Goal: Contribute content: Contribute content

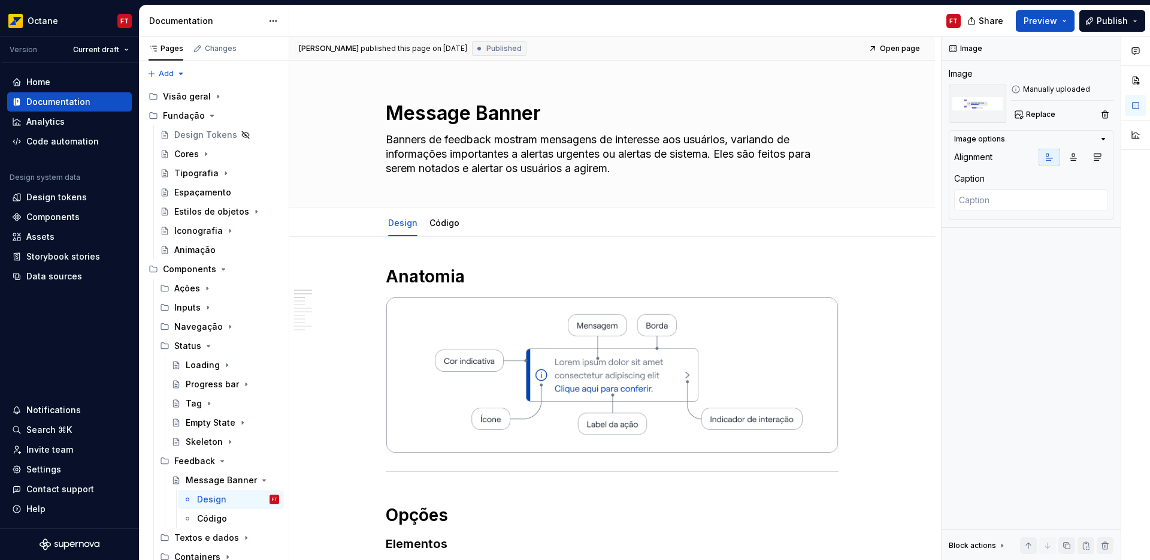
scroll to position [61, 0]
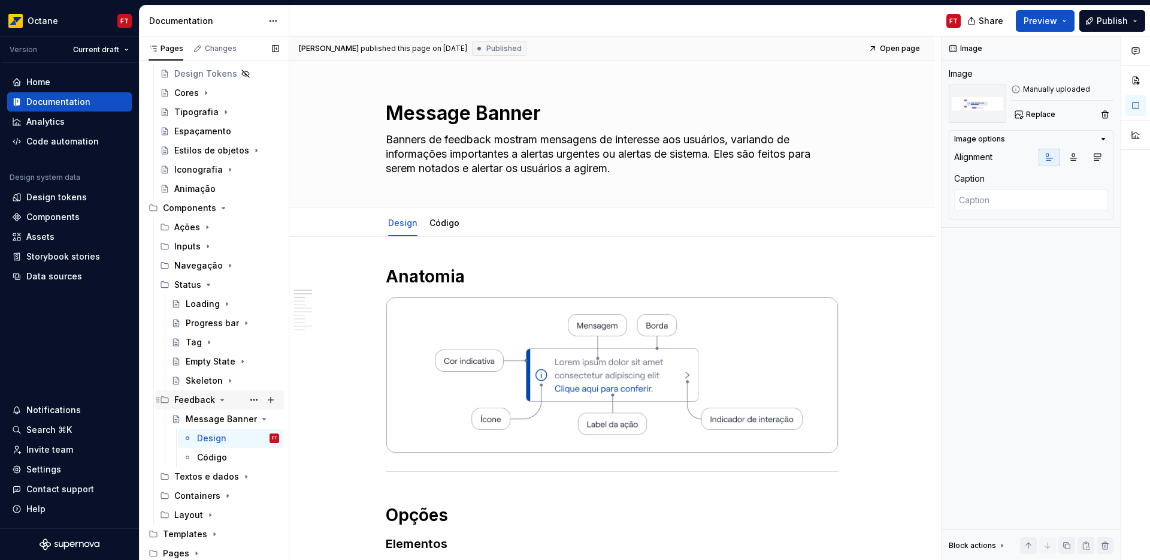
click at [223, 400] on icon "Page tree" at bounding box center [222, 400] width 10 height 10
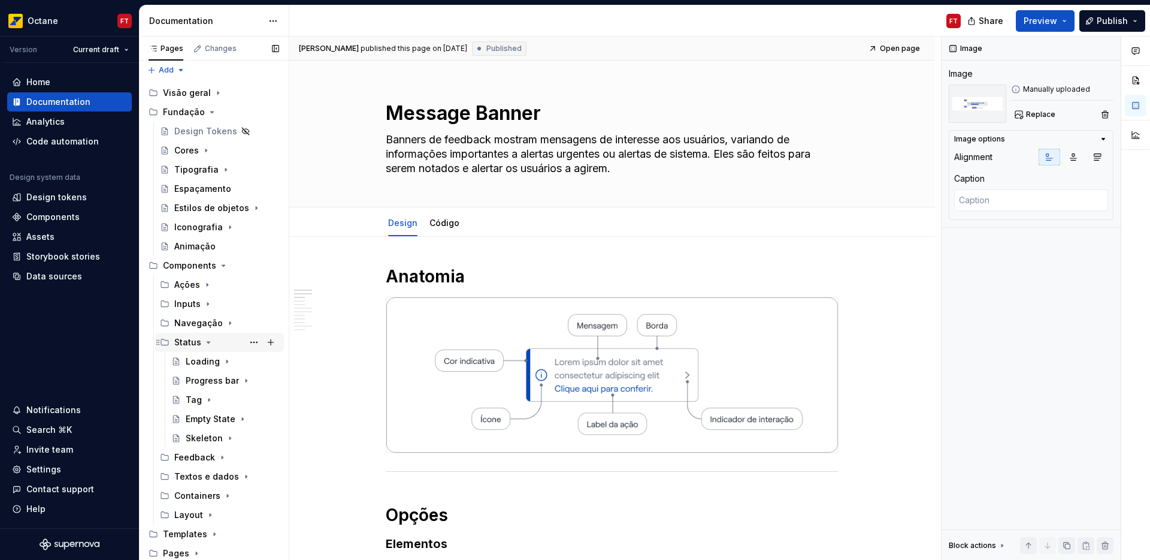
click at [209, 345] on icon "Page tree" at bounding box center [209, 342] width 10 height 10
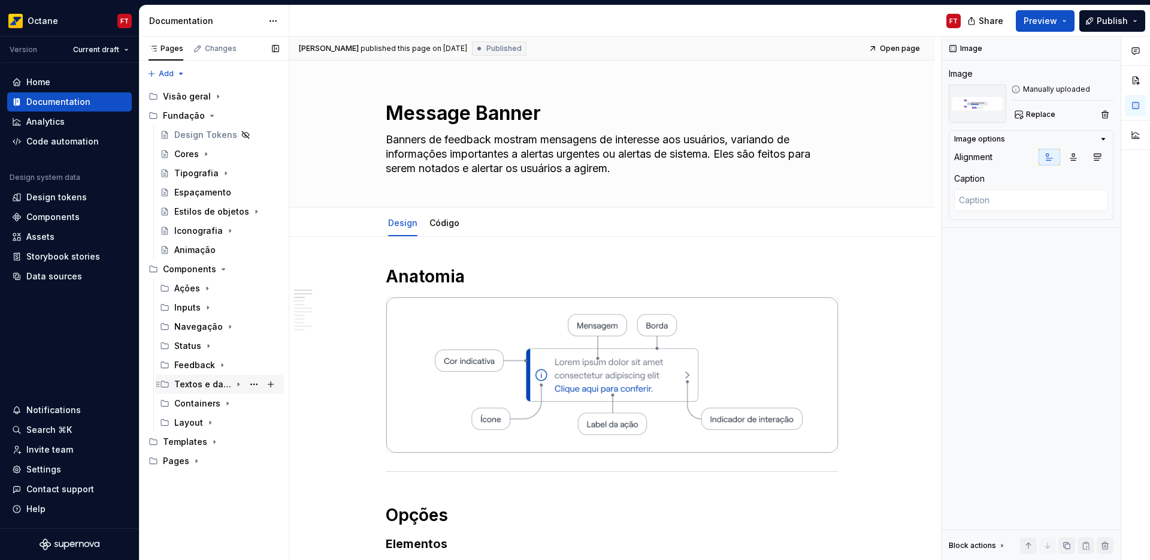
click at [238, 383] on icon "Page tree" at bounding box center [238, 384] width 1 height 3
click at [232, 422] on icon "Page tree" at bounding box center [237, 423] width 10 height 10
click at [198, 441] on div "Label" at bounding box center [197, 442] width 23 height 12
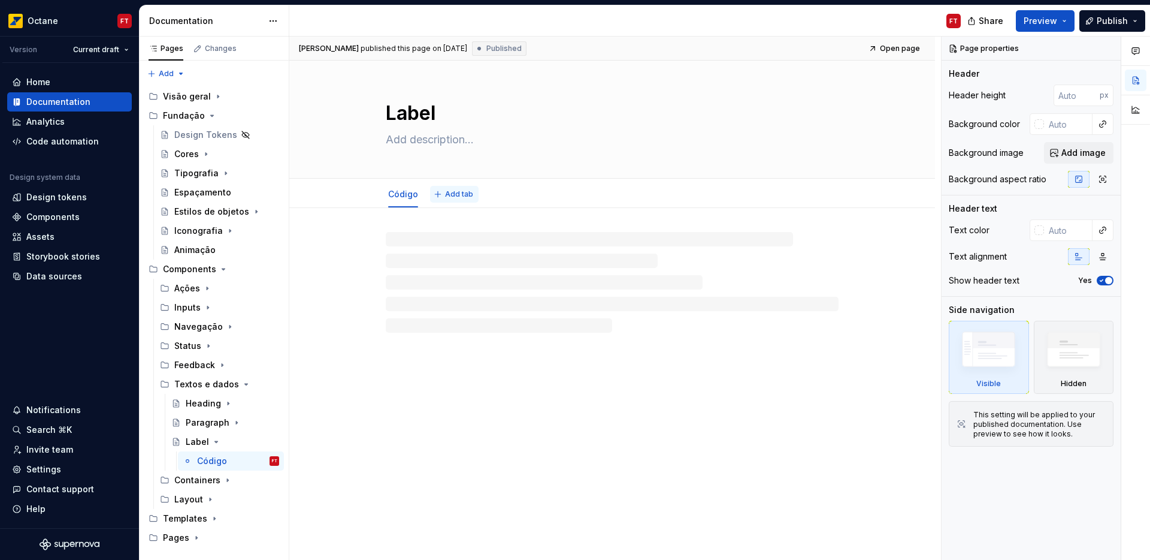
type textarea "*"
click at [458, 196] on span "Add tab" at bounding box center [459, 194] width 28 height 10
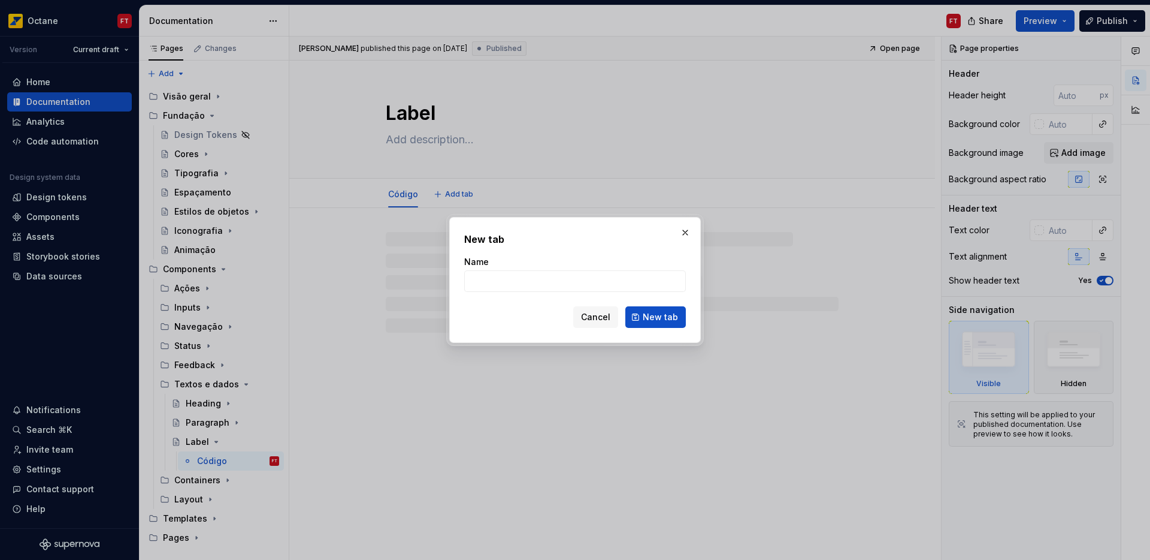
type input "D"
type textarea "*"
type input "Des"
type textarea "*"
type input "Design"
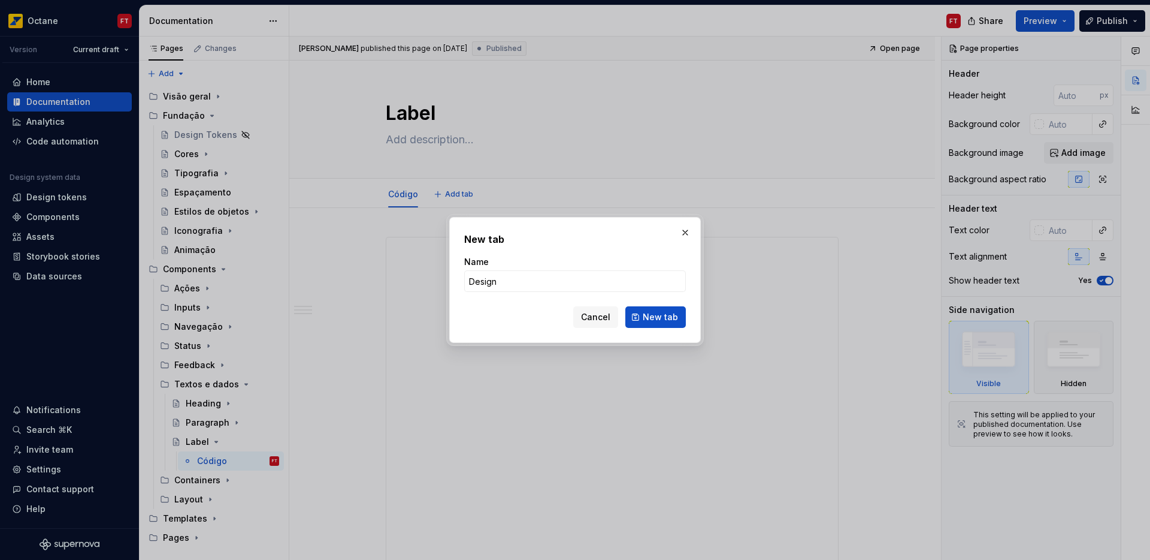
click button "New tab" at bounding box center [656, 317] width 61 height 22
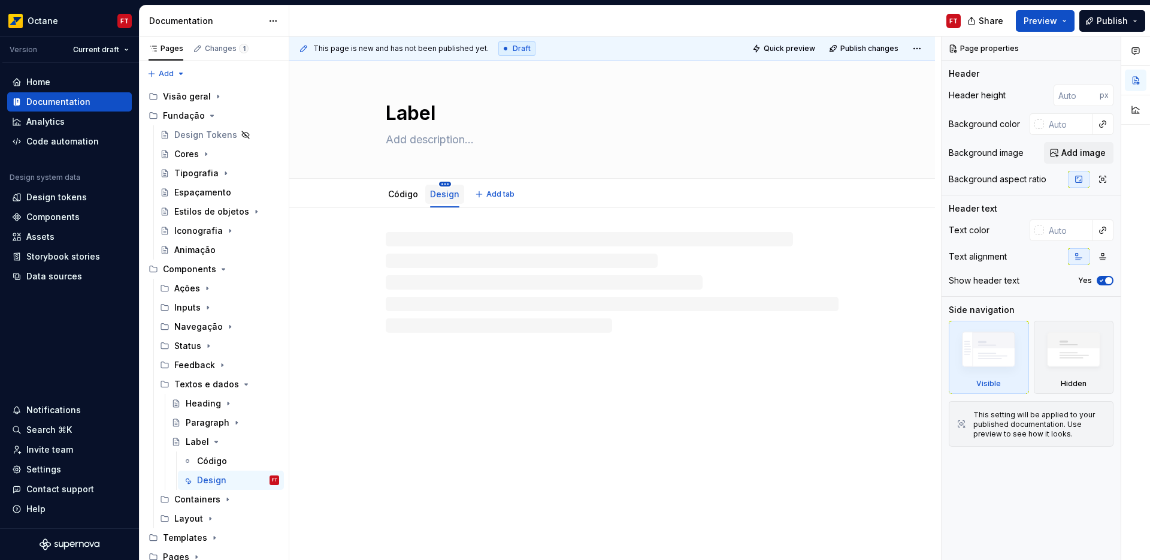
click at [443, 183] on html "Octane FT Version Current draft Home Documentation Analytics Code automation De…" at bounding box center [575, 280] width 1150 height 560
click at [484, 286] on div "Move left" at bounding box center [515, 289] width 113 height 12
click at [404, 143] on textarea at bounding box center [609, 139] width 453 height 19
paste textarea "Os field labels contextualizam as informações que o usuário precisa inserir. Sã…"
type textarea "*"
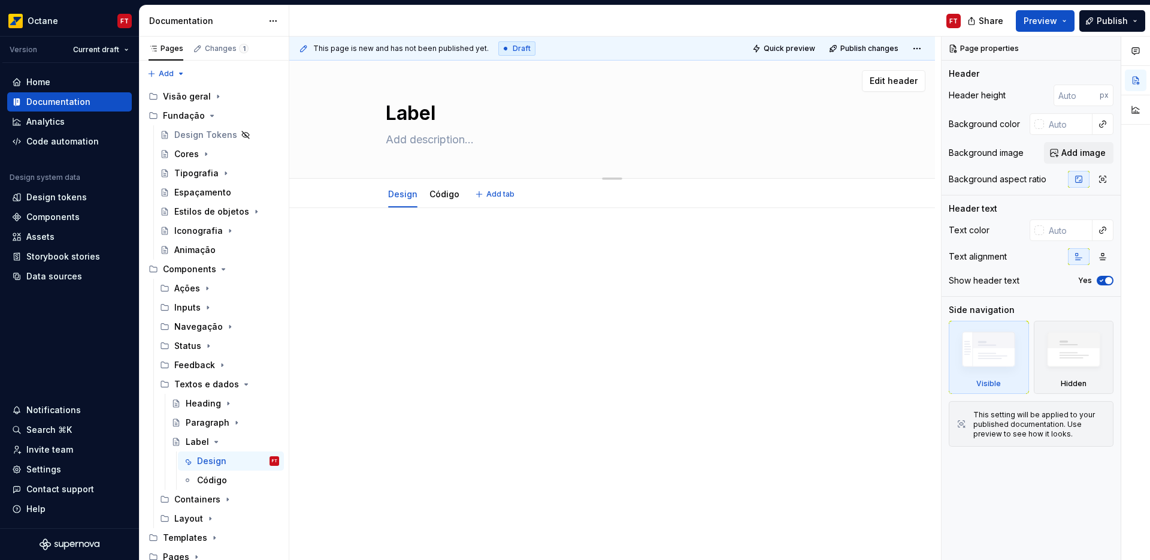
type textarea "Os field labels contextualizam as informações que o usuário precisa inserir. Sã…"
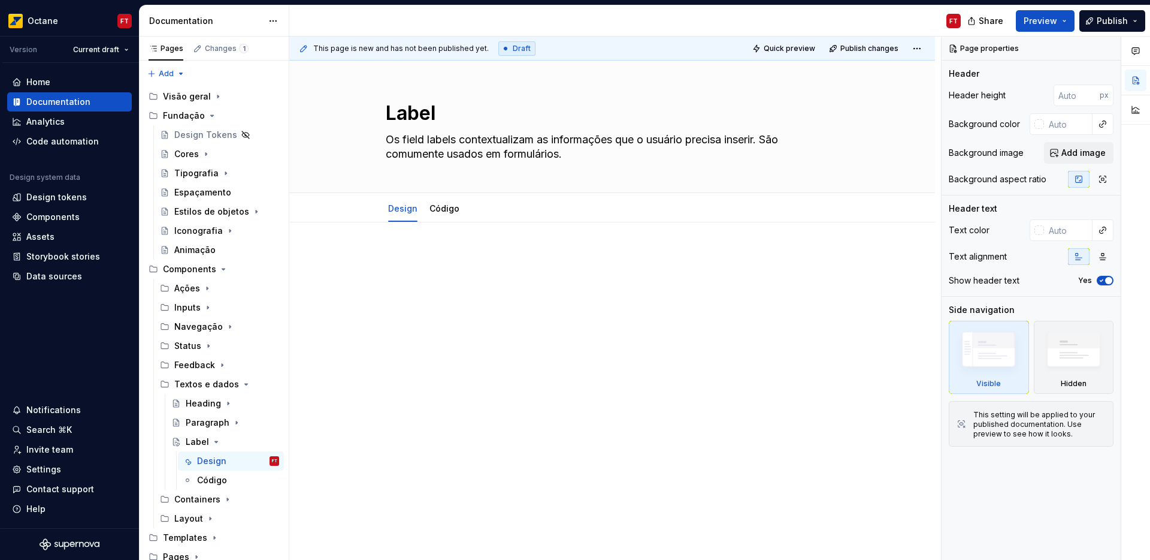
type textarea "*"
type textarea "Os field labels contextualizam as informações que o usuário precisa inserir. Sã…"
click at [427, 237] on div at bounding box center [612, 350] width 646 height 256
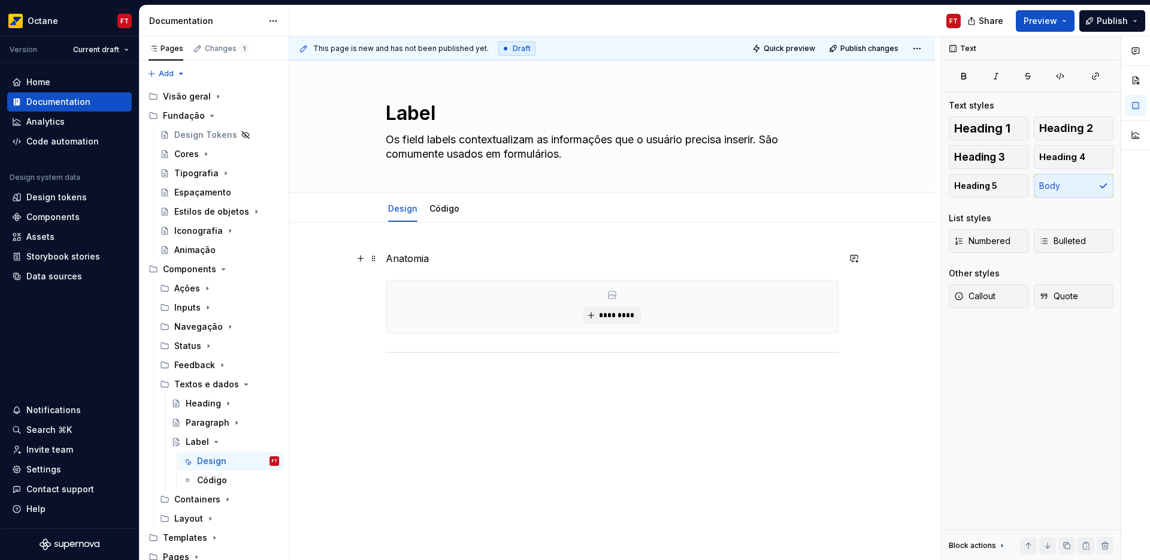
click at [419, 254] on p "Anatomia" at bounding box center [612, 258] width 453 height 14
click at [1006, 123] on span "Heading 1" at bounding box center [982, 128] width 56 height 12
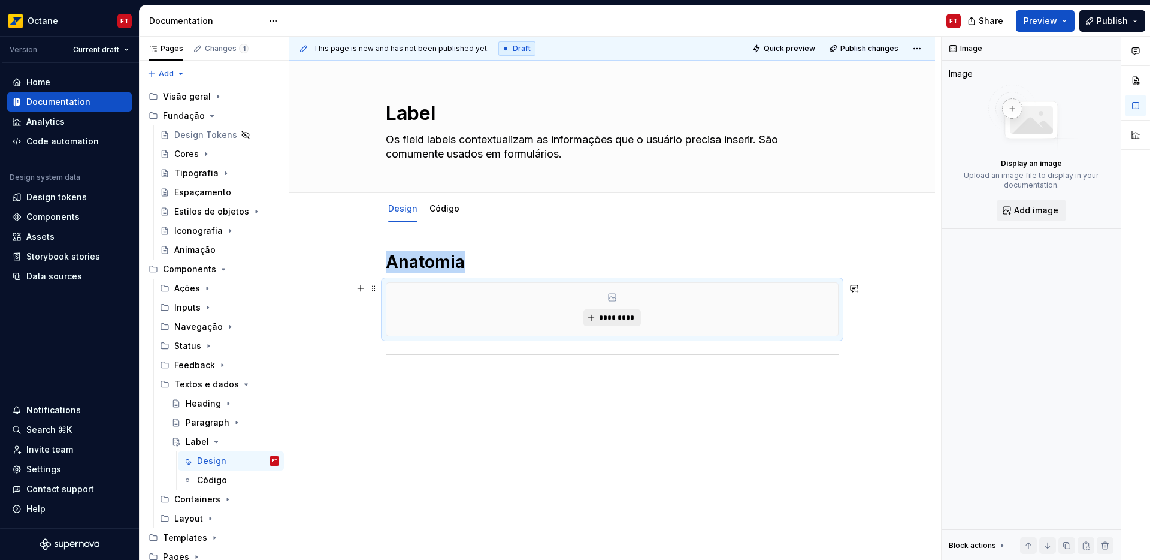
click at [621, 317] on span "*********" at bounding box center [617, 318] width 37 height 10
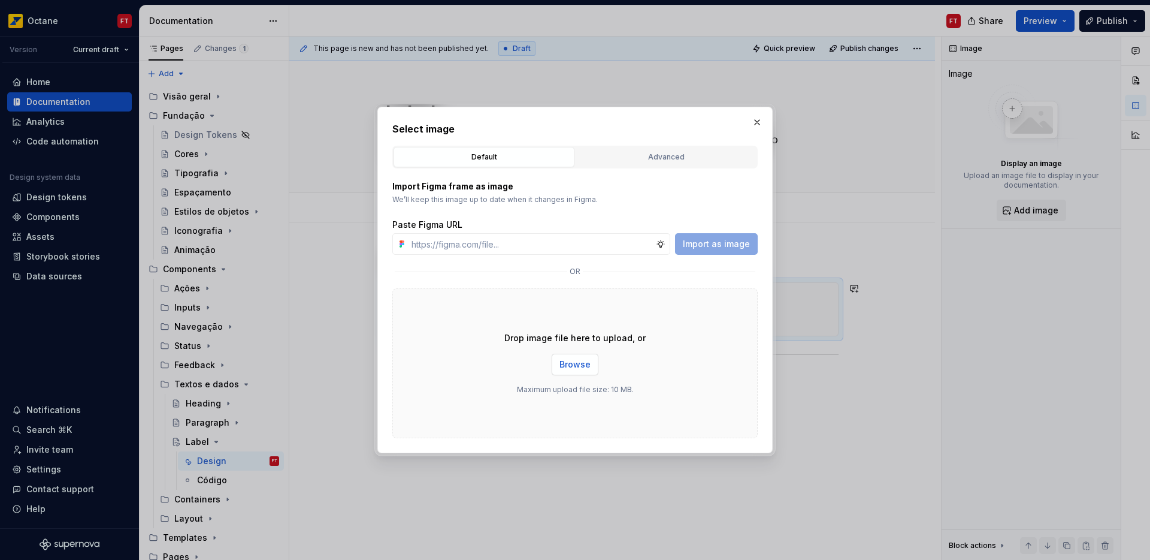
click at [575, 364] on span "Browse" at bounding box center [575, 364] width 31 height 12
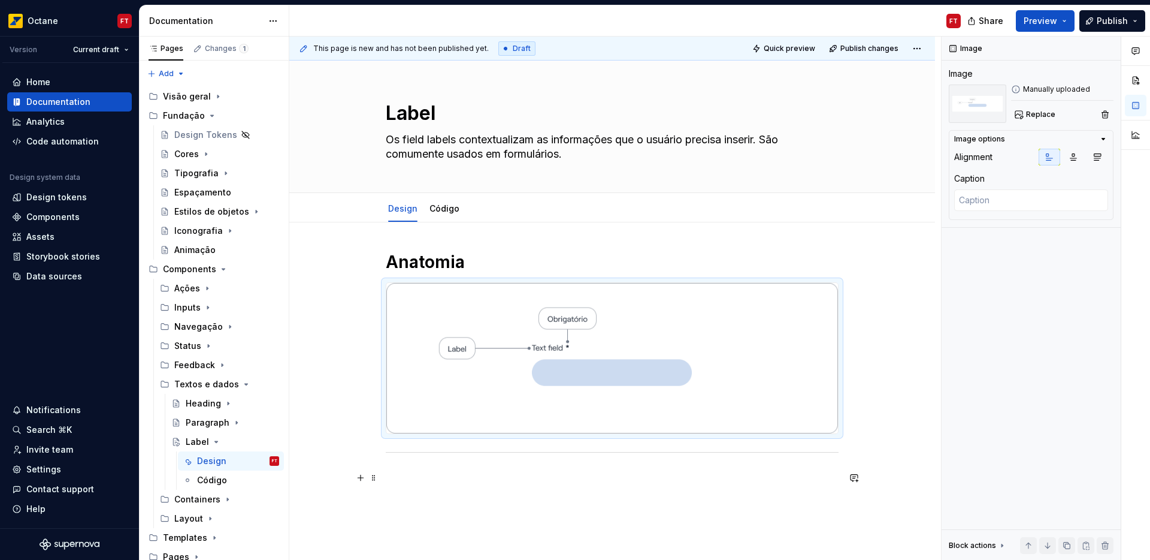
click at [430, 471] on p at bounding box center [612, 477] width 453 height 14
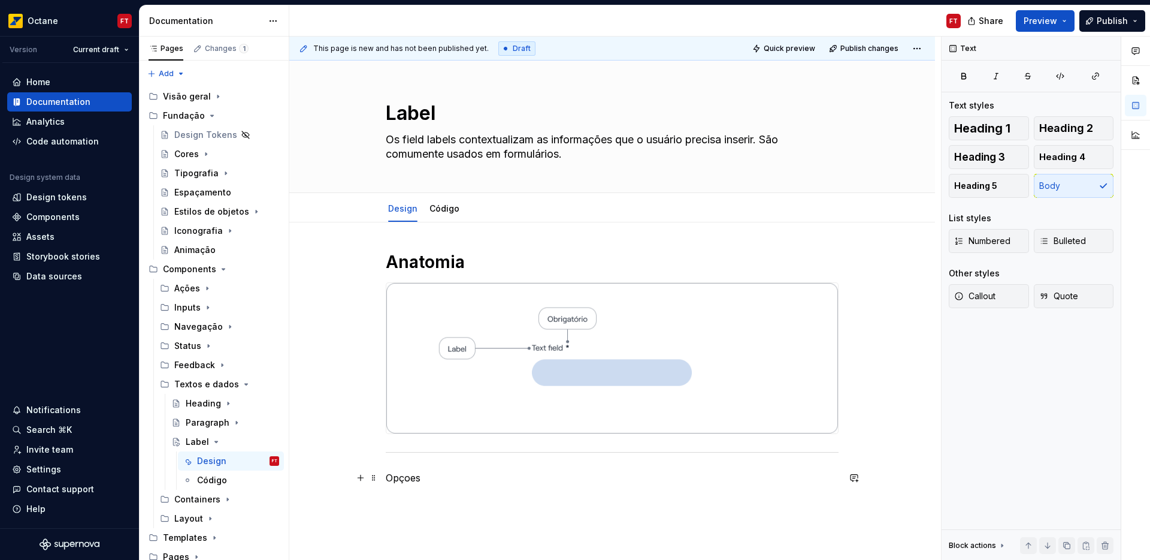
click at [412, 481] on p "Opçoes" at bounding box center [612, 477] width 453 height 14
click at [1008, 134] on span "Heading 1" at bounding box center [982, 128] width 56 height 12
type textarea "*"
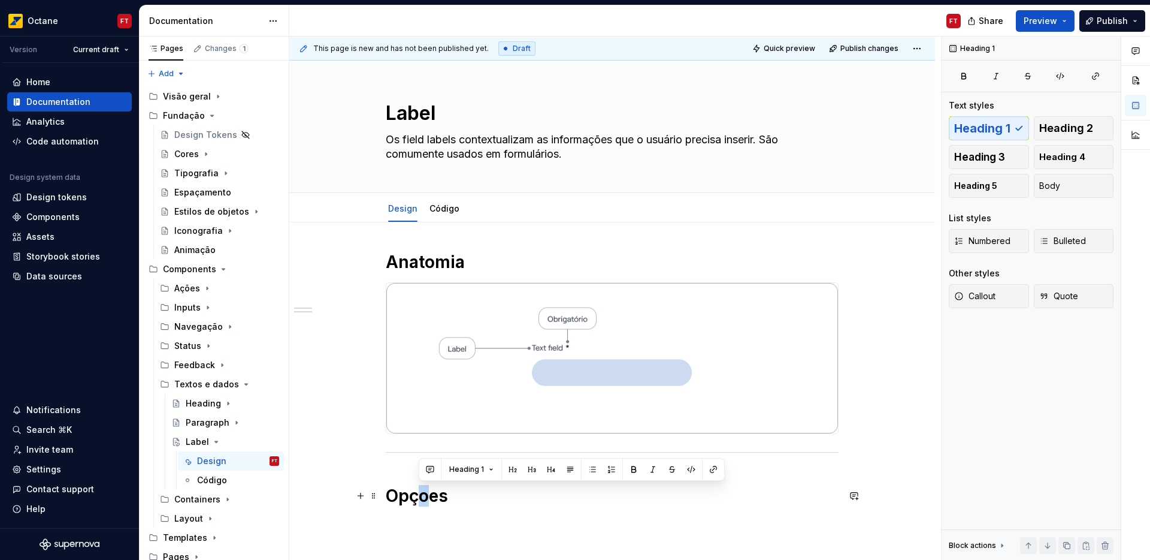
click at [422, 499] on h1 "Opçoes" at bounding box center [612, 496] width 453 height 22
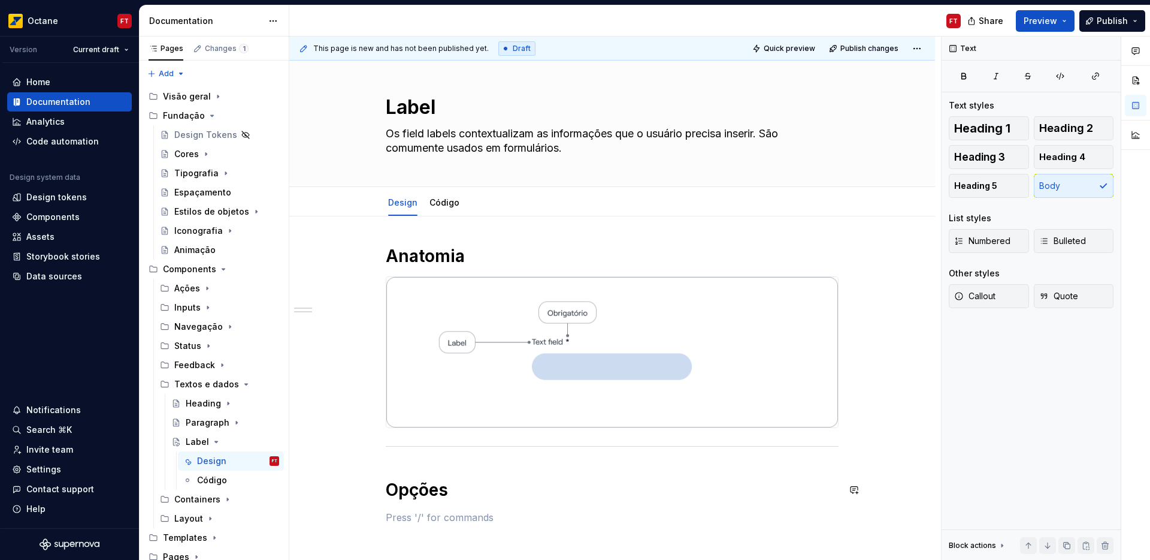
scroll to position [225, 0]
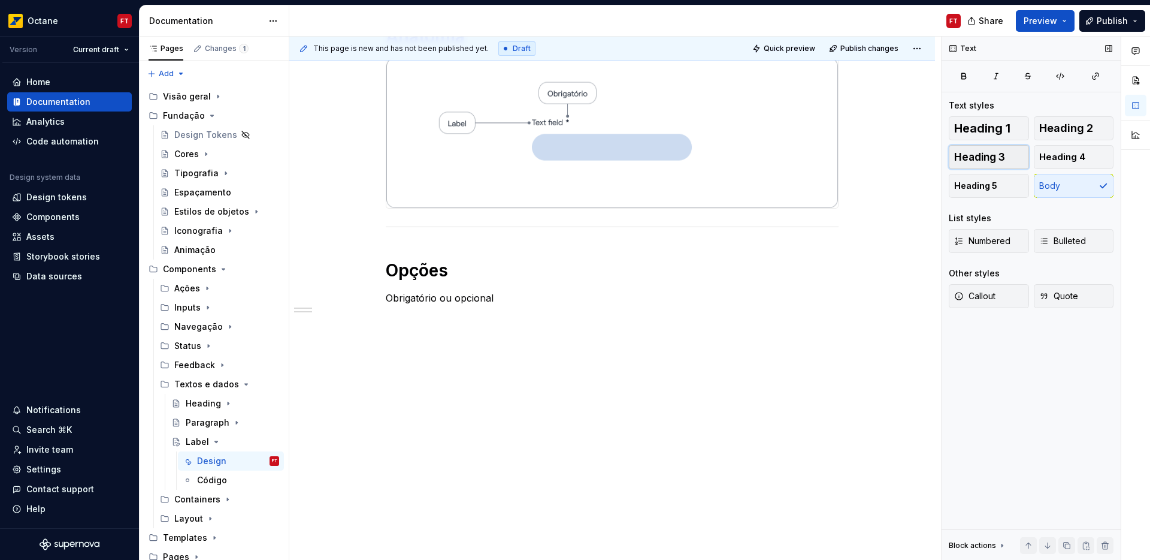
click at [1010, 159] on button "Heading 3" at bounding box center [989, 157] width 80 height 24
click at [405, 334] on div "Anatomia Opções Obrigatório ou opcional" at bounding box center [612, 254] width 453 height 457
click at [413, 318] on p at bounding box center [612, 324] width 453 height 14
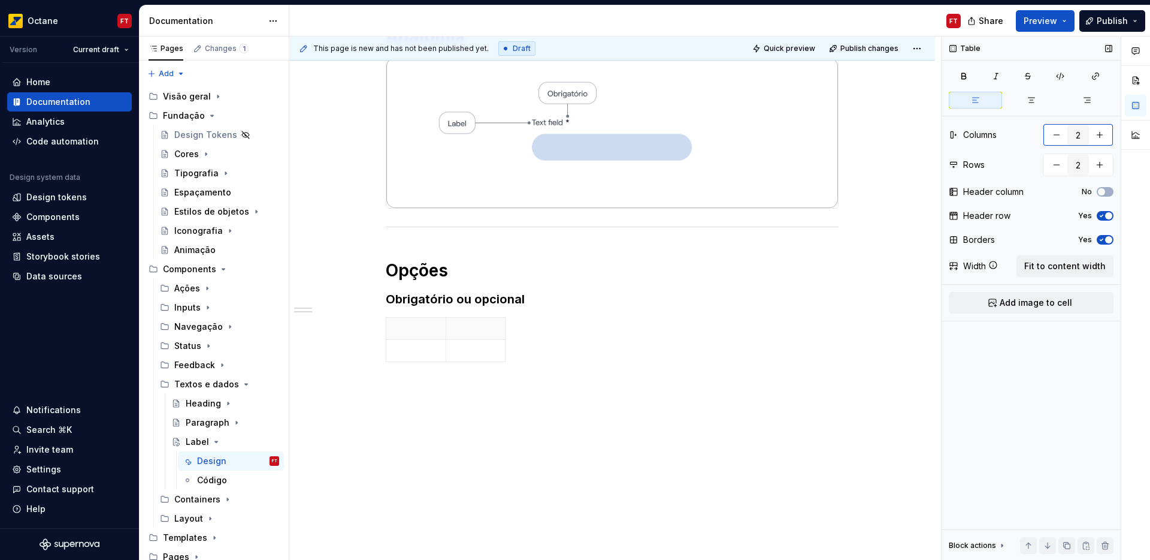
click at [1057, 138] on button "button" at bounding box center [1057, 135] width 22 height 22
type input "1"
click at [1104, 211] on button "Yes" at bounding box center [1105, 216] width 17 height 10
click at [1107, 238] on span "button" at bounding box center [1108, 239] width 7 height 7
click at [1071, 265] on span "Fit to content width" at bounding box center [1065, 266] width 81 height 12
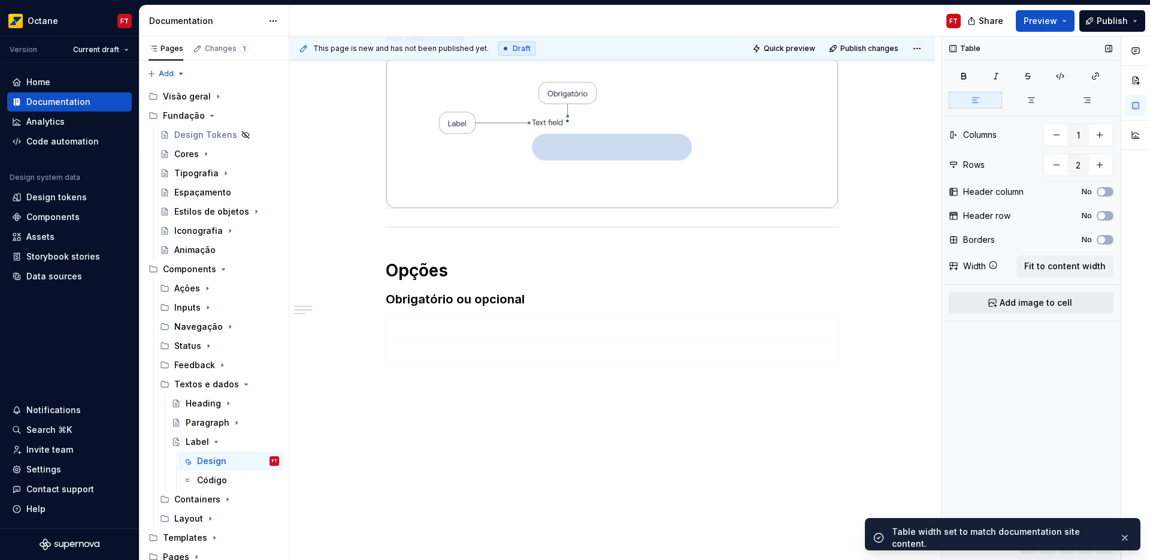
click at [1032, 304] on span "Add image to cell" at bounding box center [1036, 303] width 72 height 12
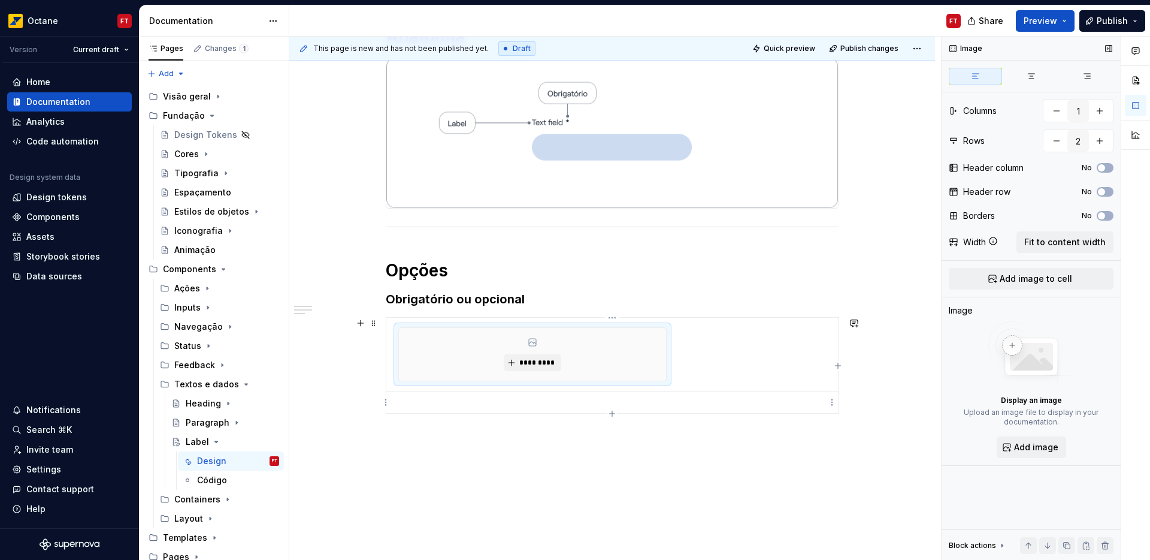
click at [435, 406] on p at bounding box center [612, 402] width 437 height 12
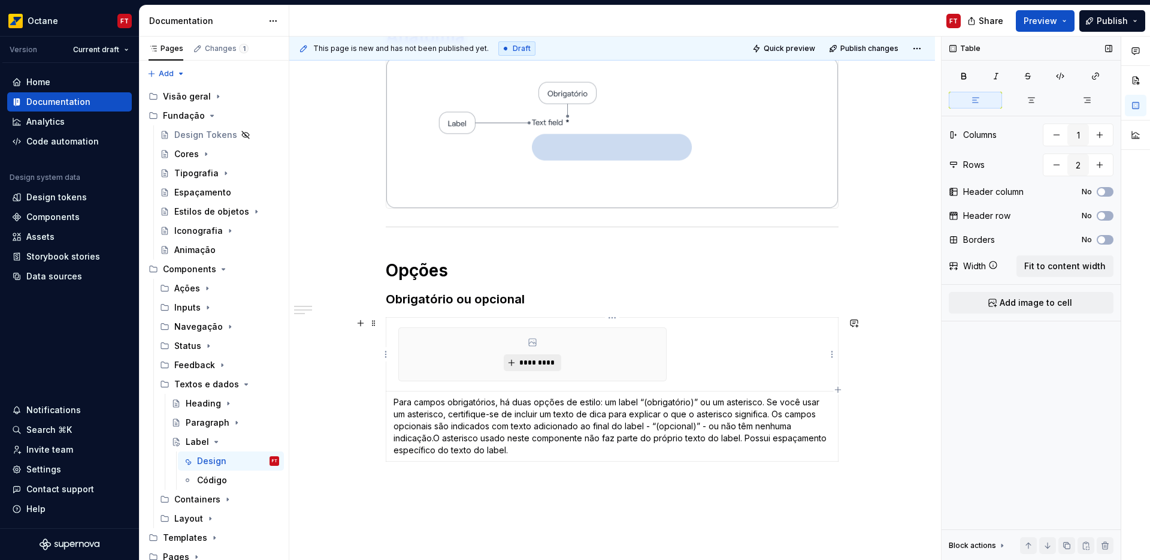
click at [524, 362] on span "*********" at bounding box center [537, 363] width 37 height 10
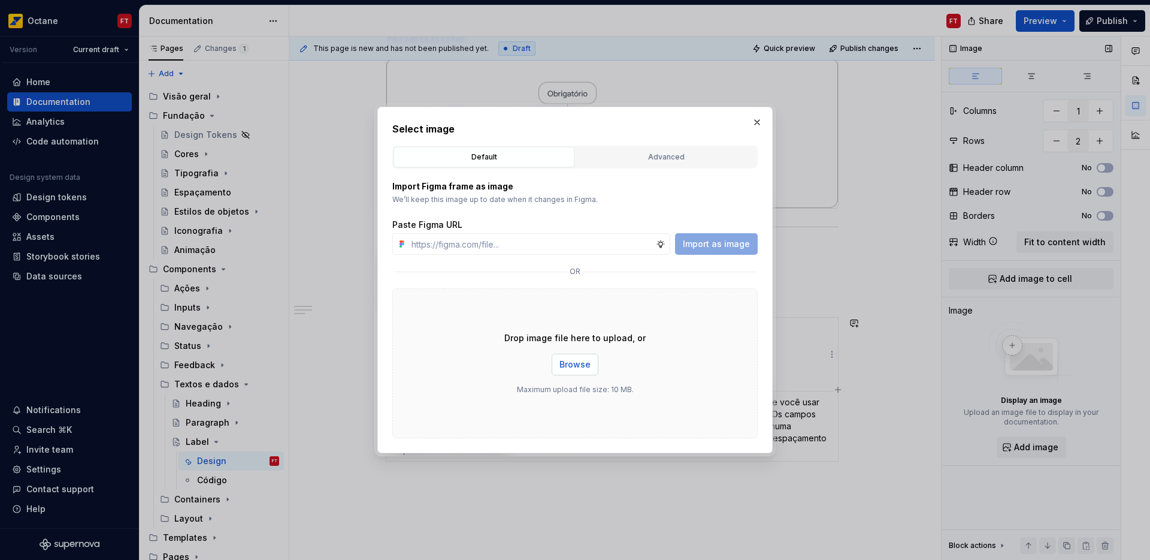
click at [570, 370] on span "Browse" at bounding box center [575, 364] width 31 height 12
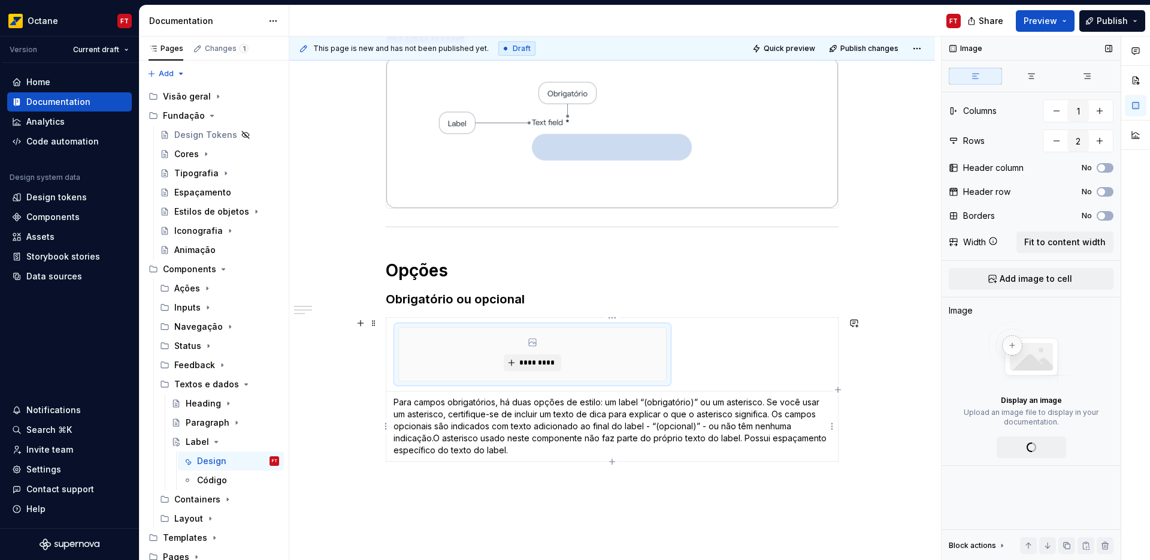
type textarea "*"
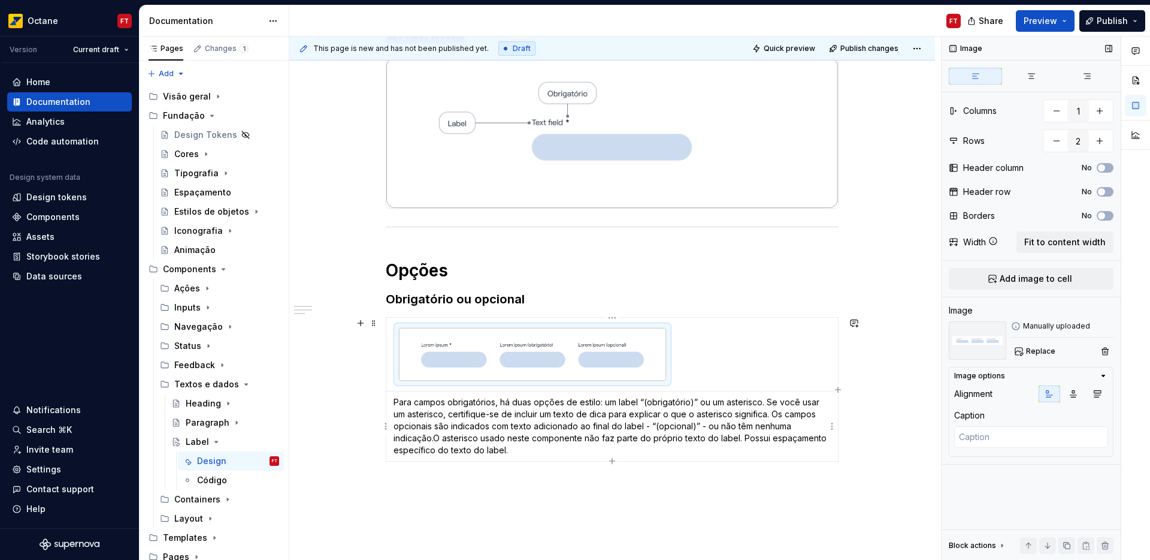
click at [431, 440] on p "Para campos obrigatórios, há duas opções de estilo: um label “(obrigatório)” ou…" at bounding box center [612, 426] width 437 height 60
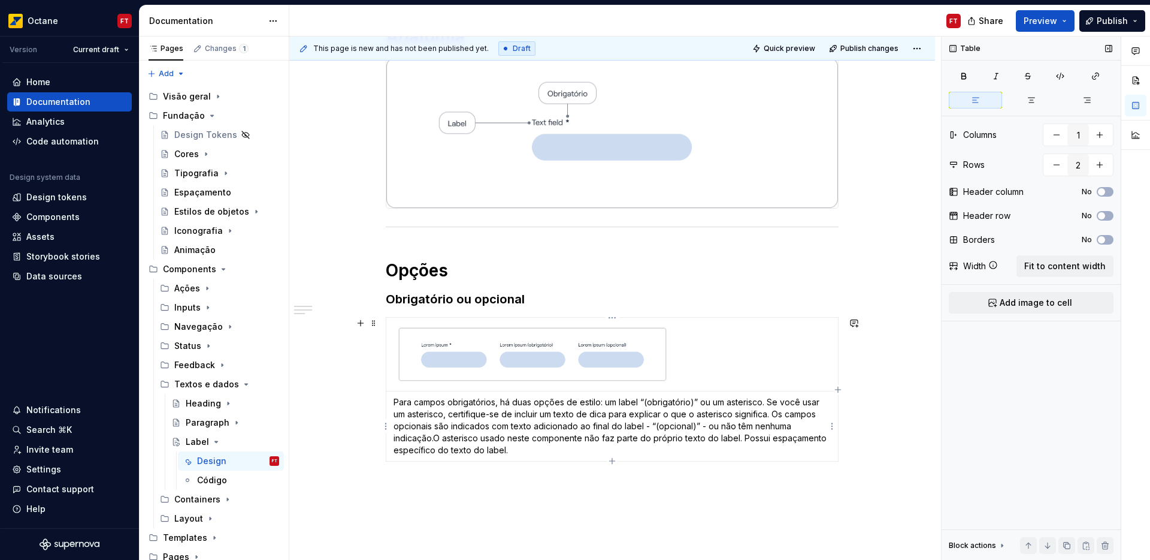
click at [437, 439] on p "Para campos obrigatórios, há duas opções de estilo: um label “(obrigatório)” ou…" at bounding box center [612, 426] width 437 height 60
click at [434, 436] on p "Para campos obrigatórios, há duas opções de estilo: um label “(obrigatório)” ou…" at bounding box center [612, 426] width 437 height 60
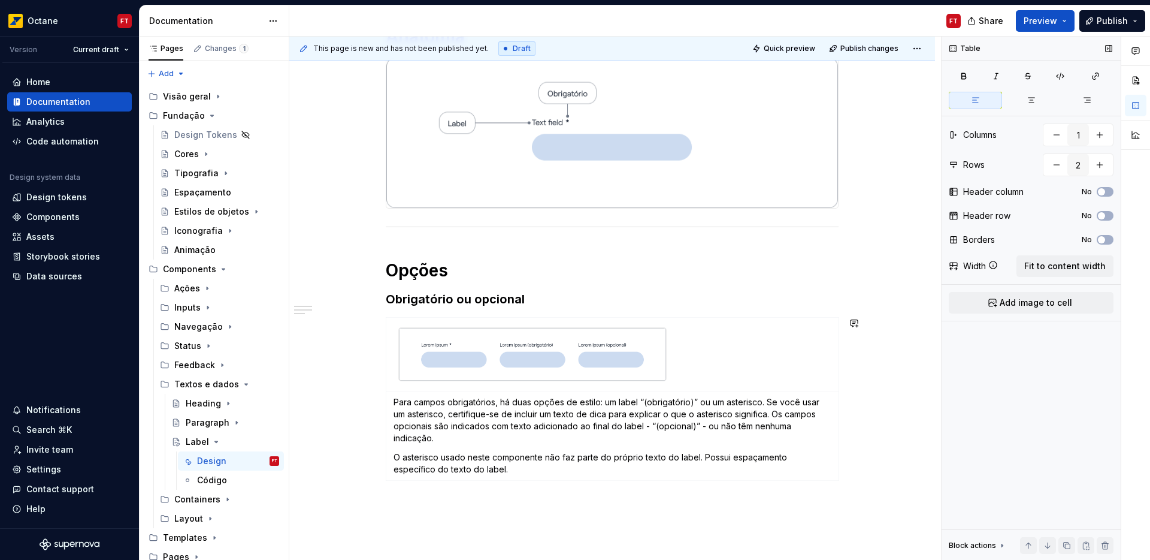
click at [519, 500] on p at bounding box center [612, 507] width 453 height 14
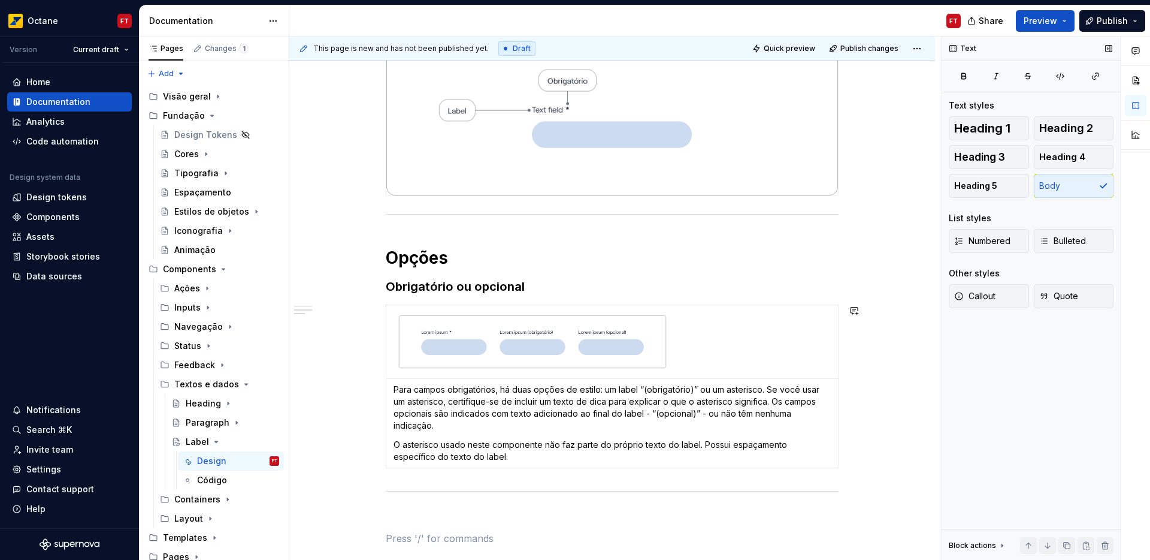
scroll to position [246, 0]
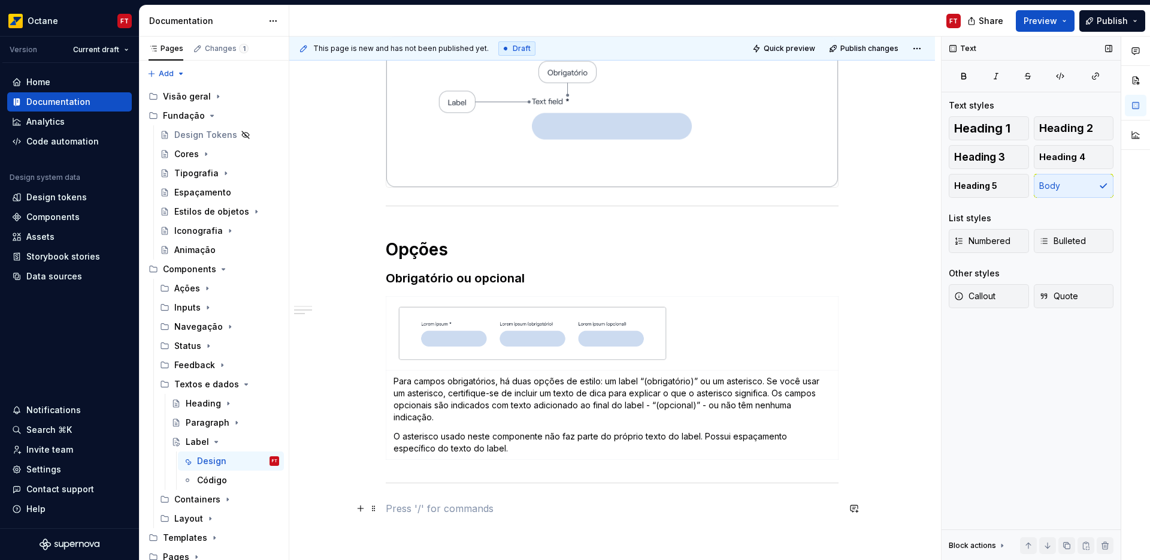
click at [424, 505] on p at bounding box center [612, 508] width 453 height 14
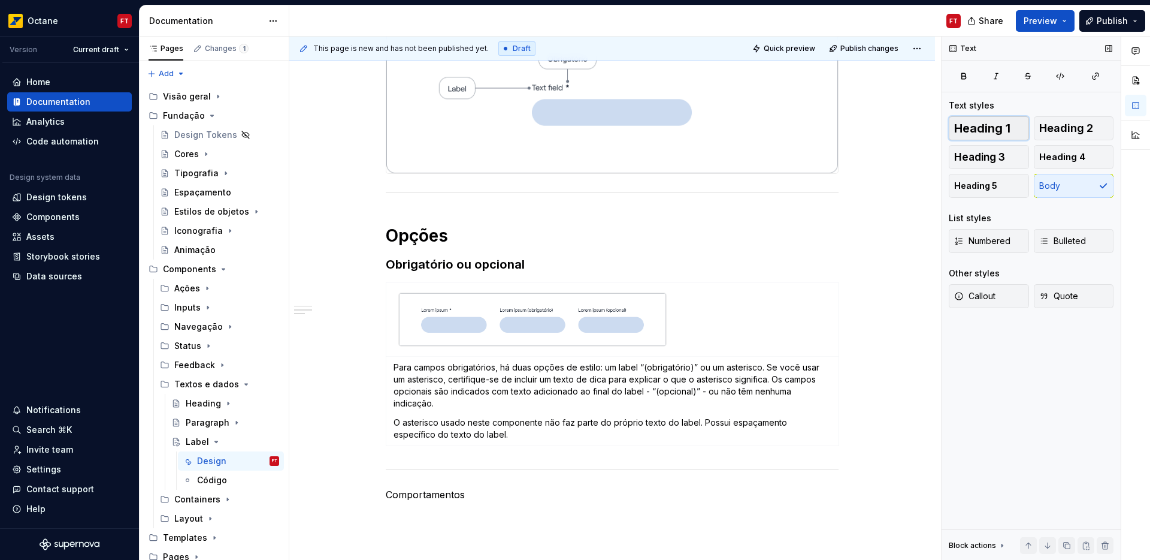
click at [999, 125] on span "Heading 1" at bounding box center [982, 128] width 56 height 12
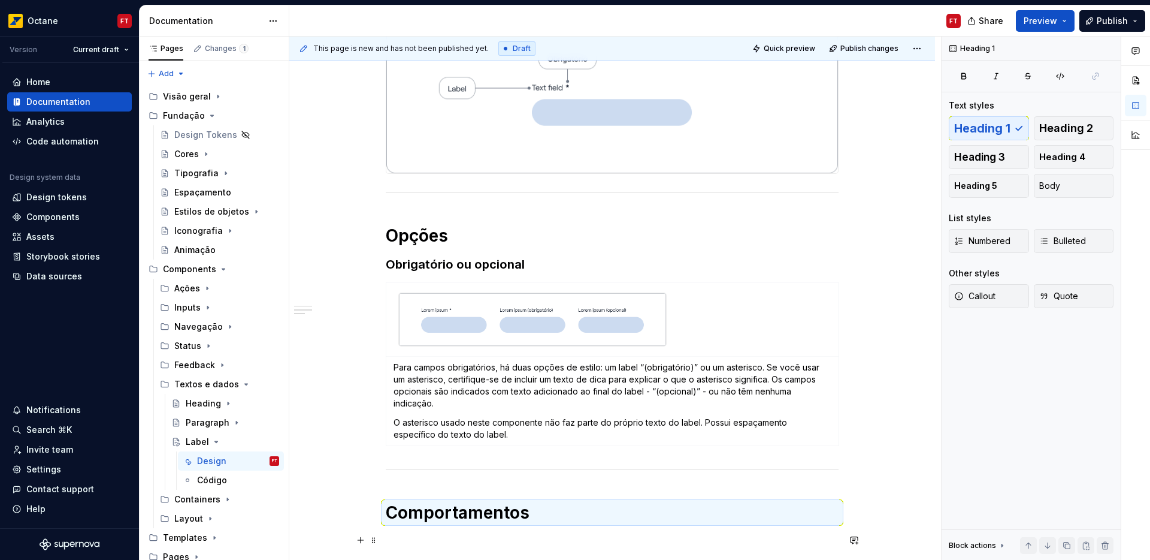
click at [453, 535] on p at bounding box center [612, 540] width 453 height 14
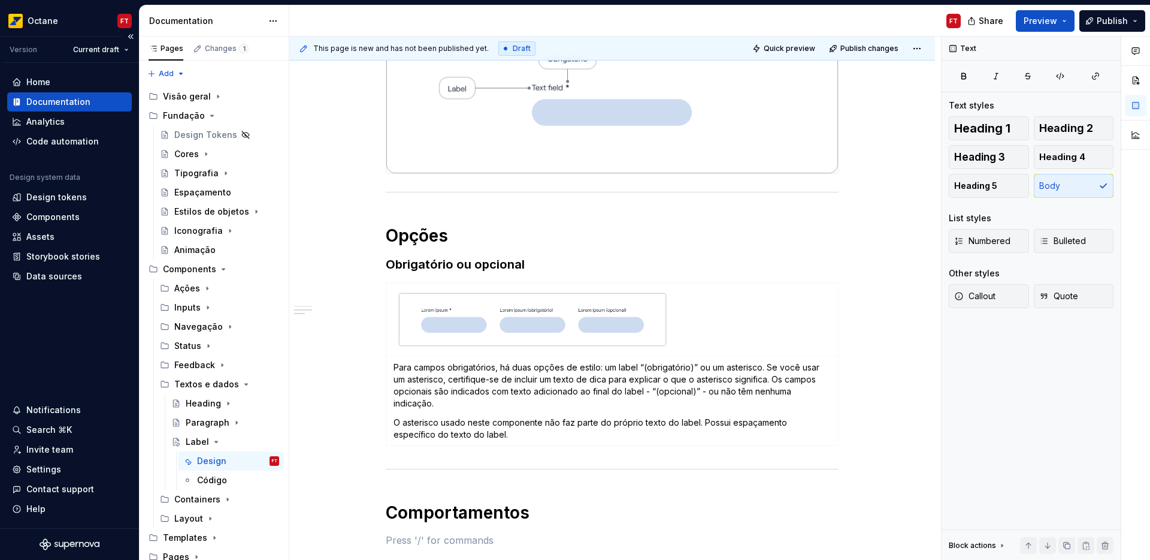
scroll to position [306, 0]
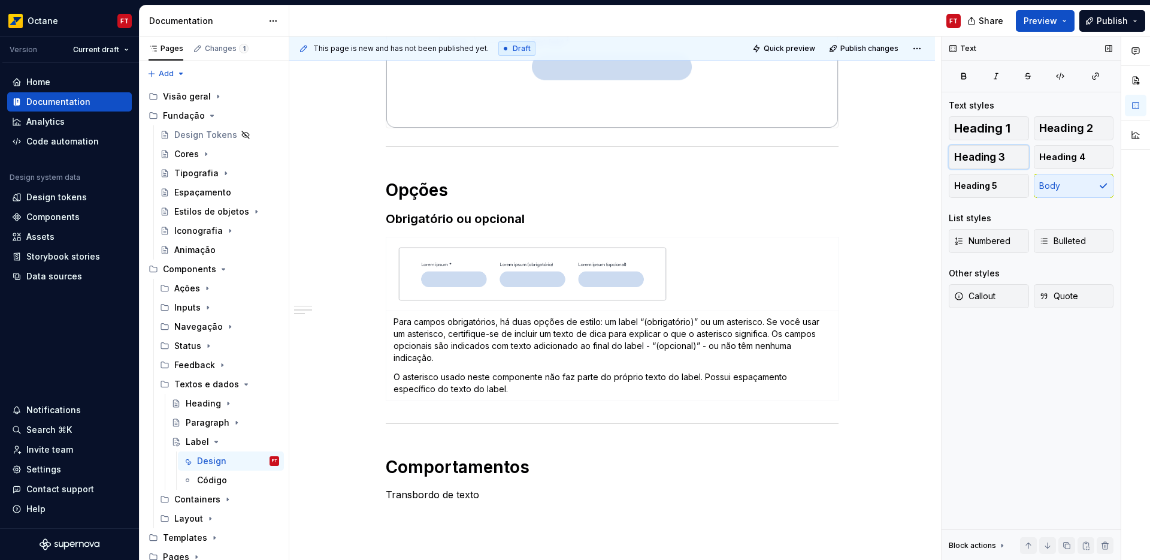
click at [1000, 159] on span "Heading 3" at bounding box center [979, 157] width 51 height 12
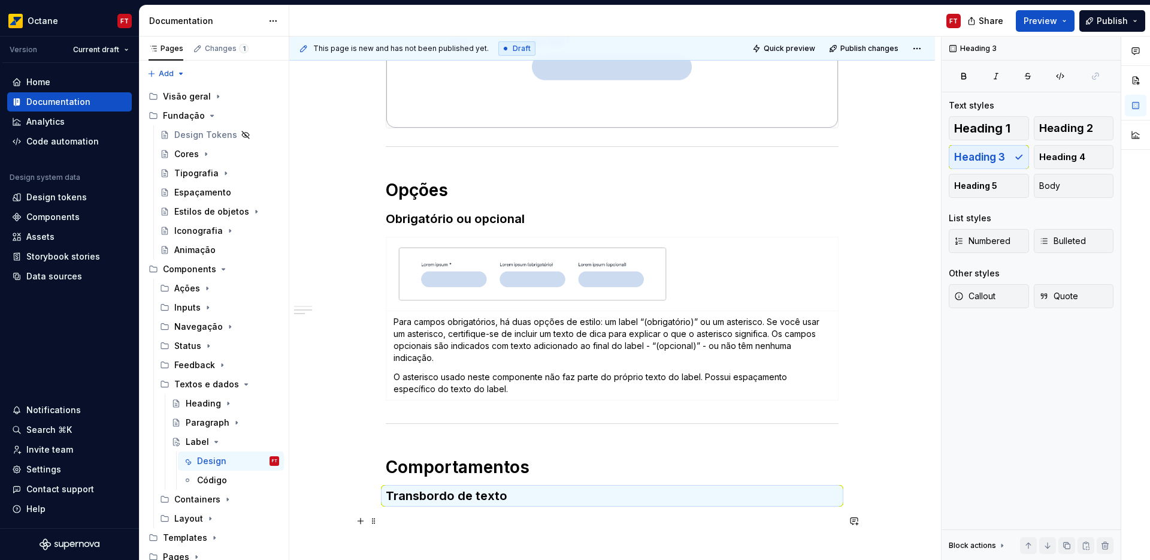
click at [454, 515] on p at bounding box center [612, 520] width 453 height 14
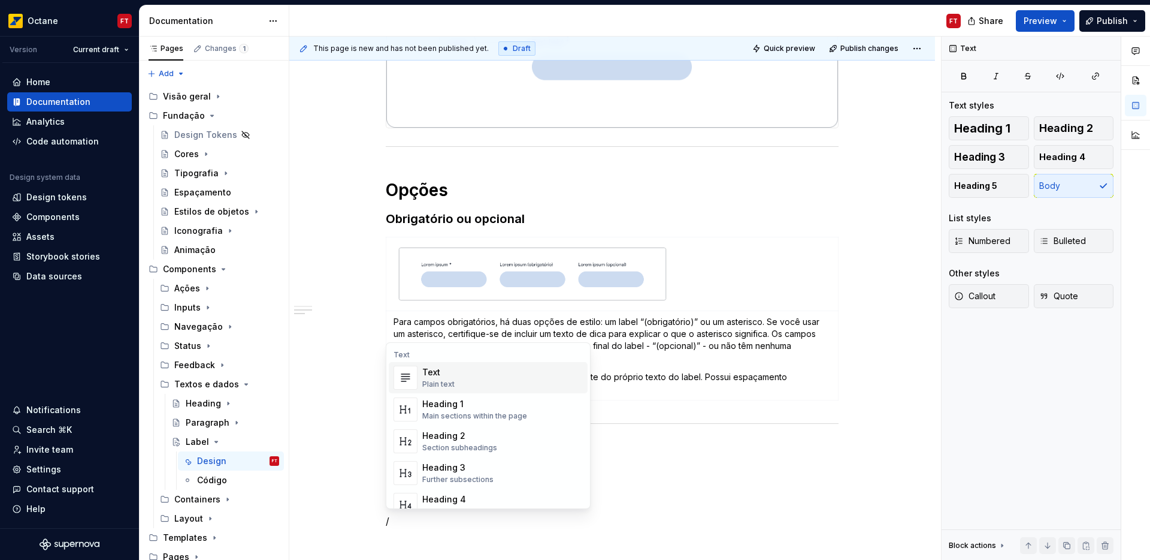
scroll to position [332, 0]
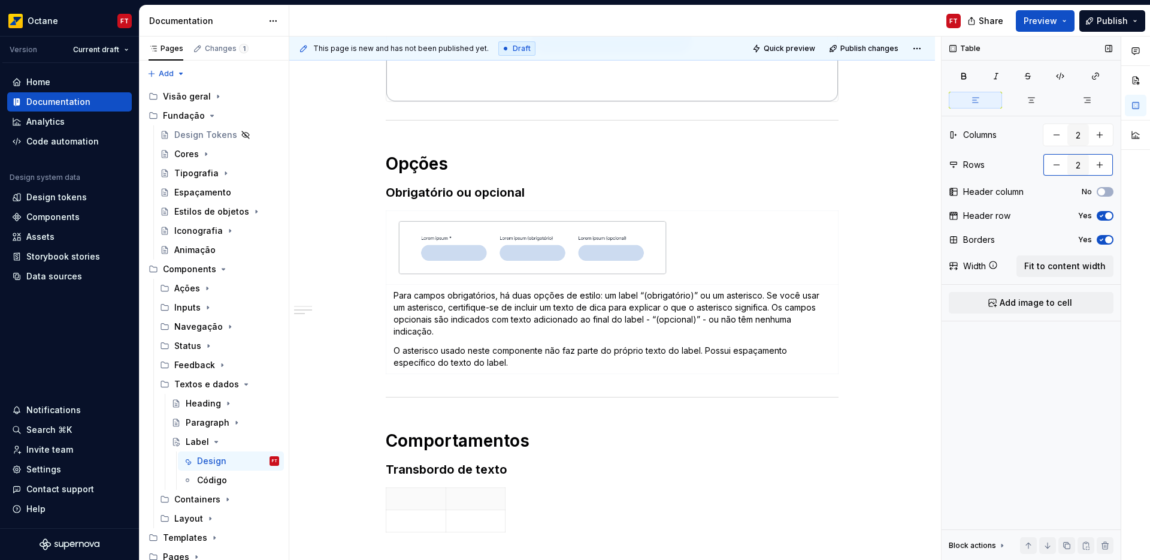
click at [1056, 164] on button "button" at bounding box center [1057, 165] width 22 height 22
type input "1"
click at [1102, 190] on icon "button" at bounding box center [1102, 191] width 10 height 7
click at [1088, 264] on span "Fit to content width" at bounding box center [1065, 266] width 81 height 12
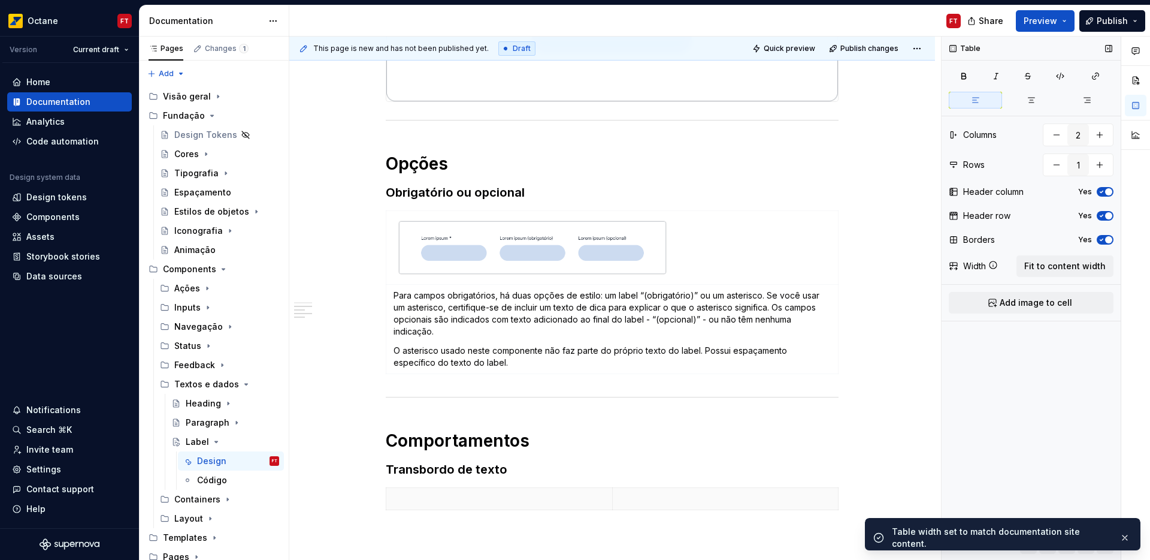
click at [1107, 240] on span "button" at bounding box center [1108, 239] width 7 height 7
click at [1102, 220] on div "Header row Yes" at bounding box center [1031, 215] width 165 height 17
click at [1105, 216] on span "button" at bounding box center [1108, 215] width 7 height 7
click at [1106, 192] on span "button" at bounding box center [1108, 191] width 7 height 7
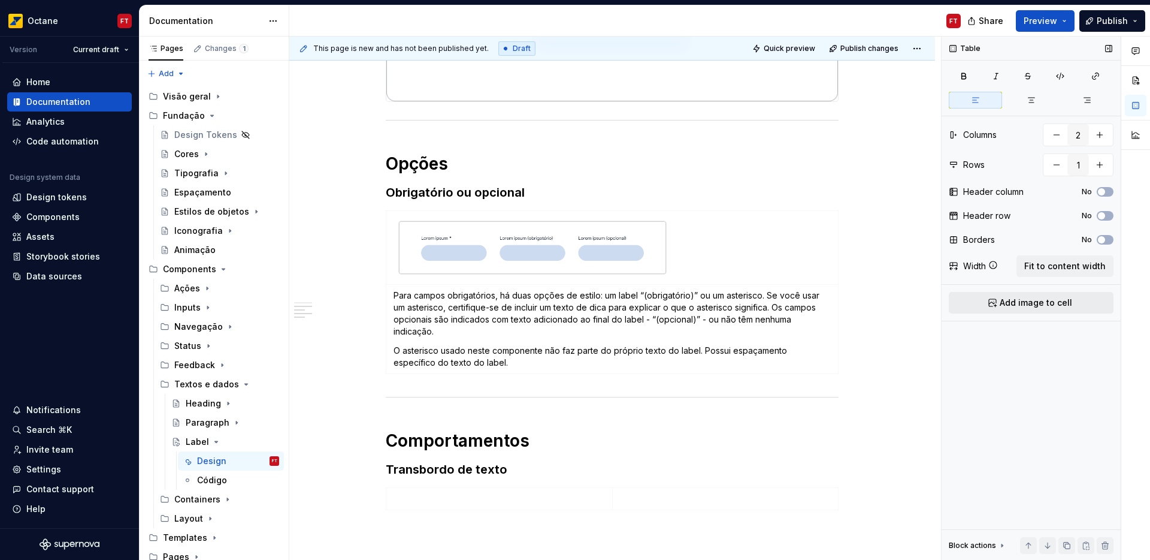
click at [1046, 299] on span "Add image to cell" at bounding box center [1036, 303] width 72 height 12
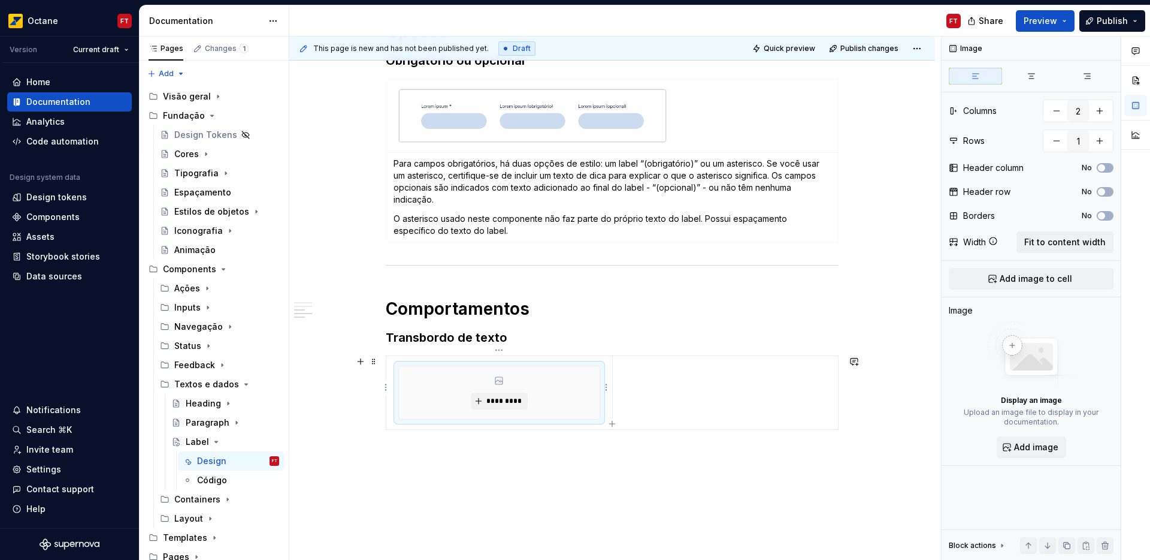
scroll to position [478, 0]
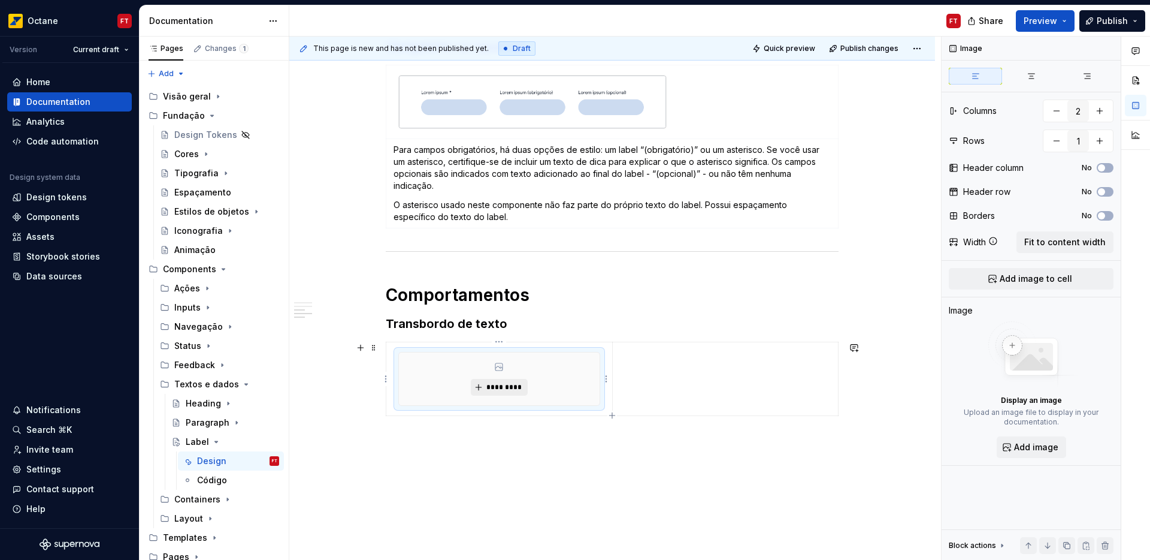
click at [501, 388] on span "*********" at bounding box center [504, 387] width 37 height 10
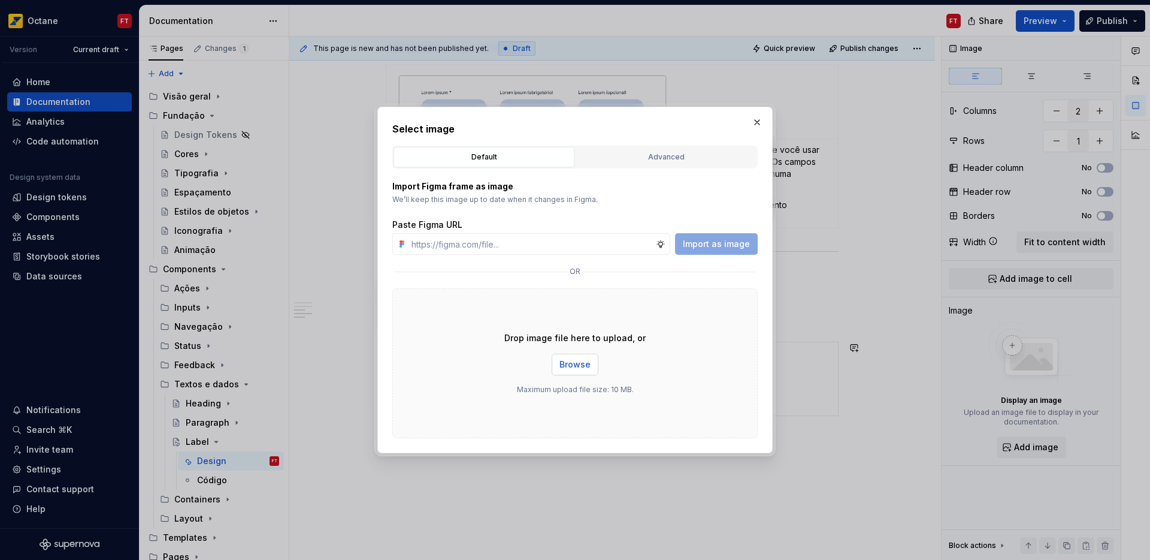
click at [574, 362] on span "Browse" at bounding box center [575, 364] width 31 height 12
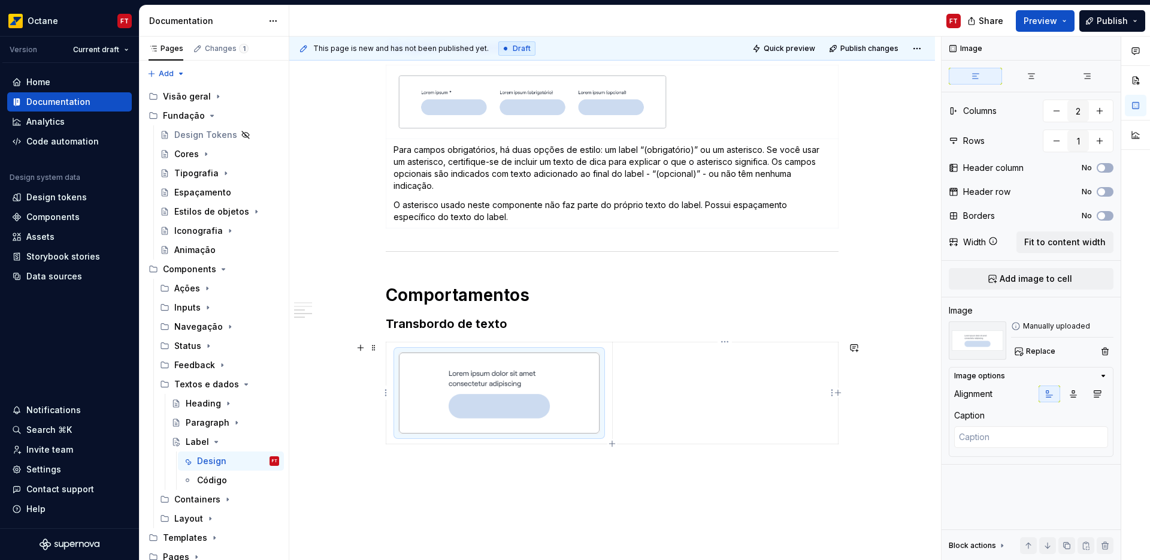
click at [658, 382] on td at bounding box center [725, 393] width 226 height 102
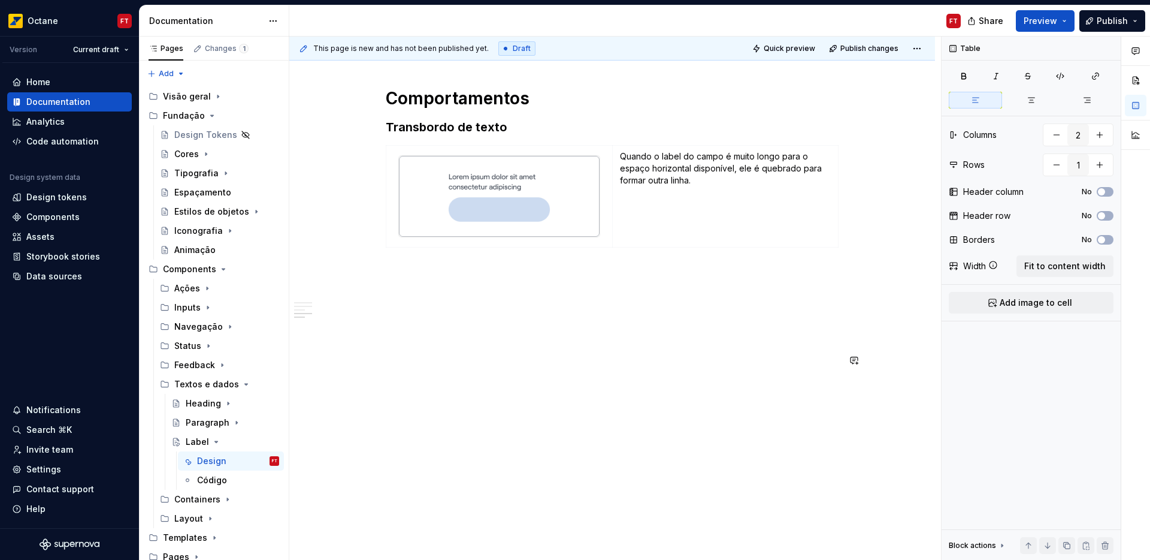
scroll to position [684, 0]
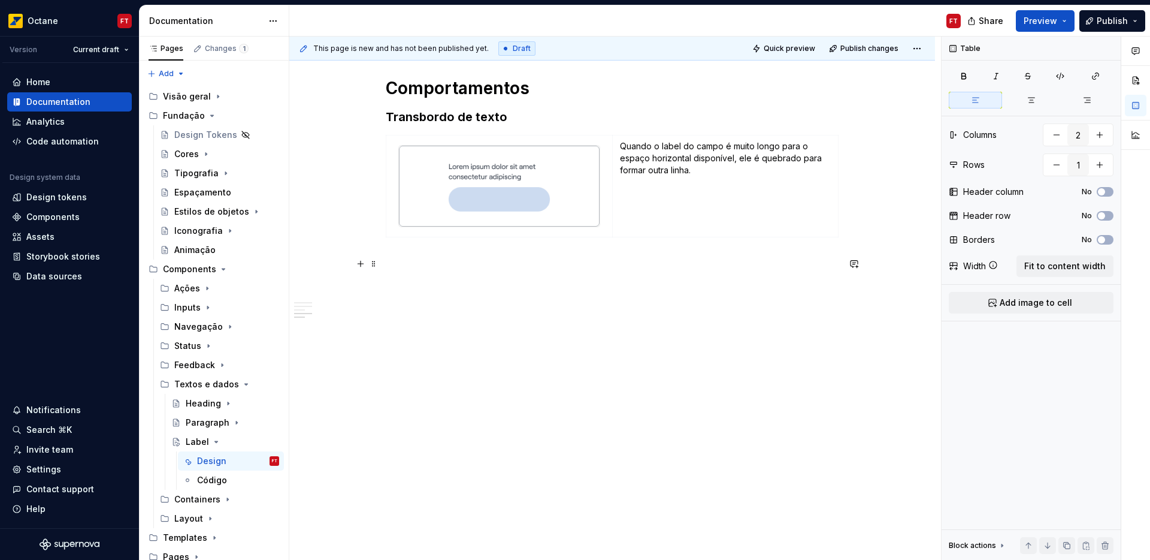
click at [460, 258] on p at bounding box center [612, 263] width 453 height 14
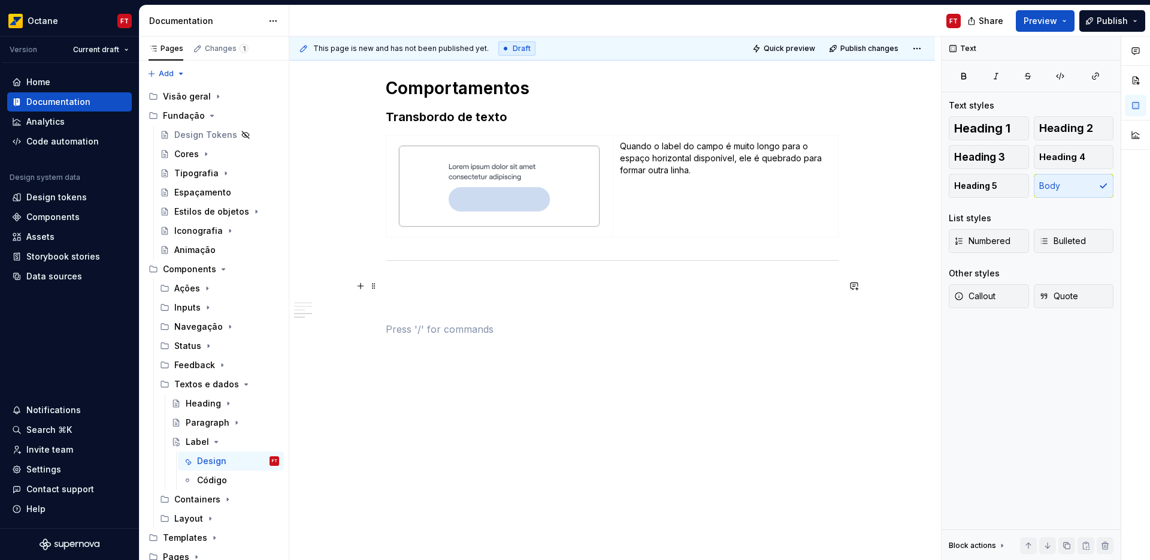
click at [413, 281] on p at bounding box center [612, 286] width 453 height 14
click at [971, 123] on span "Heading 1" at bounding box center [982, 128] width 56 height 12
click at [442, 334] on p at bounding box center [612, 331] width 453 height 14
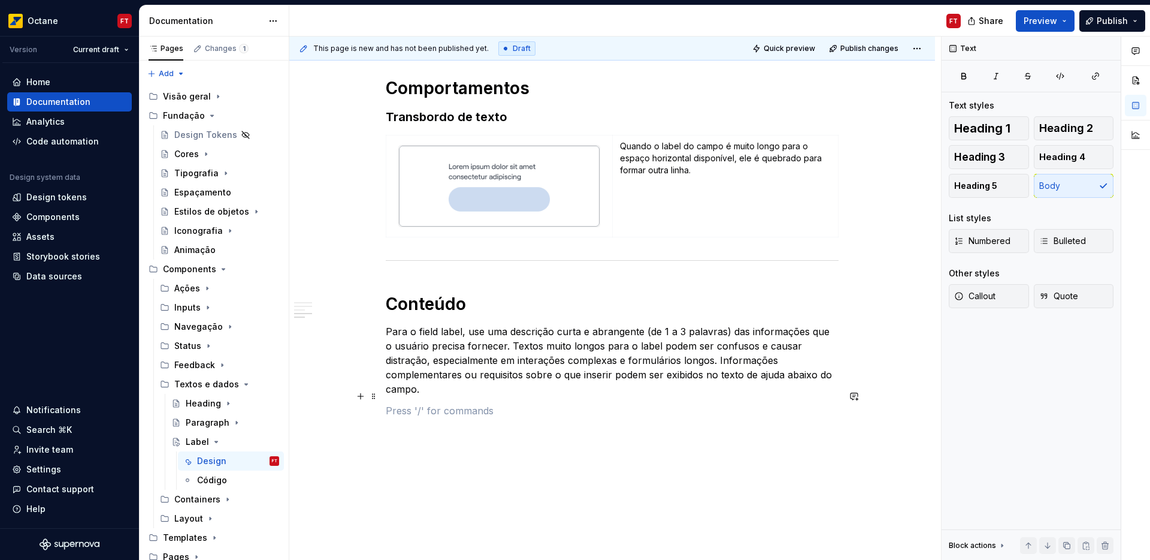
click at [410, 403] on p at bounding box center [612, 410] width 453 height 14
click at [985, 162] on span "Heading 3" at bounding box center [979, 157] width 51 height 12
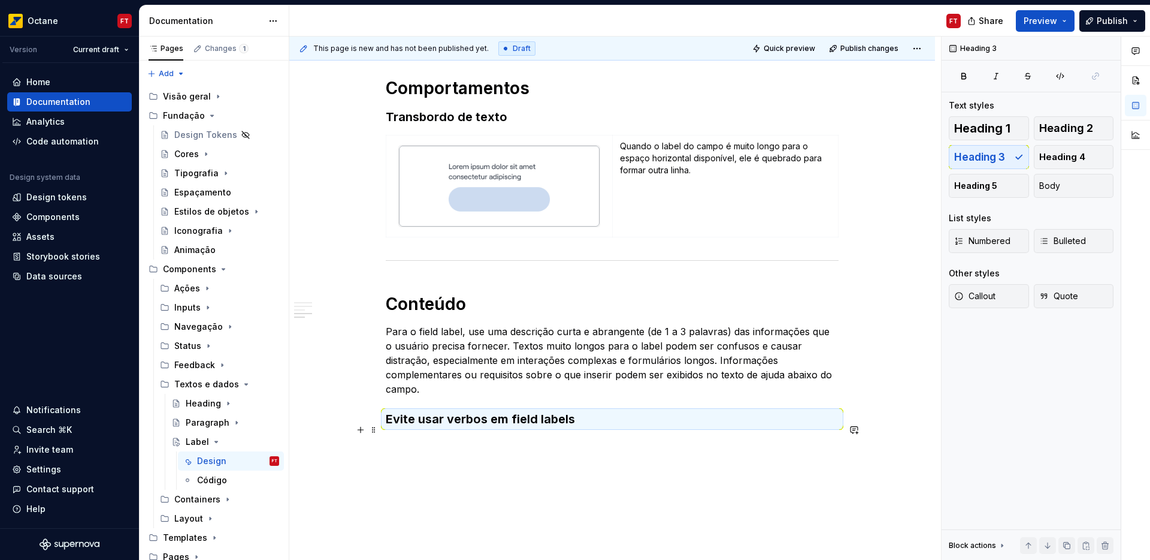
click at [407, 437] on p at bounding box center [612, 444] width 453 height 14
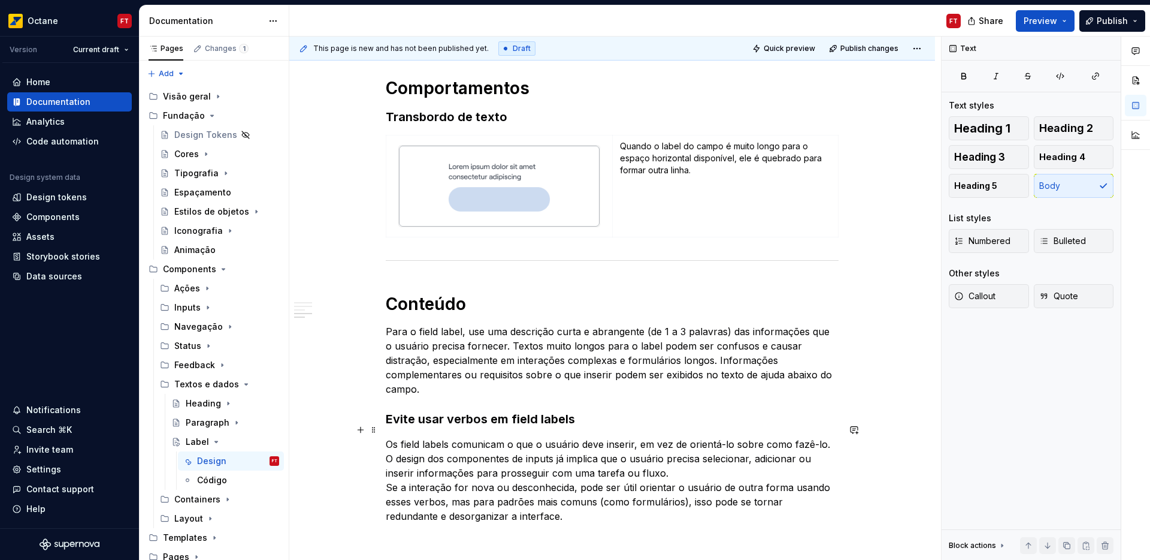
drag, startPoint x: 688, startPoint y: 454, endPoint x: 694, endPoint y: 455, distance: 6.1
click at [688, 454] on p "Os field labels comunicam o que o usuário deve inserir, em vez de orientá-lo so…" at bounding box center [612, 480] width 453 height 86
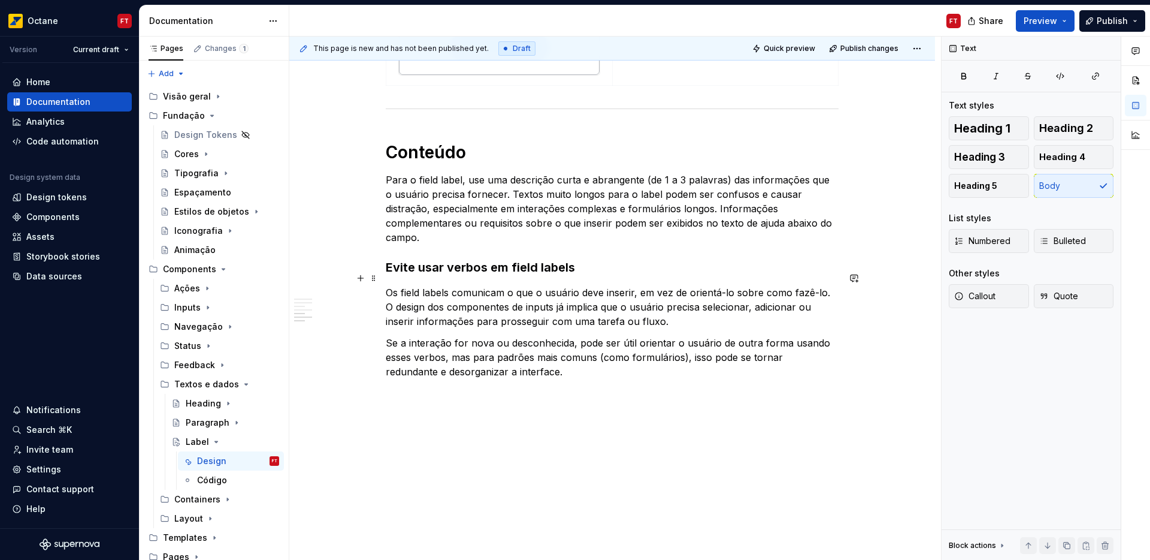
scroll to position [863, 0]
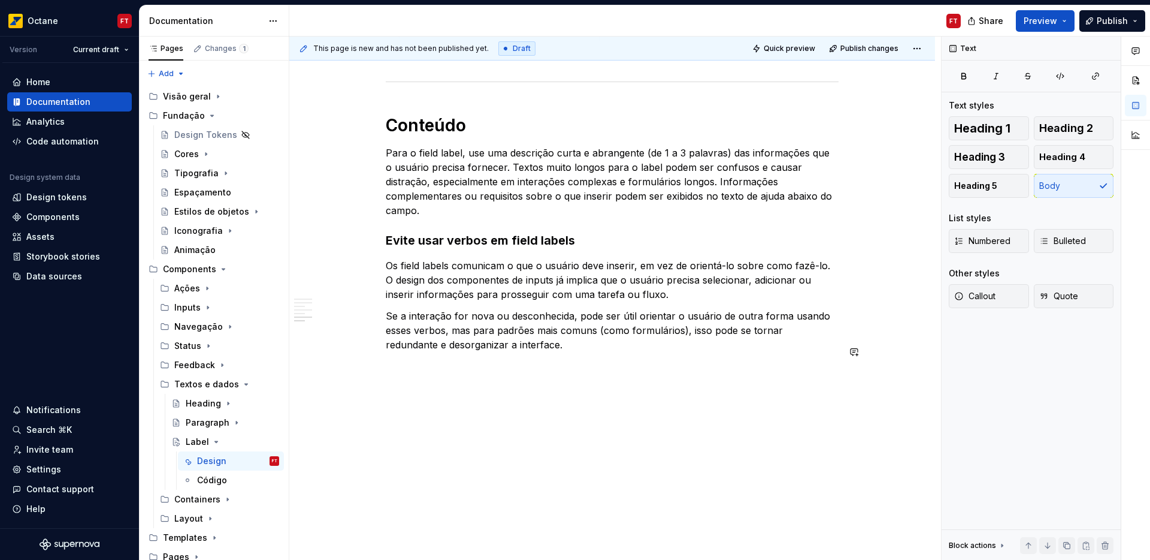
click at [488, 359] on p at bounding box center [612, 366] width 453 height 14
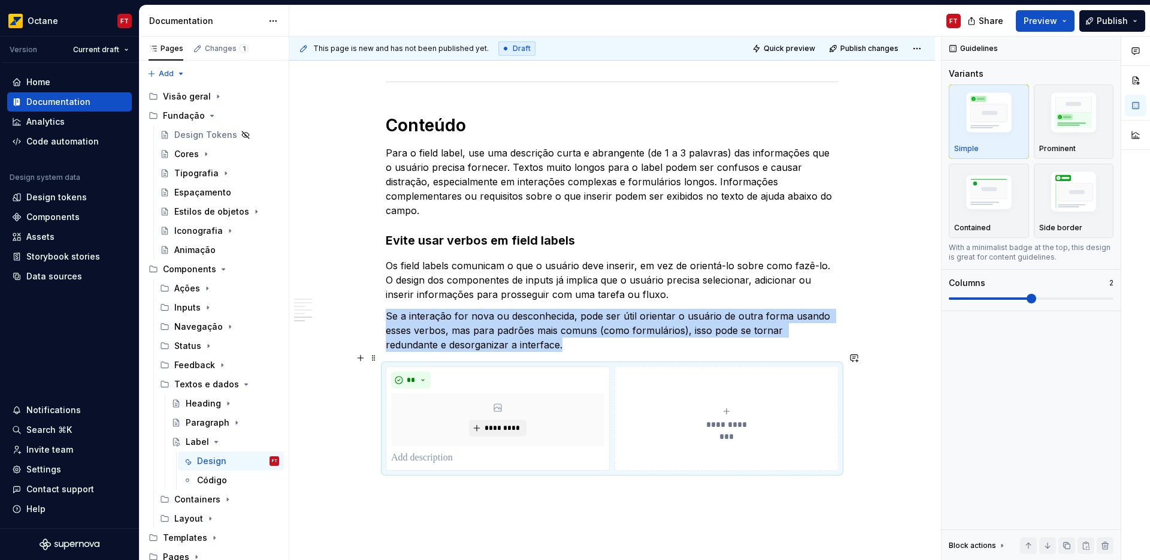
click at [642, 378] on button "**********" at bounding box center [727, 418] width 224 height 104
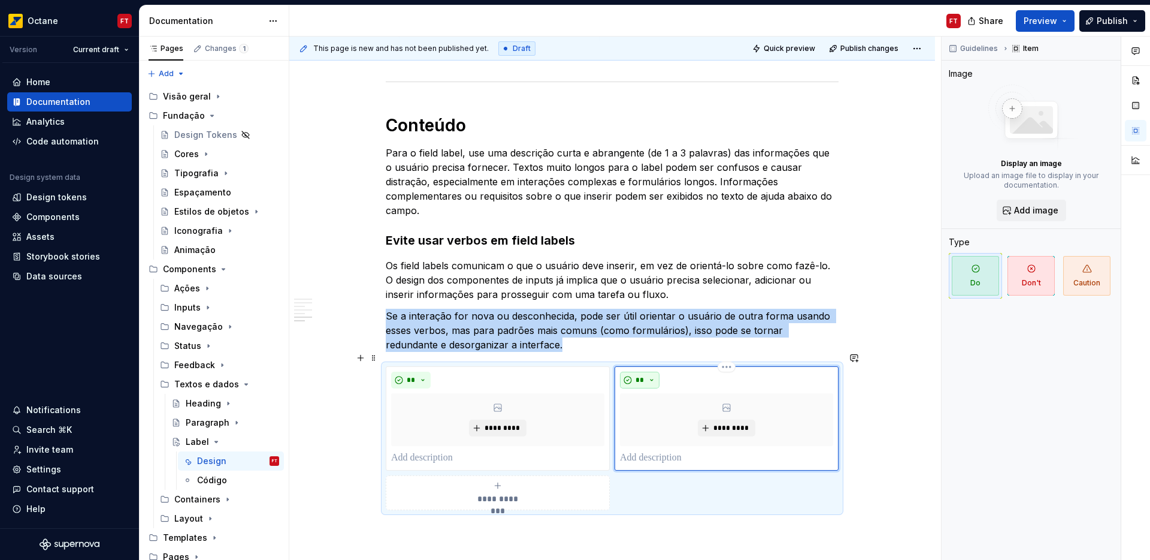
click at [628, 371] on button "**" at bounding box center [640, 379] width 40 height 17
drag, startPoint x: 649, startPoint y: 406, endPoint x: 623, endPoint y: 410, distance: 27.4
click at [649, 407] on div "Suggestions" at bounding box center [647, 408] width 10 height 10
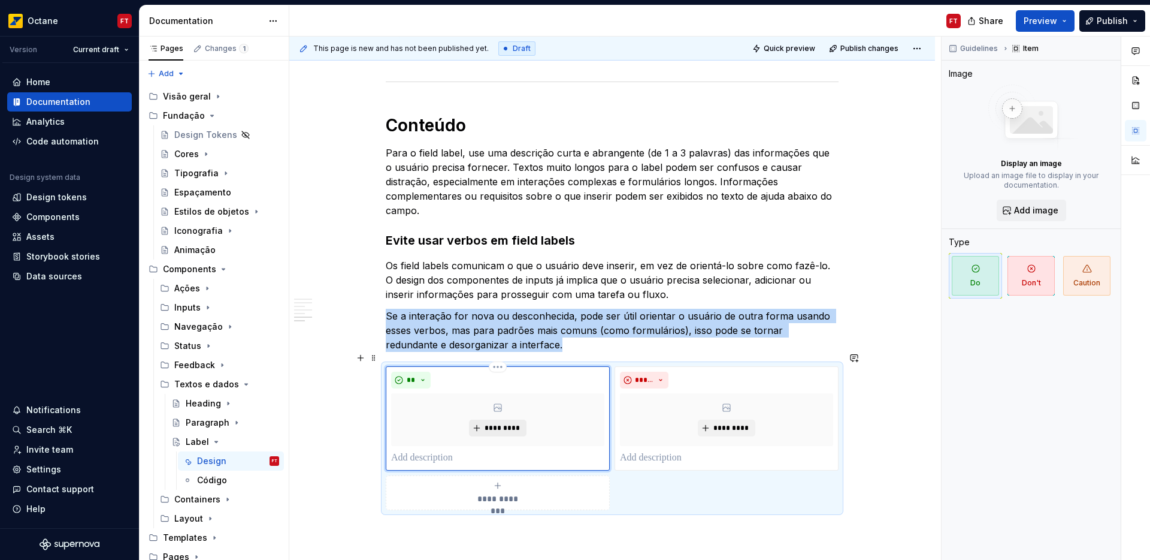
click at [511, 423] on span "*********" at bounding box center [502, 428] width 37 height 10
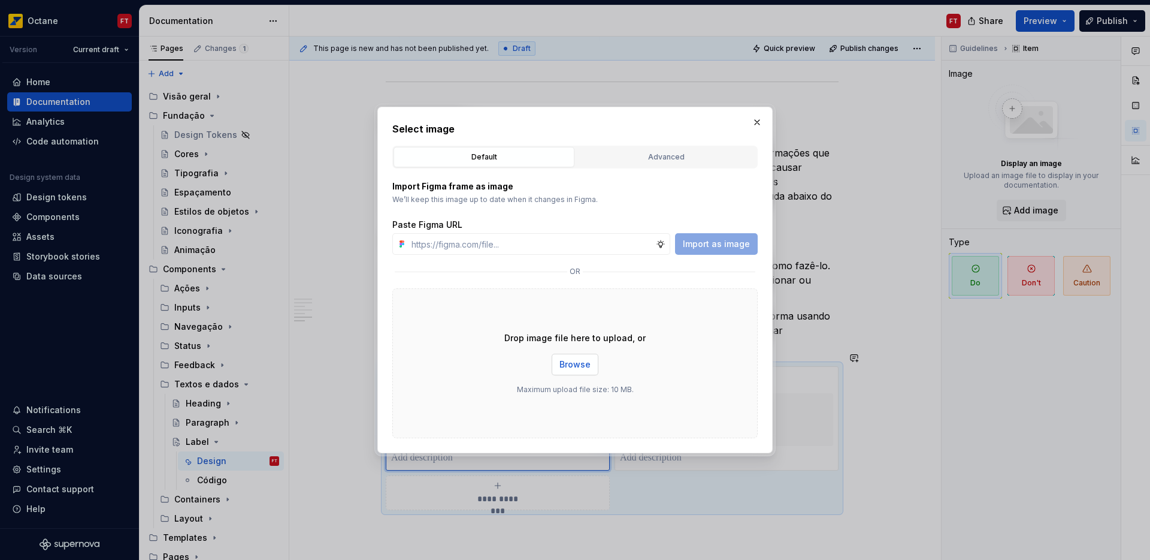
click at [577, 358] on span "Browse" at bounding box center [575, 364] width 31 height 12
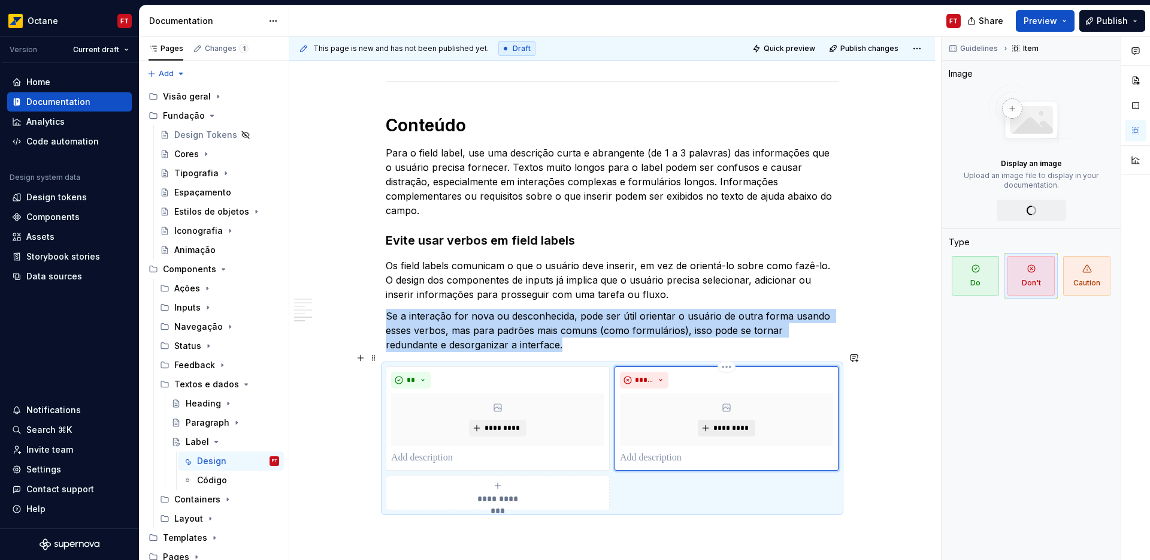
click at [734, 423] on span "*********" at bounding box center [731, 428] width 37 height 10
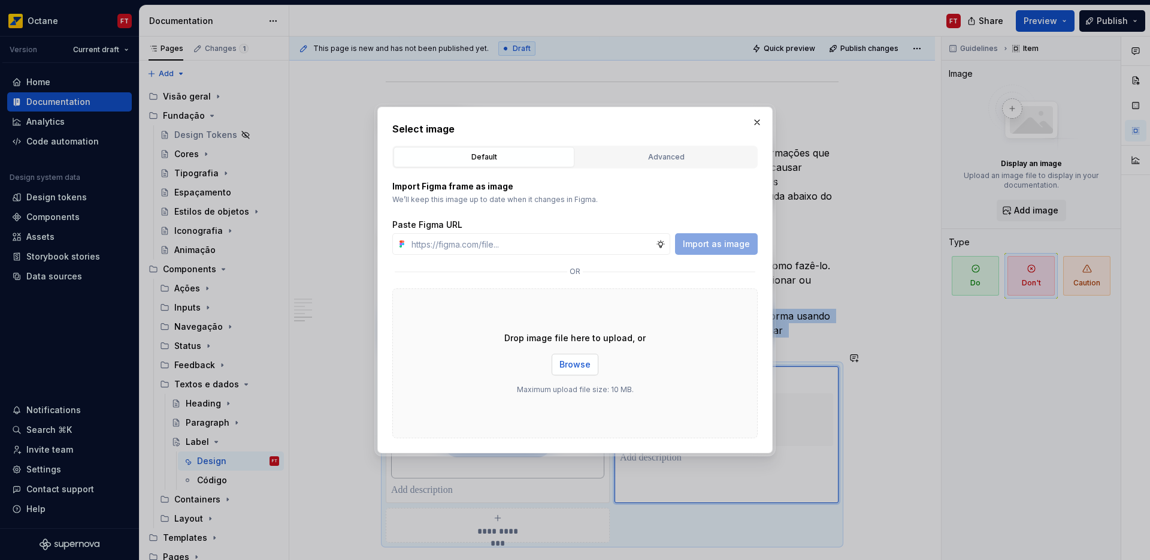
click at [570, 358] on span "Browse" at bounding box center [575, 364] width 31 height 12
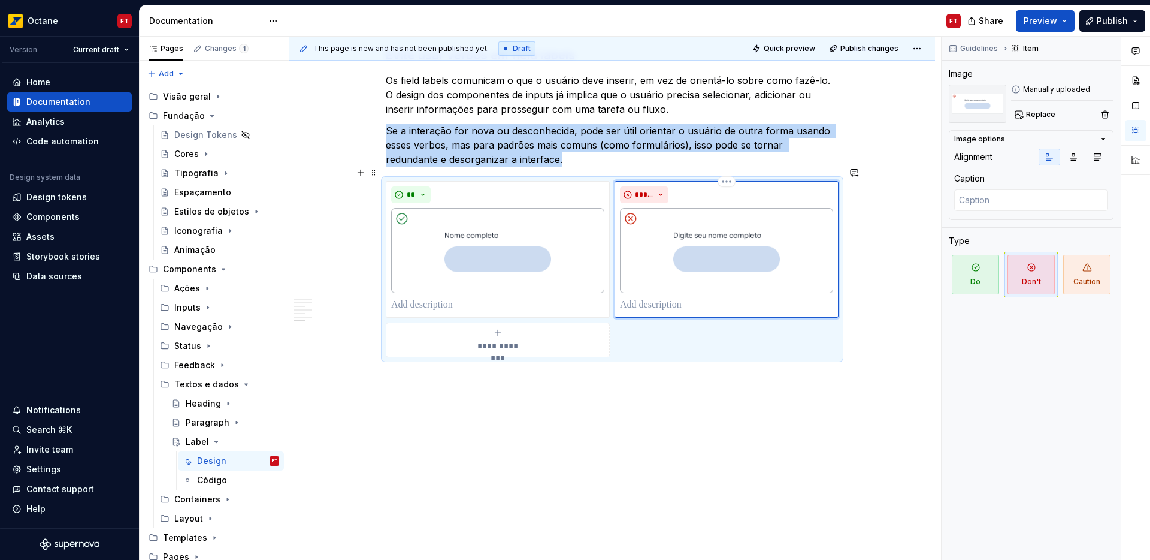
scroll to position [1071, 0]
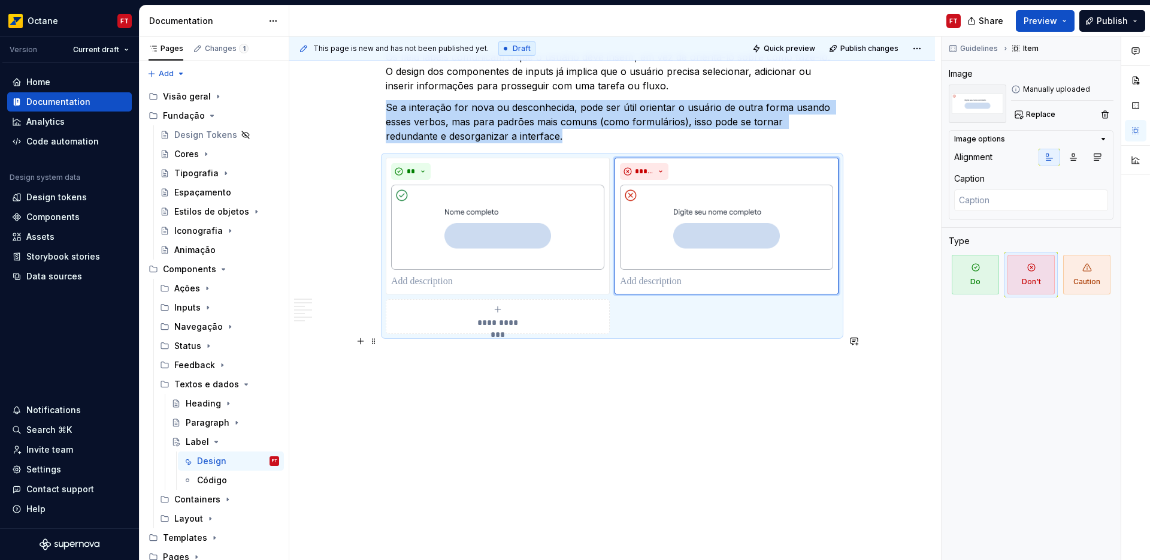
click at [427, 348] on p at bounding box center [612, 355] width 453 height 14
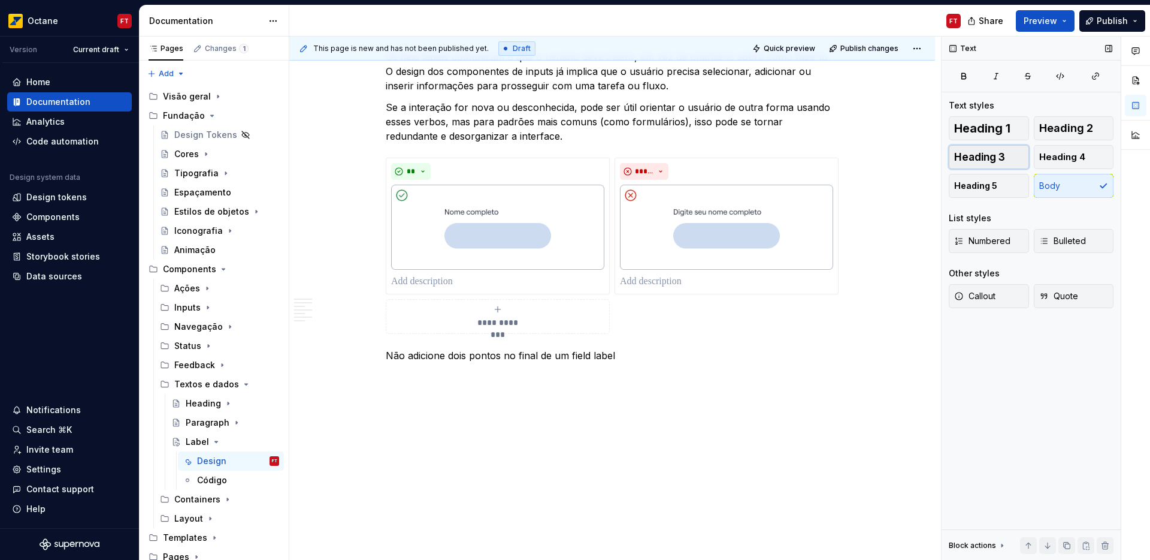
click at [980, 159] on span "Heading 3" at bounding box center [979, 157] width 51 height 12
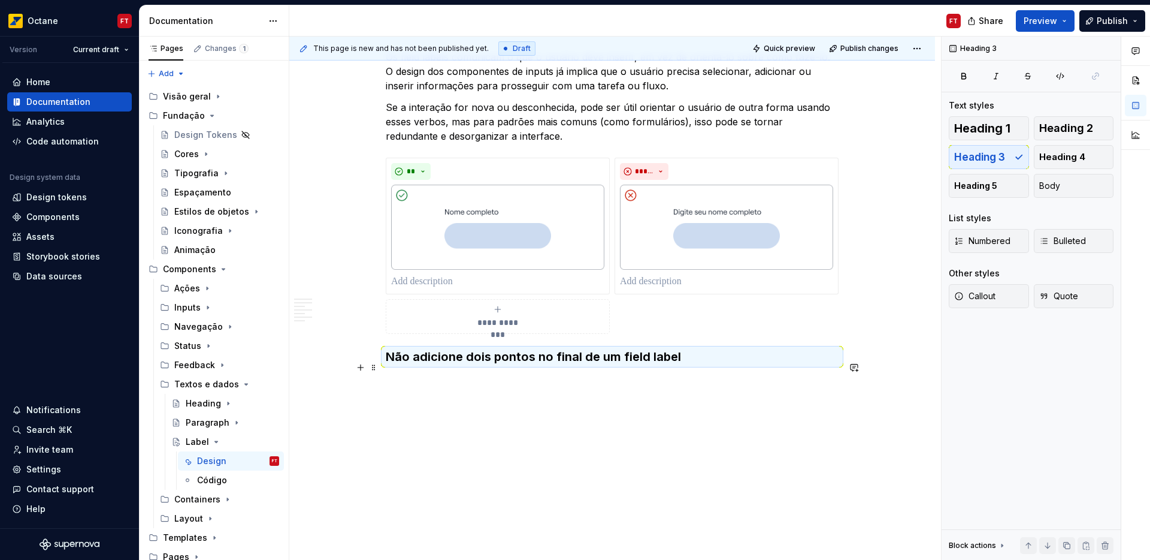
click at [465, 374] on p at bounding box center [612, 381] width 453 height 14
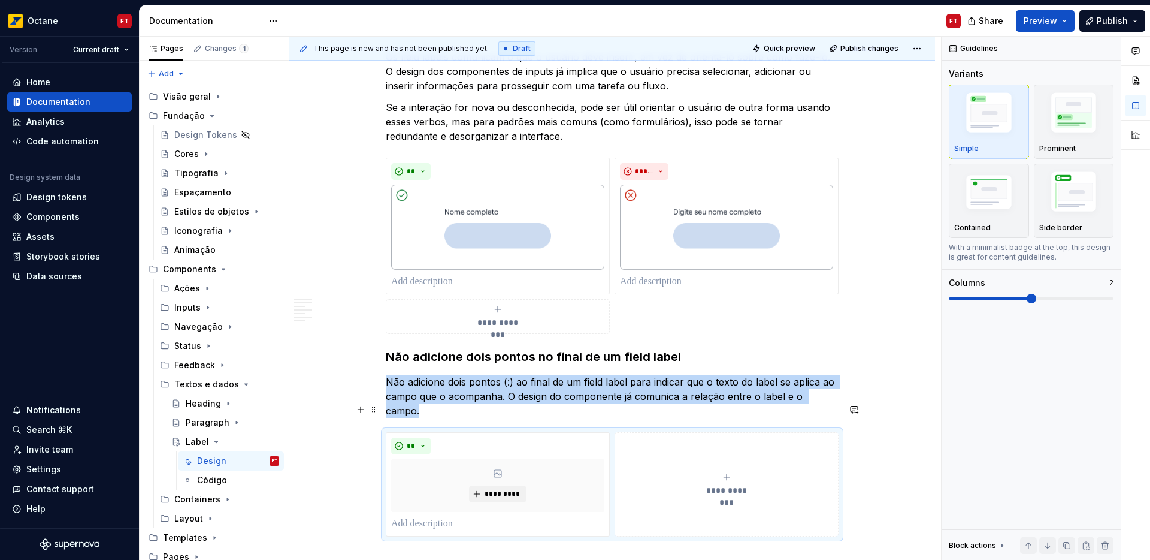
click at [711, 441] on button "**********" at bounding box center [727, 484] width 224 height 104
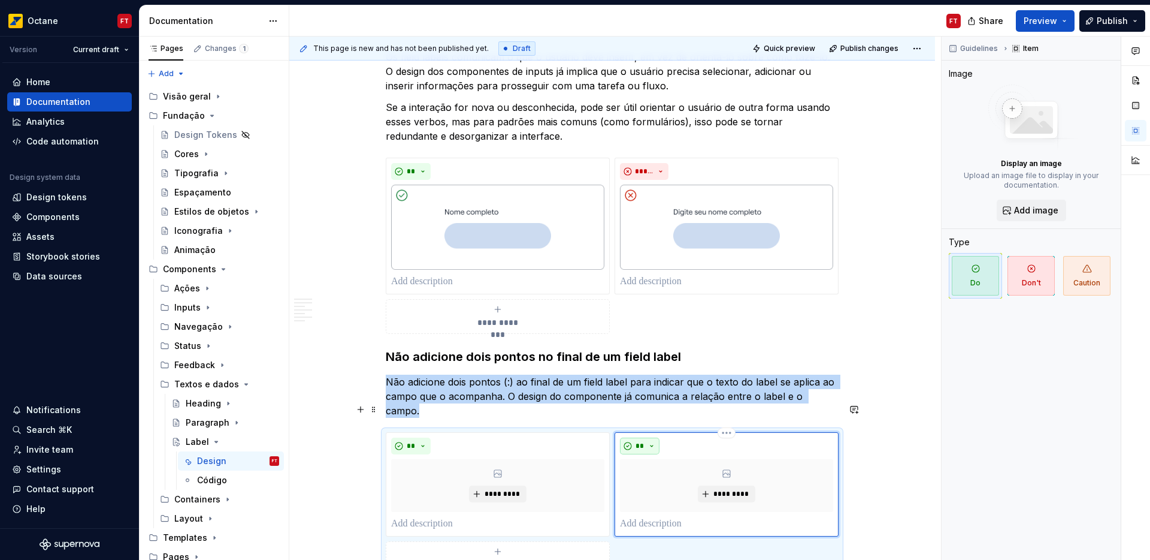
click at [650, 437] on button "**" at bounding box center [640, 445] width 40 height 17
drag, startPoint x: 649, startPoint y: 460, endPoint x: 563, endPoint y: 468, distance: 86.7
click at [649, 460] on div "Suggestions" at bounding box center [647, 460] width 10 height 10
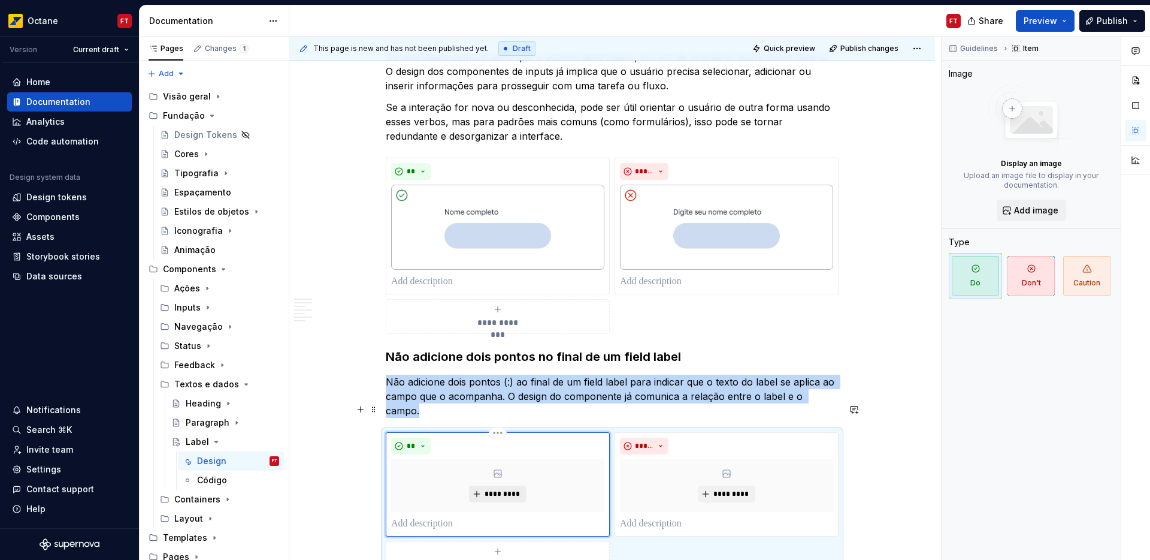
click at [504, 489] on span "*********" at bounding box center [502, 494] width 37 height 10
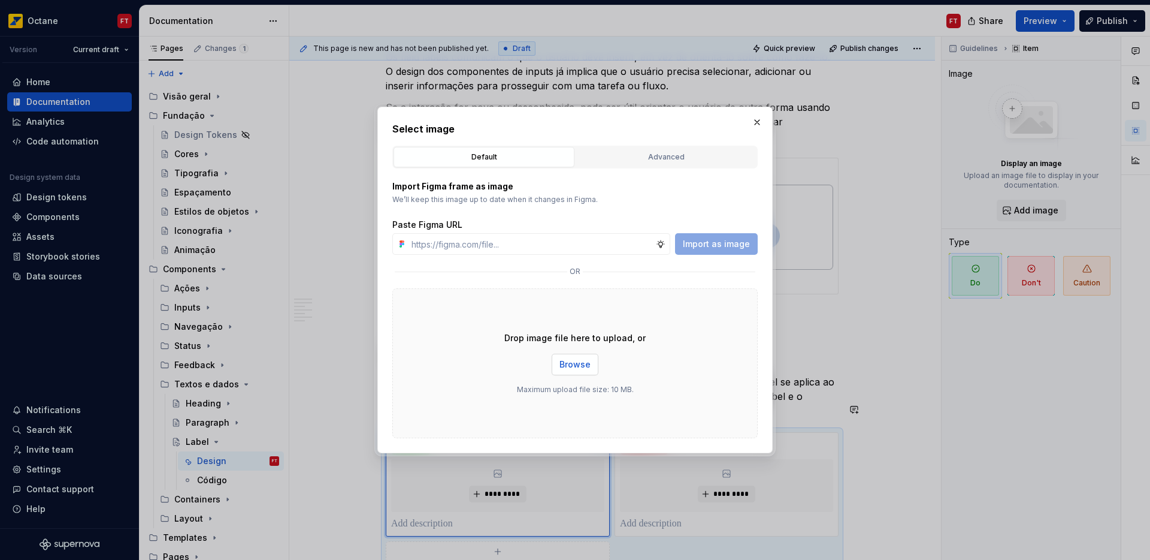
click at [567, 361] on span "Browse" at bounding box center [575, 364] width 31 height 12
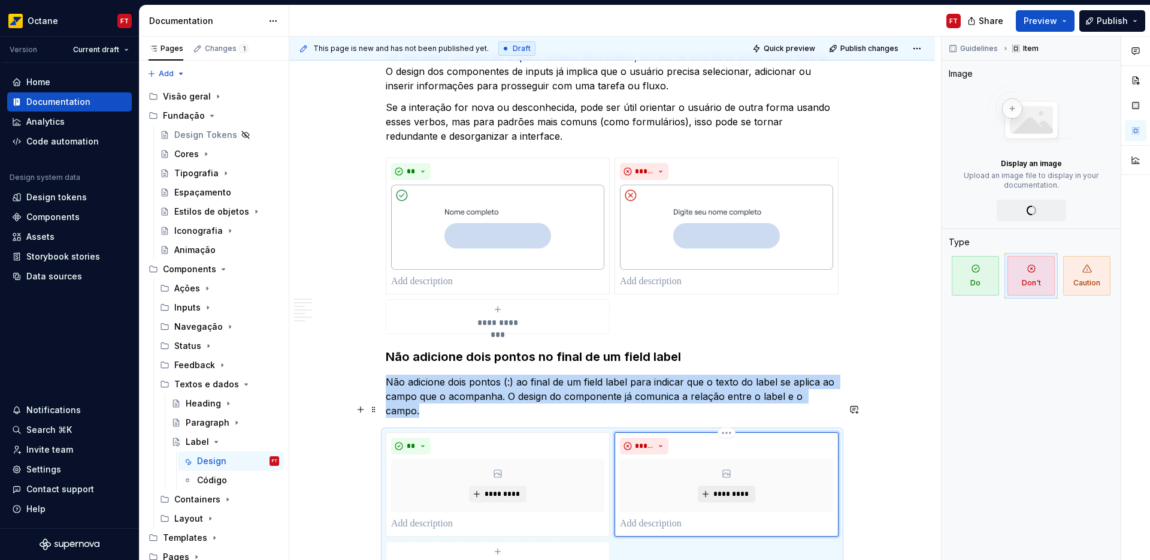
click at [732, 485] on button "*********" at bounding box center [726, 493] width 57 height 17
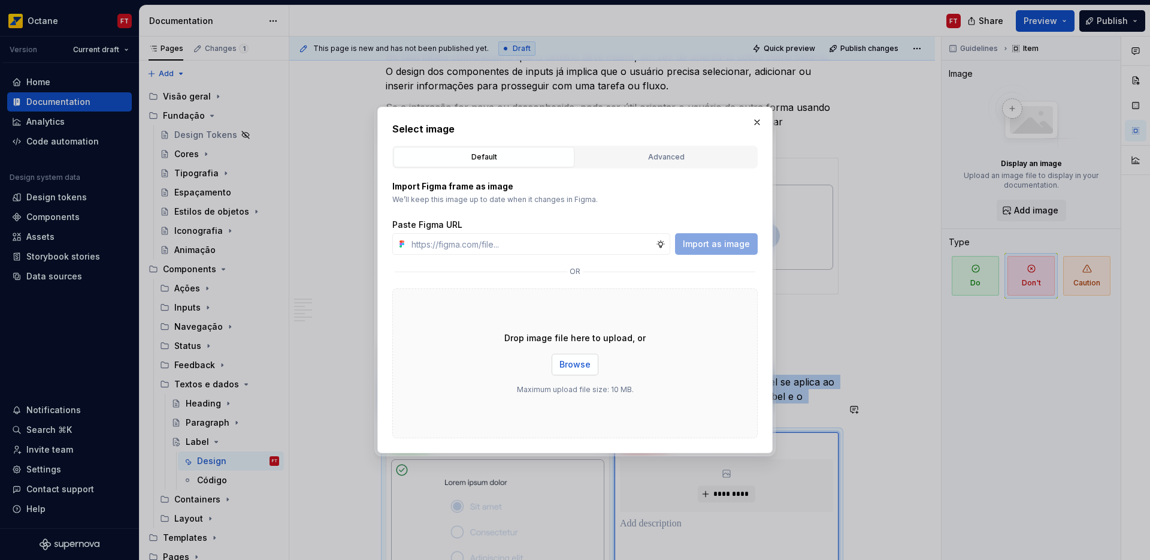
scroll to position [1075, 0]
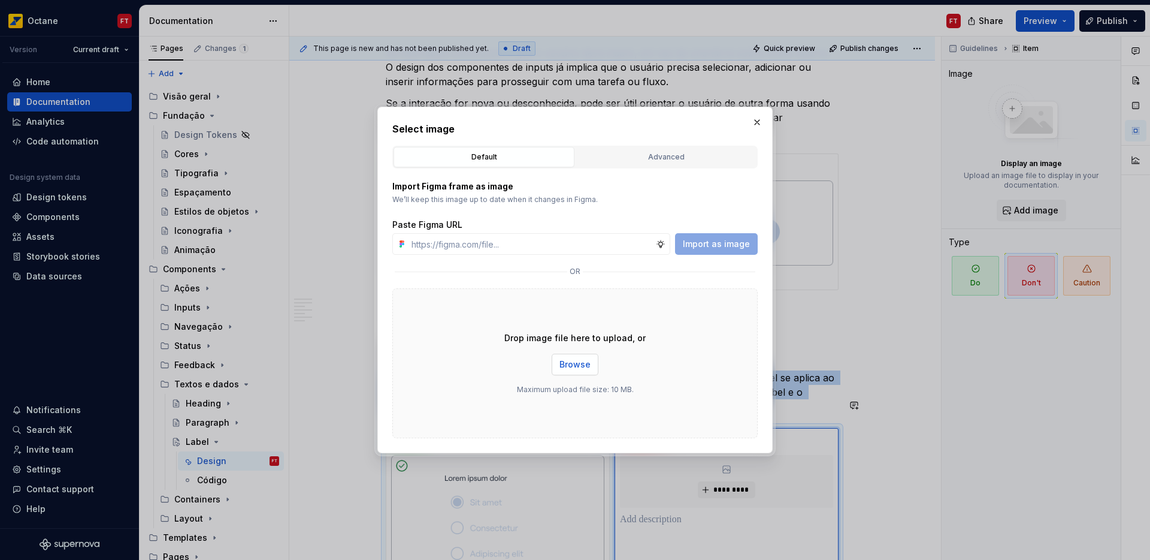
click at [580, 367] on span "Browse" at bounding box center [575, 364] width 31 height 12
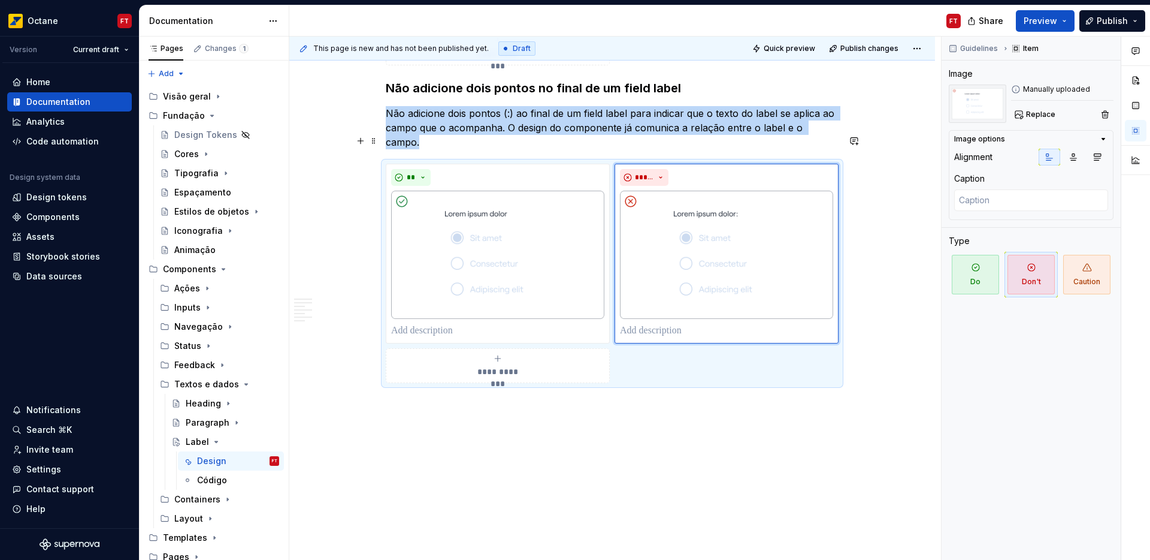
scroll to position [1344, 0]
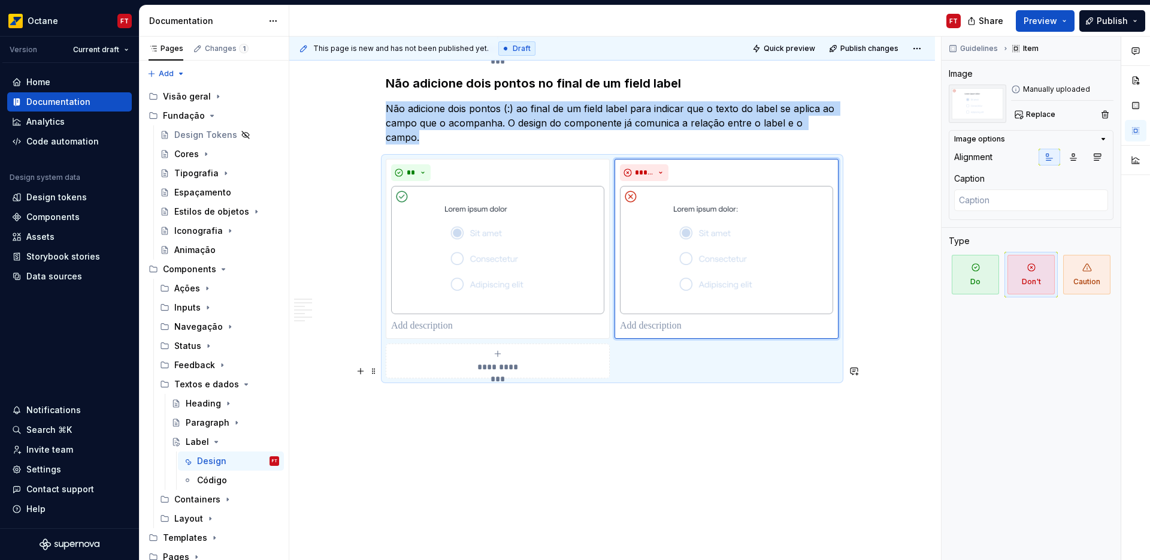
click at [475, 392] on p at bounding box center [612, 399] width 453 height 14
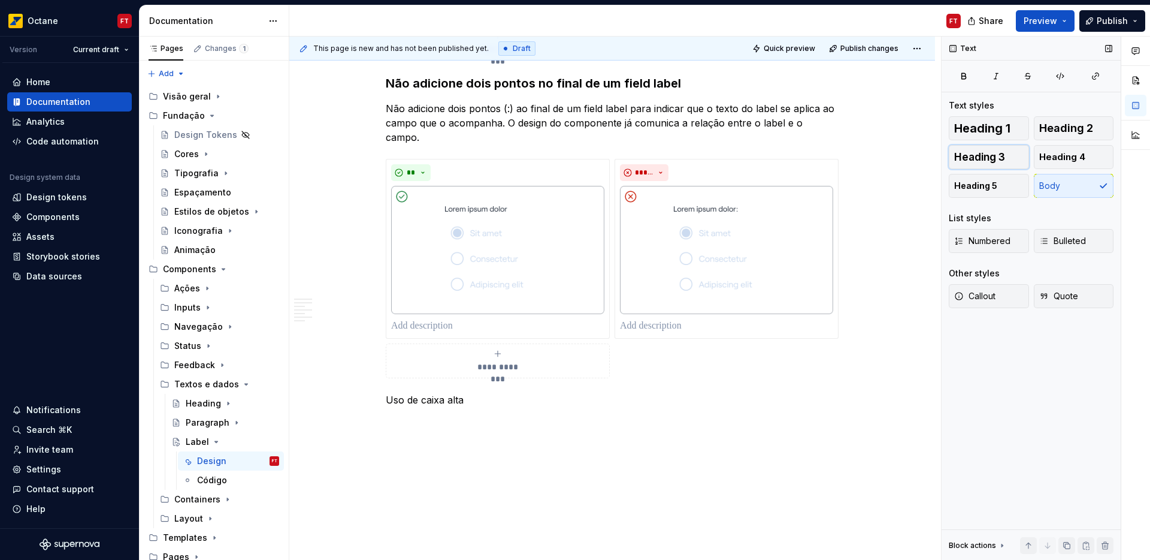
click at [994, 159] on span "Heading 3" at bounding box center [979, 157] width 51 height 12
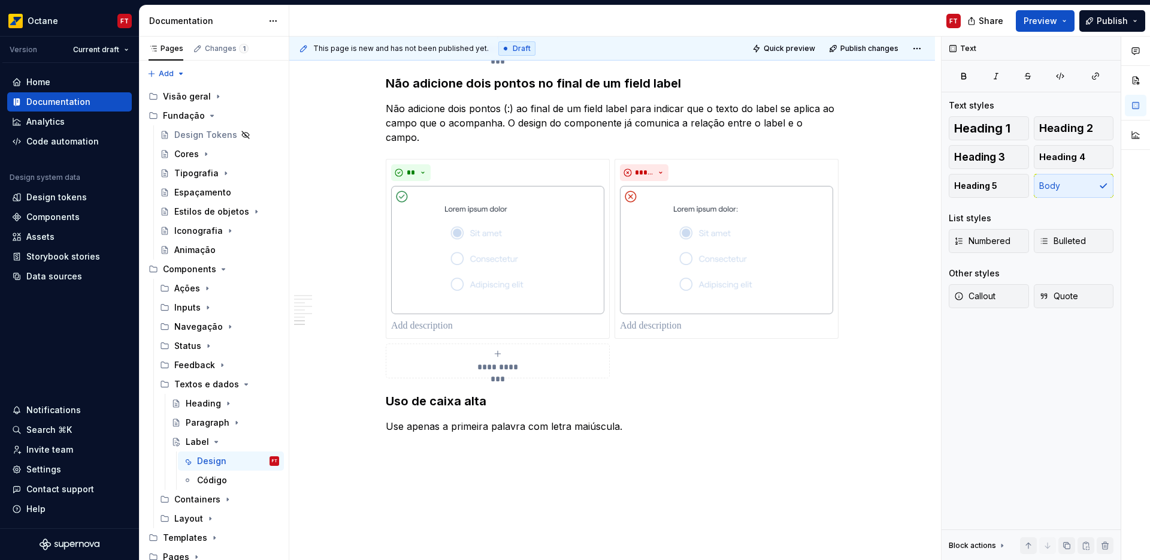
click at [427, 430] on div "**********" at bounding box center [615, 299] width 652 height 524
drag, startPoint x: 428, startPoint y: 425, endPoint x: 429, endPoint y: 415, distance: 9.7
click at [428, 424] on div "**********" at bounding box center [615, 299] width 652 height 524
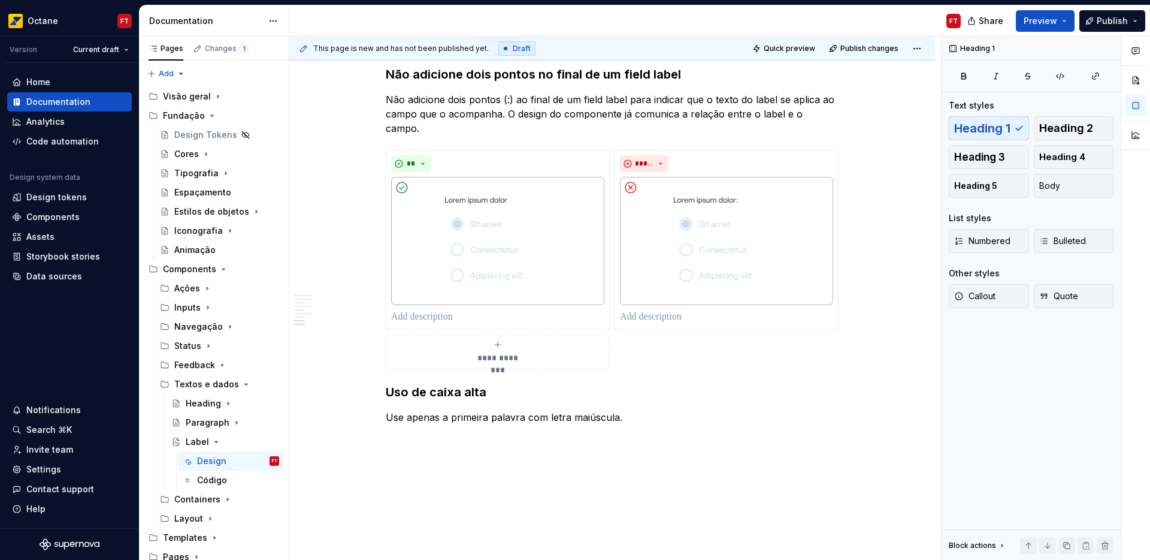
scroll to position [1357, 0]
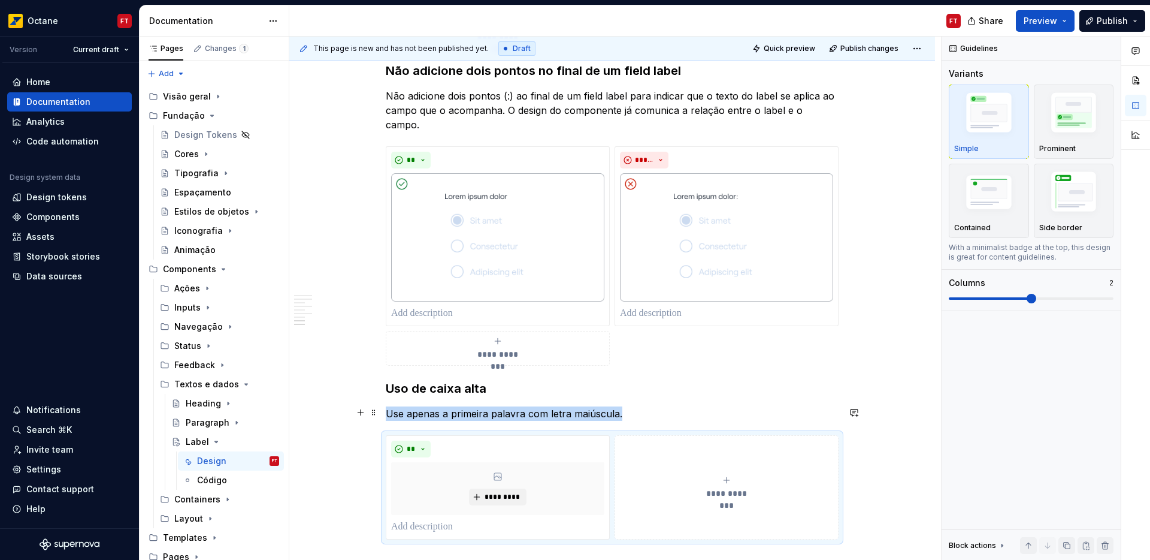
click at [664, 436] on button "**********" at bounding box center [727, 487] width 224 height 104
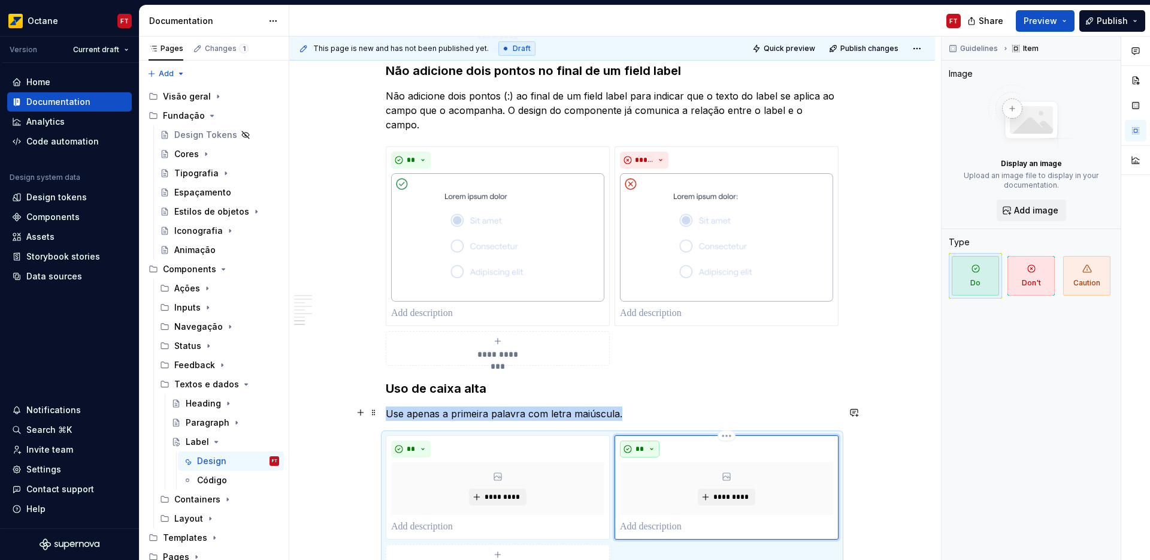
click at [644, 444] on span "**" at bounding box center [640, 449] width 10 height 10
click at [648, 459] on div "Suggestions" at bounding box center [647, 463] width 10 height 10
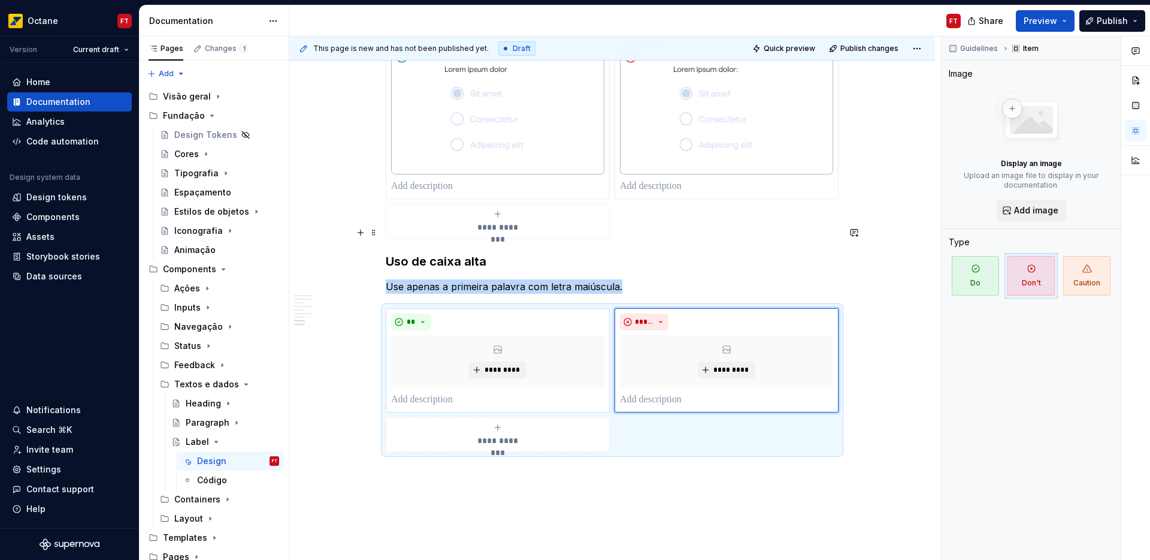
scroll to position [1528, 0]
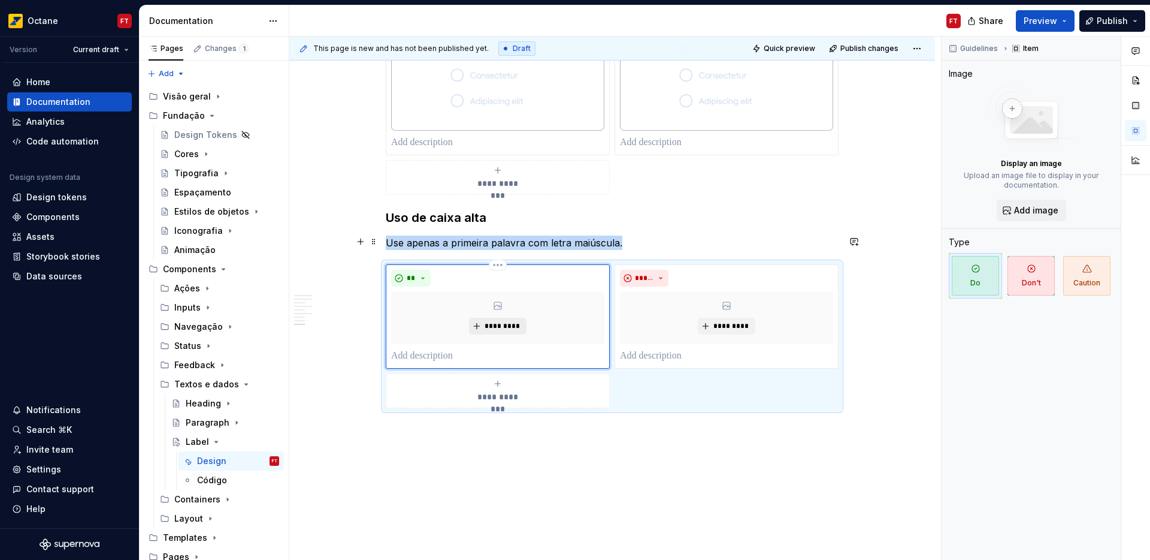
click at [500, 321] on span "*********" at bounding box center [502, 326] width 37 height 10
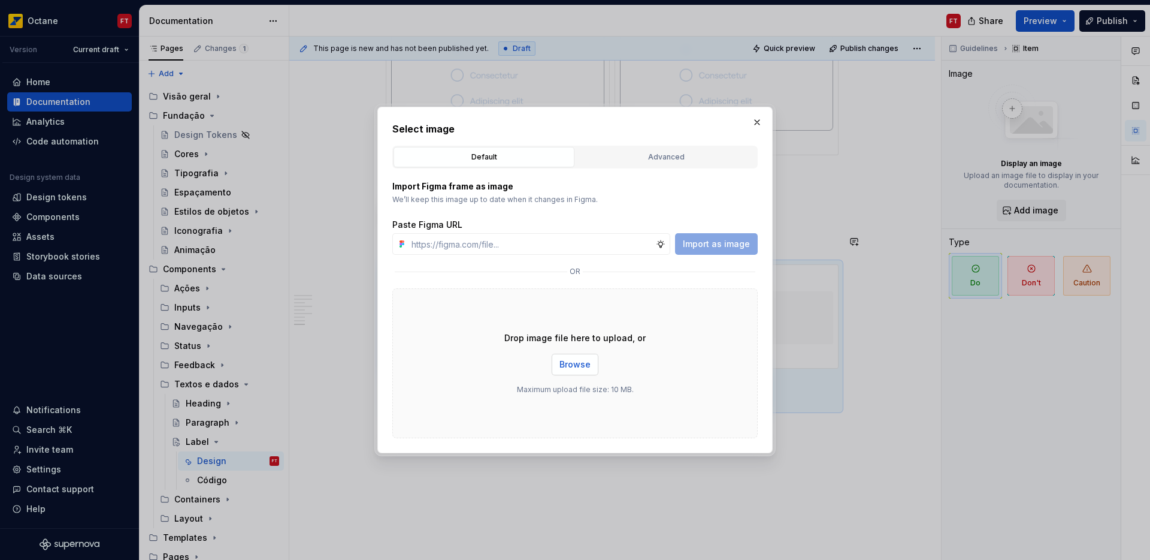
click at [581, 372] on button "Browse" at bounding box center [575, 364] width 47 height 22
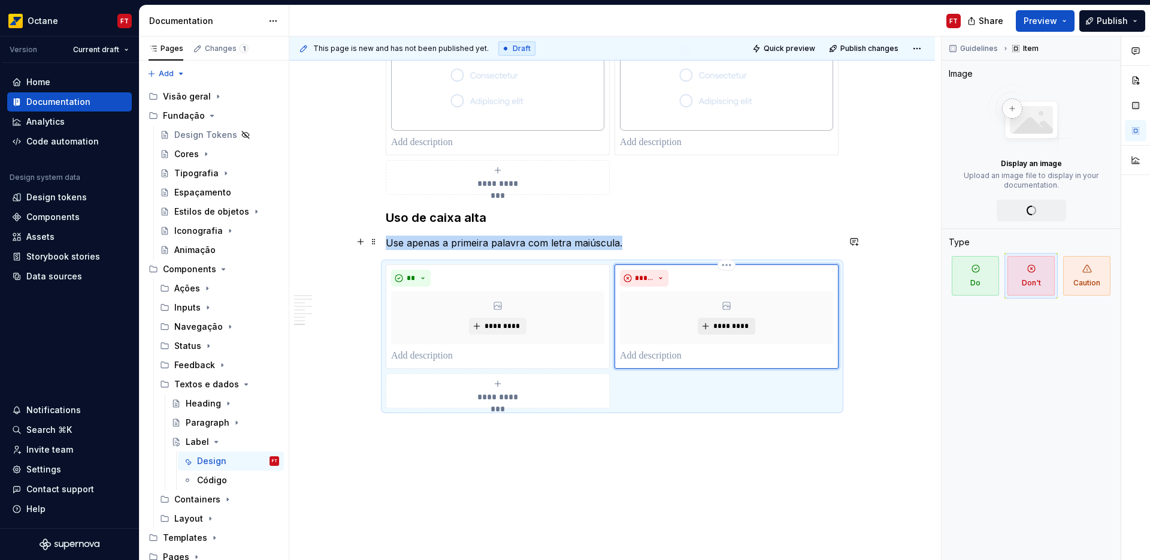
click at [723, 321] on span "*********" at bounding box center [731, 326] width 37 height 10
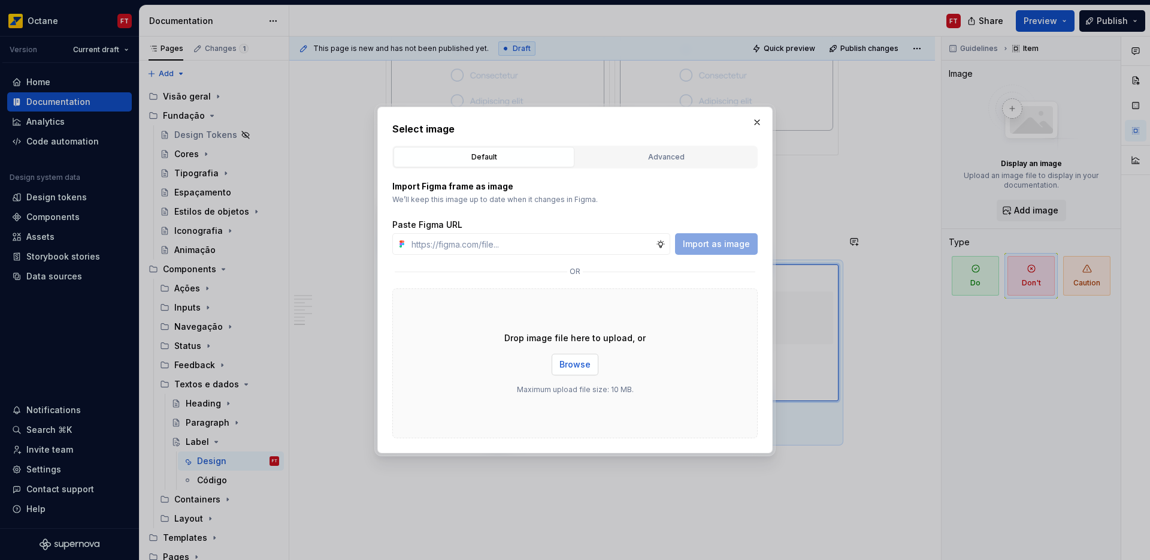
click at [569, 365] on span "Browse" at bounding box center [575, 364] width 31 height 12
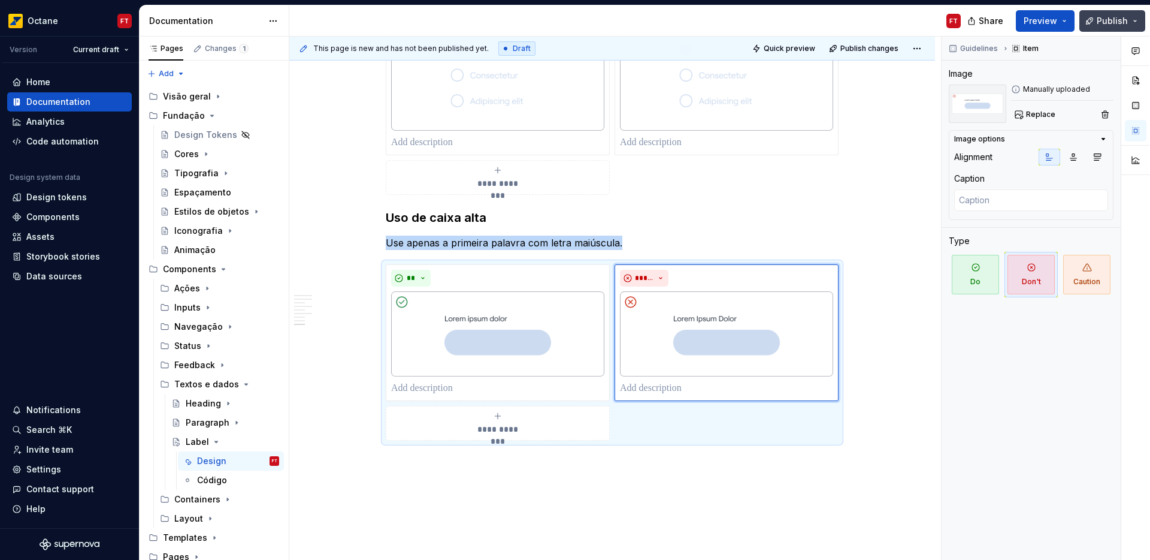
click at [1114, 19] on span "Publish" at bounding box center [1112, 21] width 31 height 12
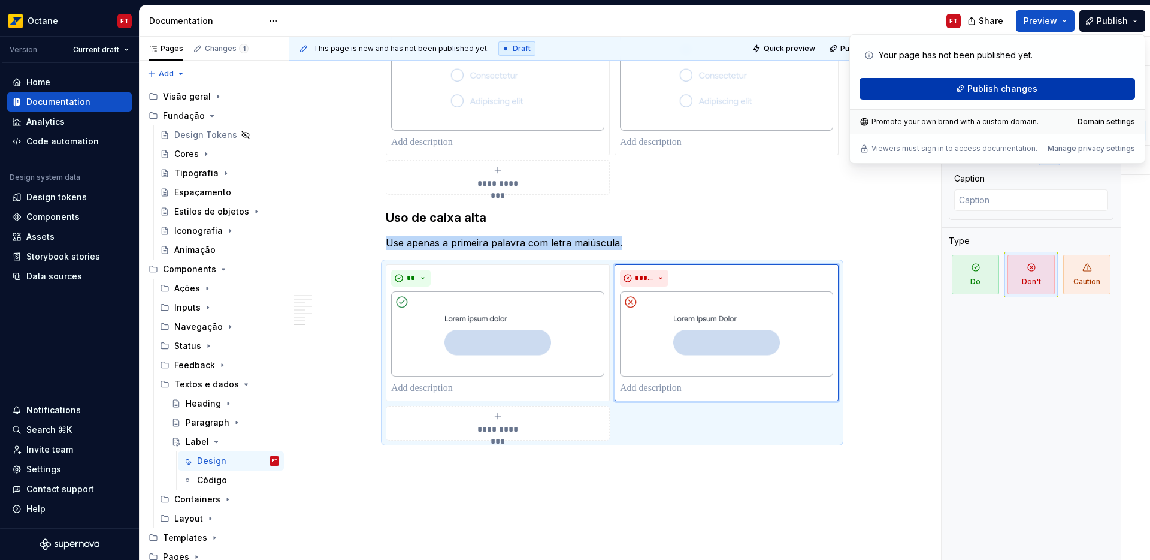
click at [1008, 92] on span "Publish changes" at bounding box center [1003, 89] width 70 height 12
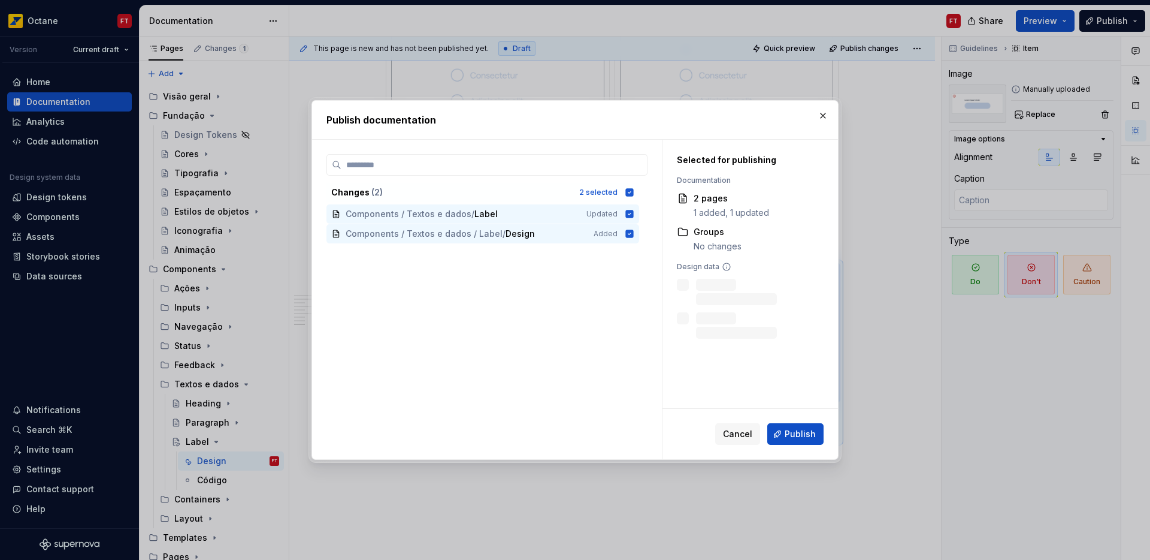
click at [803, 433] on span "Publish" at bounding box center [800, 434] width 31 height 12
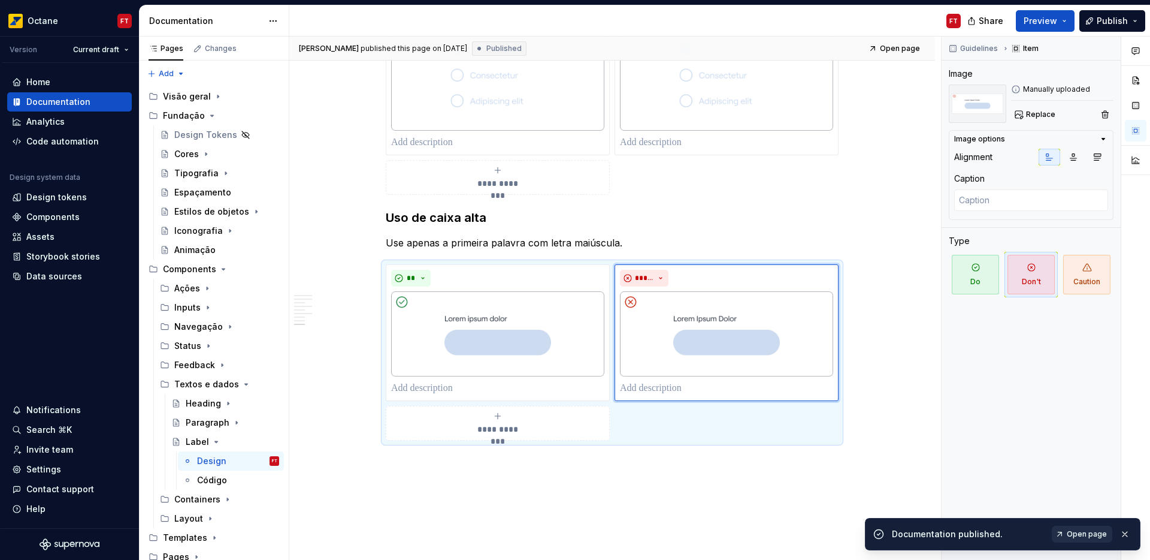
click at [1072, 534] on span "Open page" at bounding box center [1087, 534] width 40 height 10
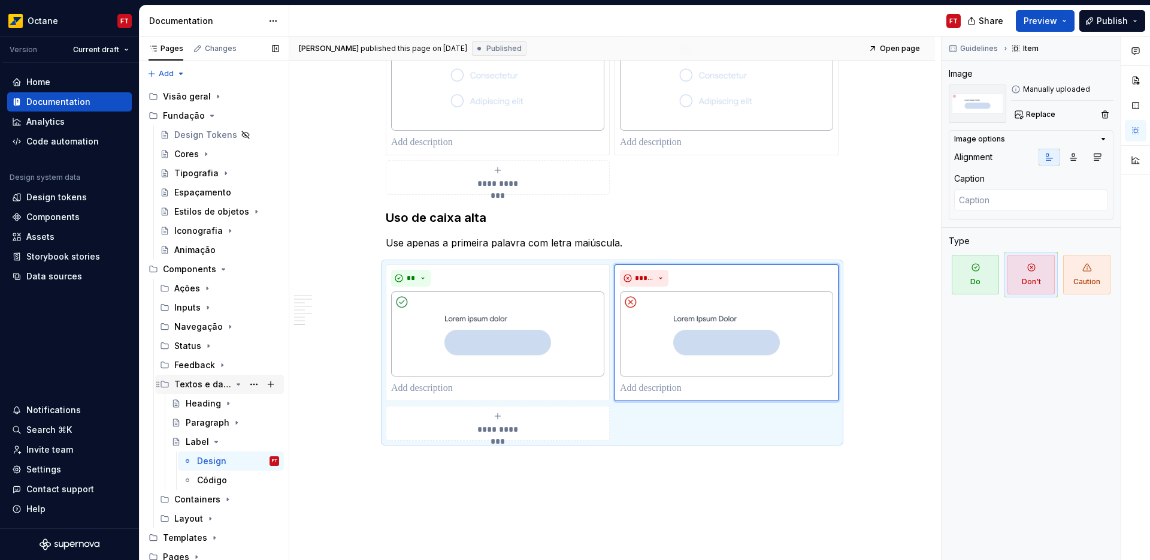
click at [237, 383] on icon "Page tree" at bounding box center [238, 383] width 3 height 1
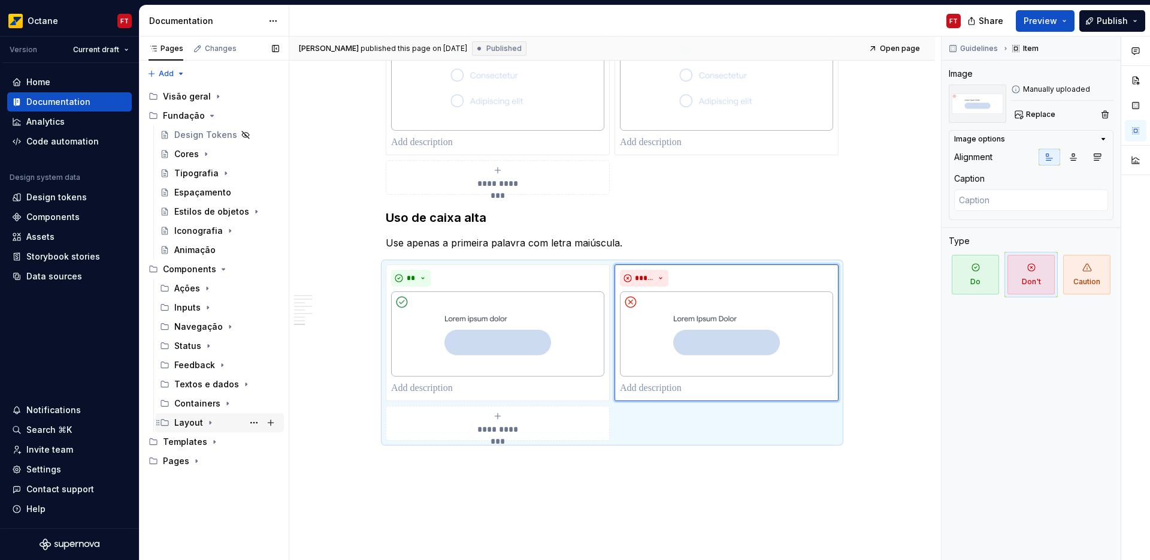
click at [210, 424] on icon "Page tree" at bounding box center [211, 423] width 10 height 10
click at [196, 402] on div "Containers" at bounding box center [197, 403] width 46 height 12
click at [209, 460] on icon "Page tree" at bounding box center [210, 460] width 3 height 1
click at [186, 403] on div "Containers" at bounding box center [197, 403] width 46 height 12
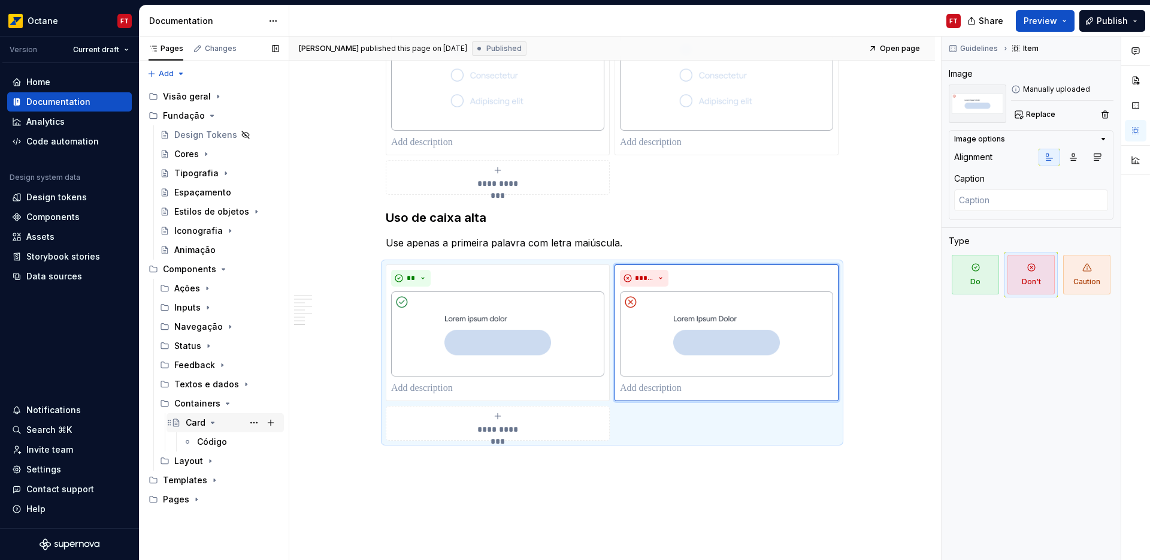
click at [194, 423] on div "Card" at bounding box center [196, 422] width 20 height 12
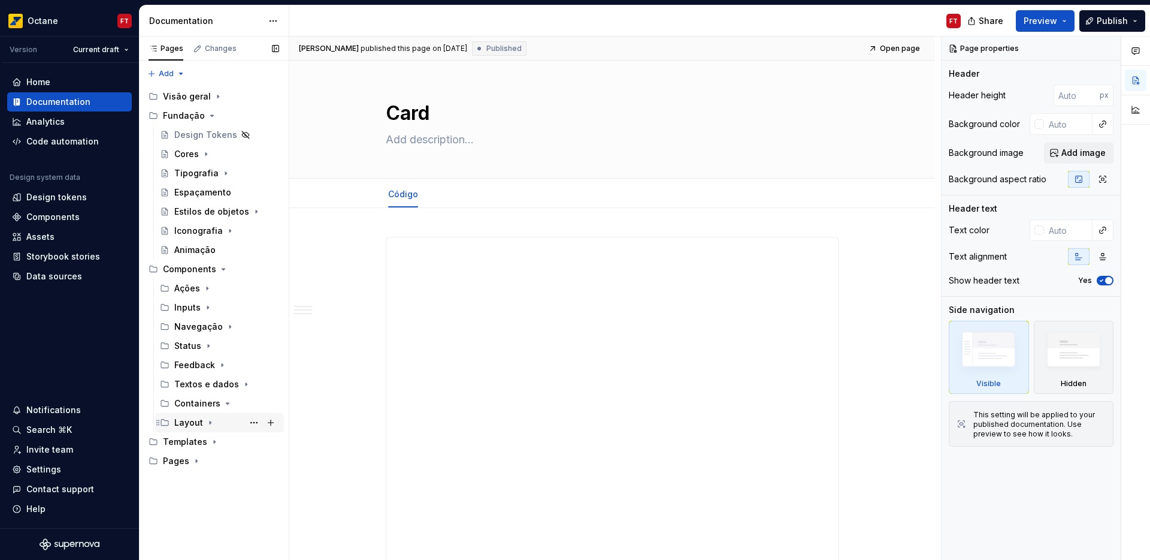
click at [210, 422] on icon "Page tree" at bounding box center [210, 422] width 1 height 3
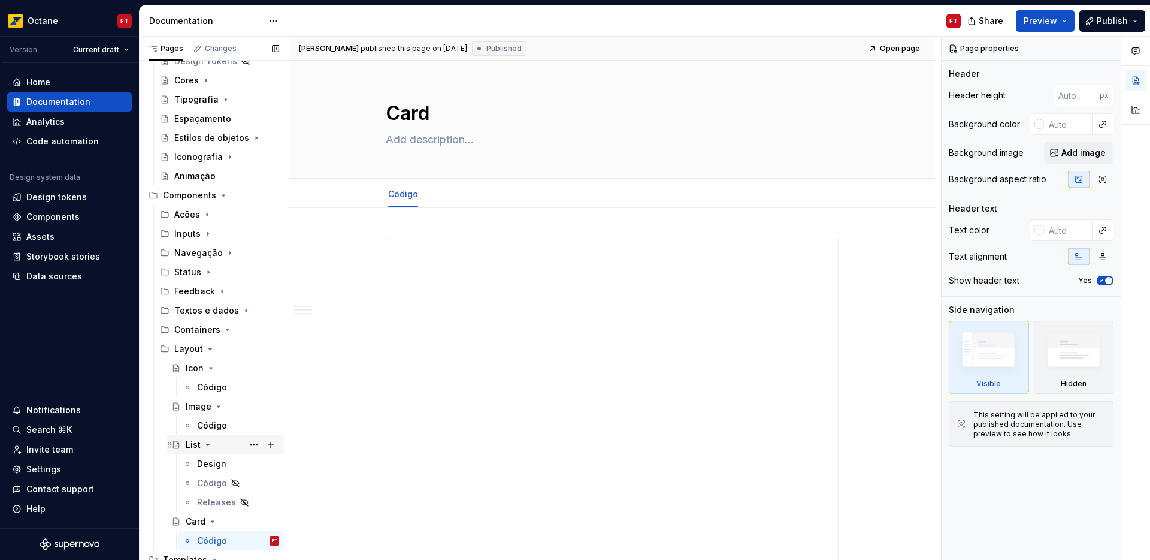
scroll to position [80, 0]
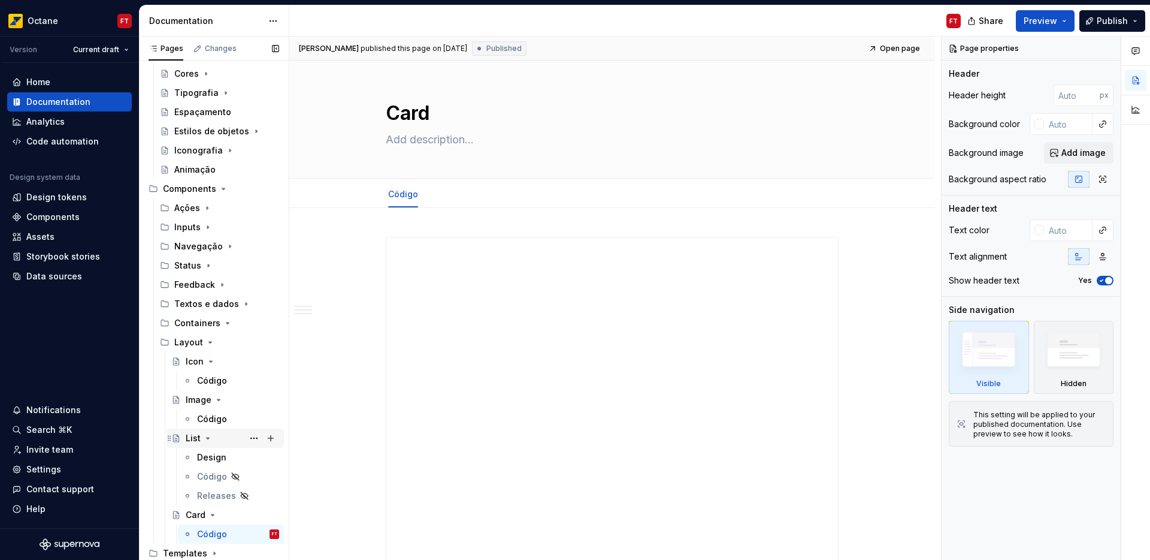
click at [207, 438] on icon "Page tree" at bounding box center [208, 437] width 3 height 1
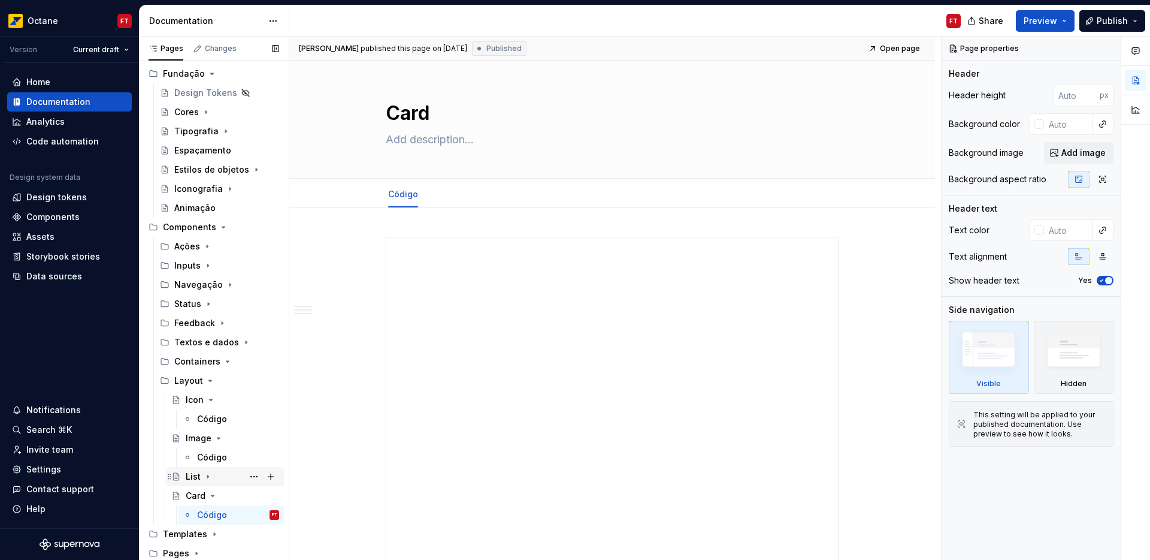
scroll to position [42, 0]
click at [211, 436] on icon "Page tree" at bounding box center [211, 438] width 10 height 10
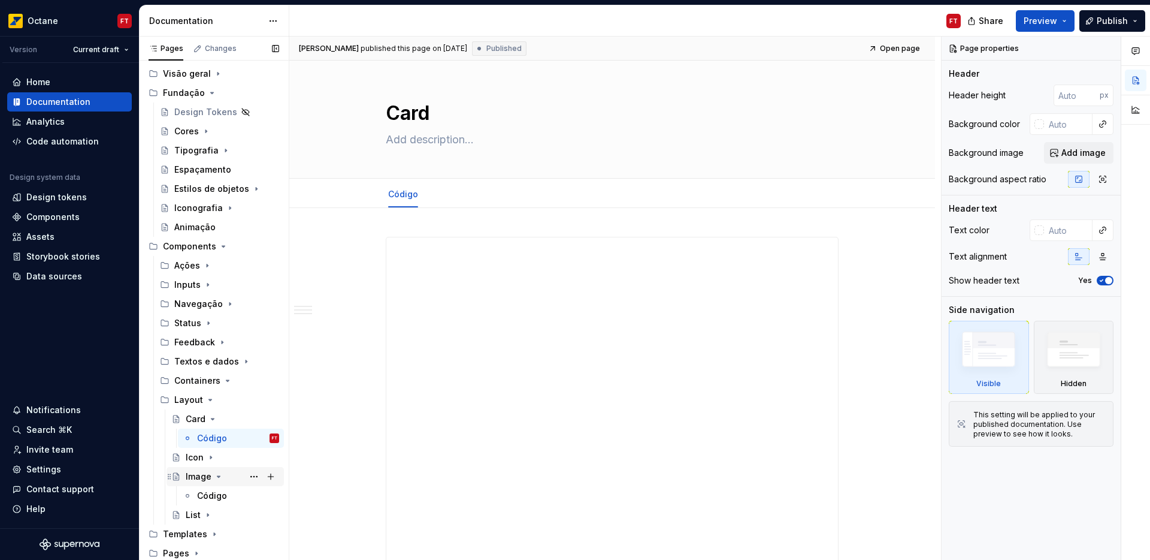
click at [218, 476] on icon "Page tree" at bounding box center [218, 476] width 3 height 1
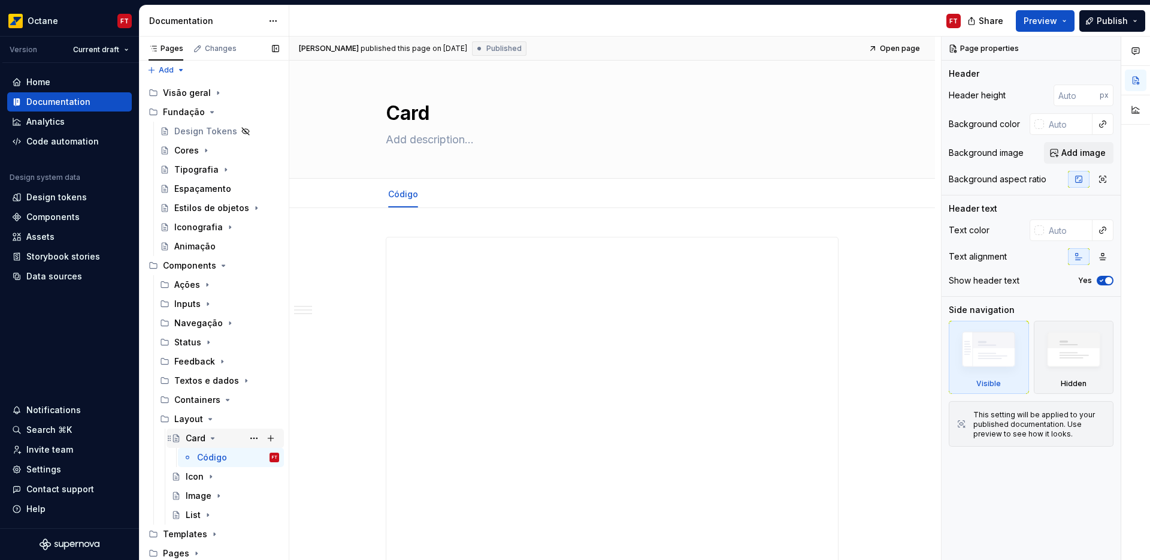
click at [193, 438] on div "Card" at bounding box center [196, 438] width 20 height 12
type textarea "*"
click at [459, 194] on span "Add tab" at bounding box center [459, 194] width 28 height 10
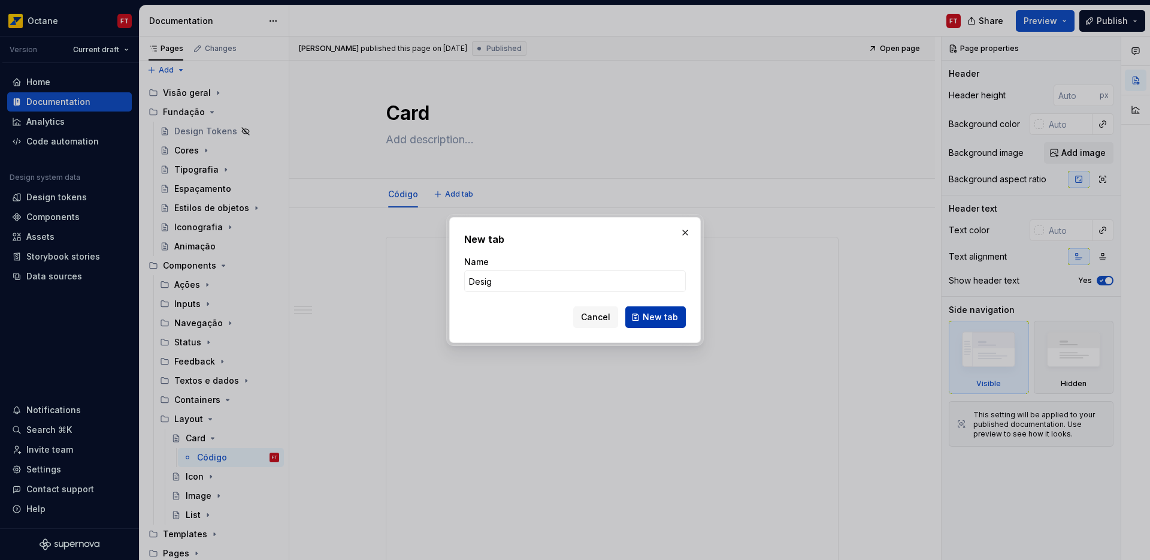
type input "Design"
click button "New tab" at bounding box center [656, 317] width 61 height 22
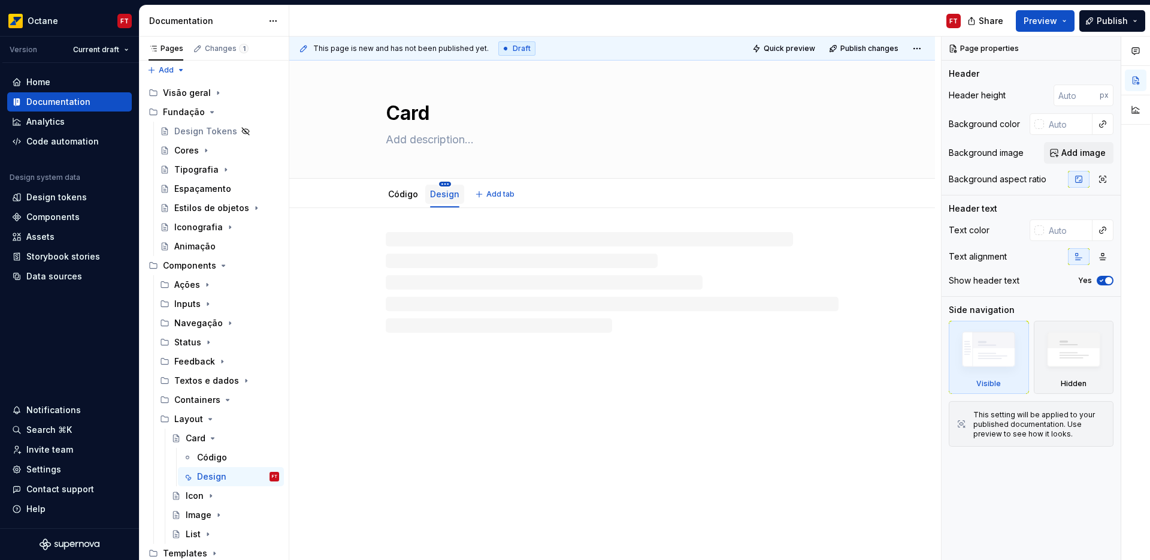
click at [443, 182] on html "Octane FT Version Current draft Home Documentation Analytics Code automation De…" at bounding box center [575, 280] width 1150 height 560
click at [473, 290] on div "Move left" at bounding box center [515, 289] width 113 height 12
type textarea "*"
click at [454, 237] on p at bounding box center [612, 244] width 453 height 14
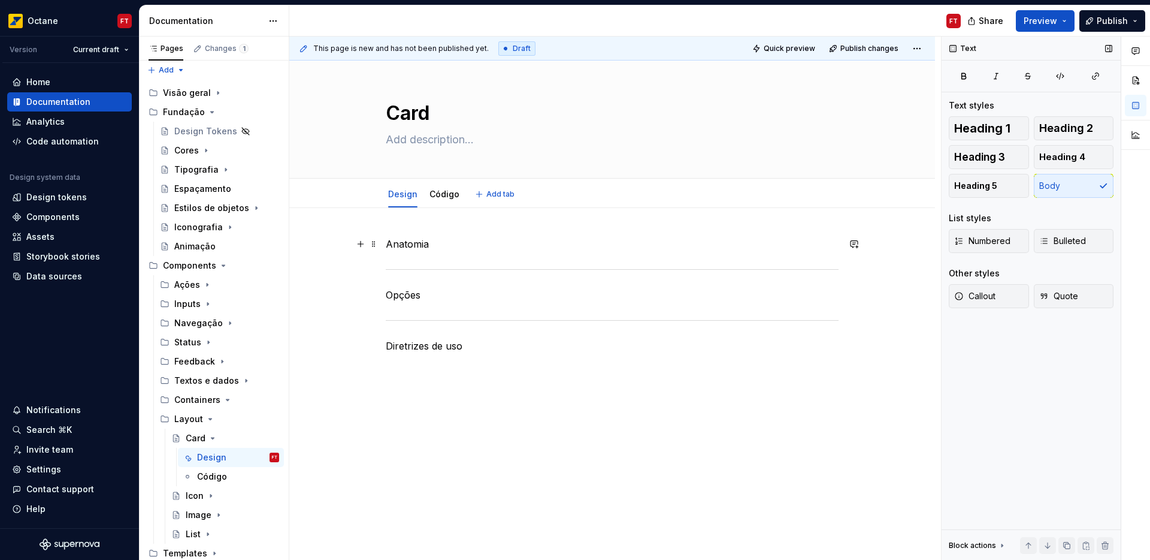
click at [425, 243] on p "Anatomia" at bounding box center [612, 244] width 453 height 14
click at [1005, 133] on span "Heading 1" at bounding box center [982, 128] width 56 height 12
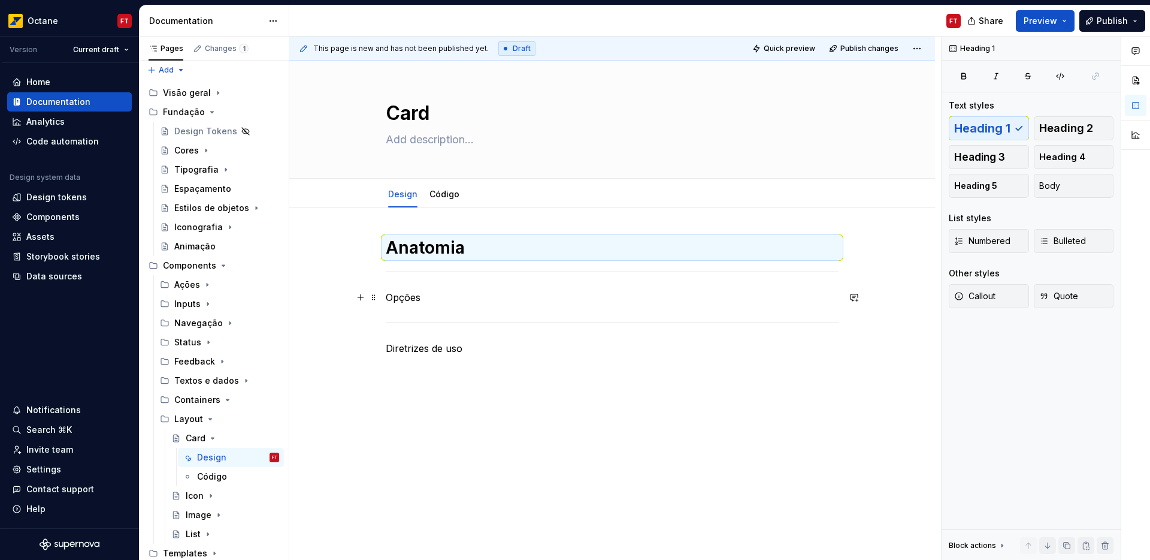
click at [418, 302] on p "Opções" at bounding box center [612, 297] width 453 height 14
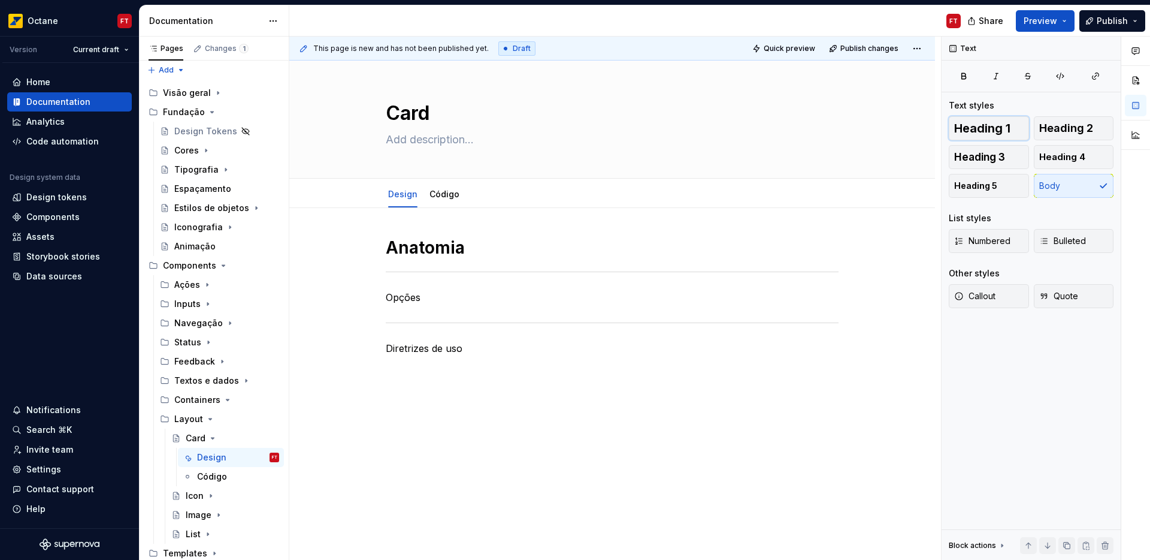
drag, startPoint x: 977, startPoint y: 127, endPoint x: 826, endPoint y: 197, distance: 166.2
click at [977, 128] on span "Heading 1" at bounding box center [982, 128] width 56 height 12
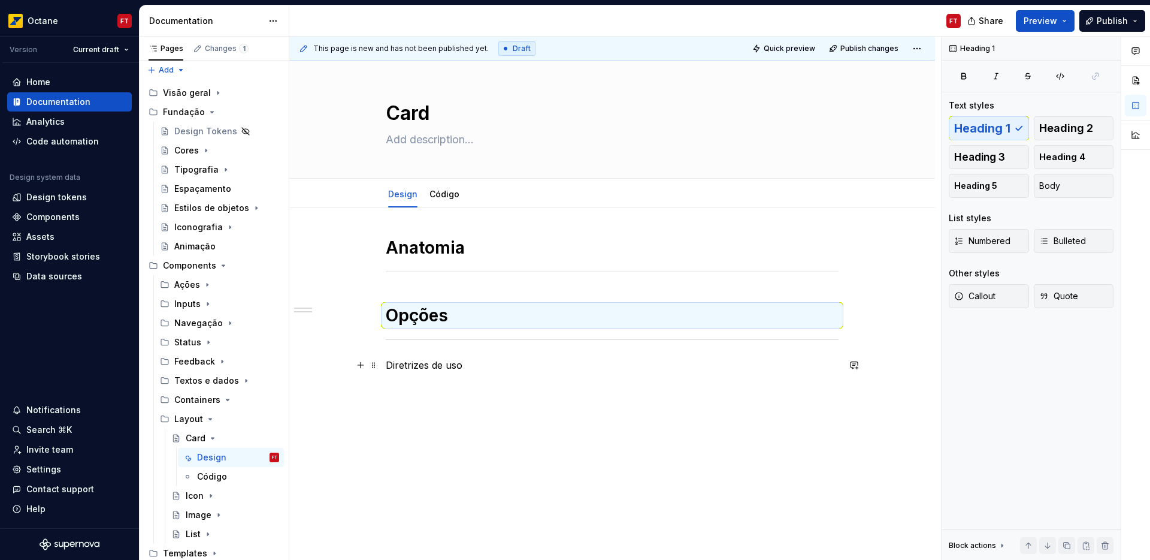
click at [443, 358] on p "Diretrizes de uso" at bounding box center [612, 365] width 453 height 14
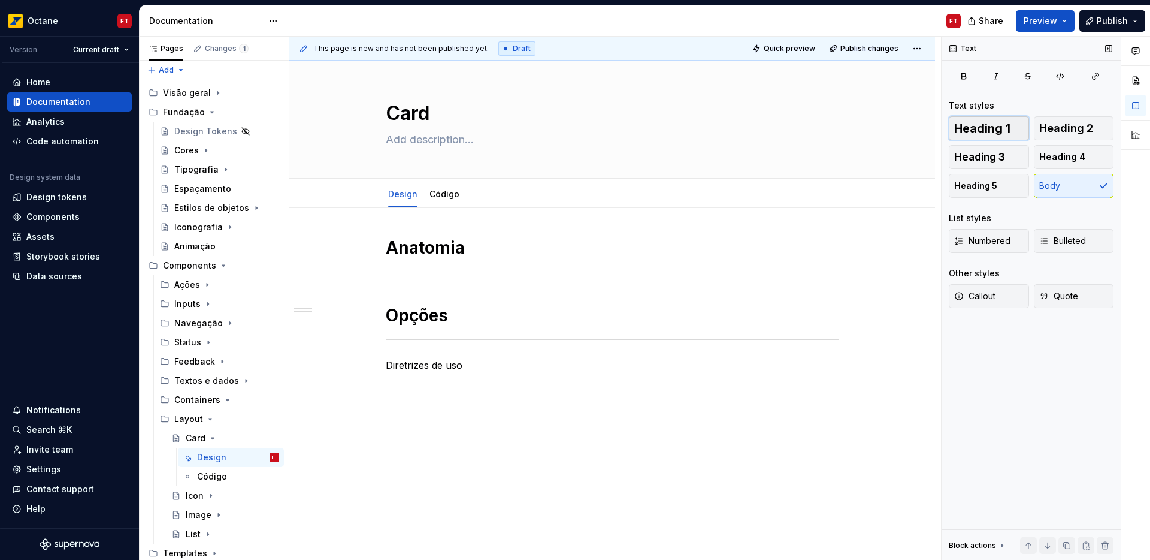
click at [1014, 129] on button "Heading 1" at bounding box center [989, 128] width 80 height 24
click at [520, 252] on h1 "Anatomia" at bounding box center [612, 248] width 453 height 22
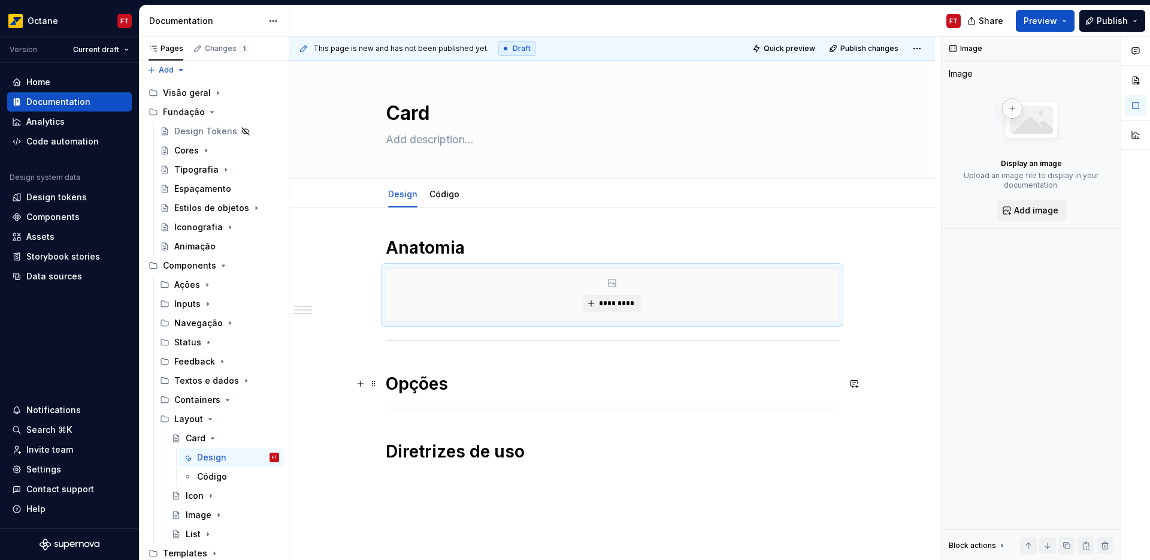
click at [495, 384] on h1 "Opções" at bounding box center [612, 384] width 453 height 22
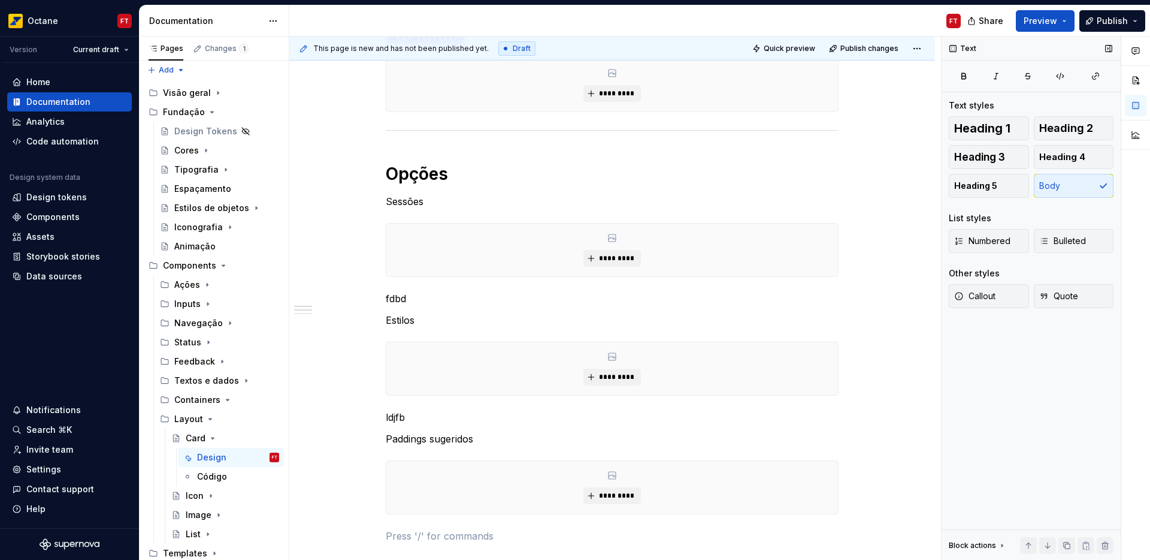
scroll to position [251, 0]
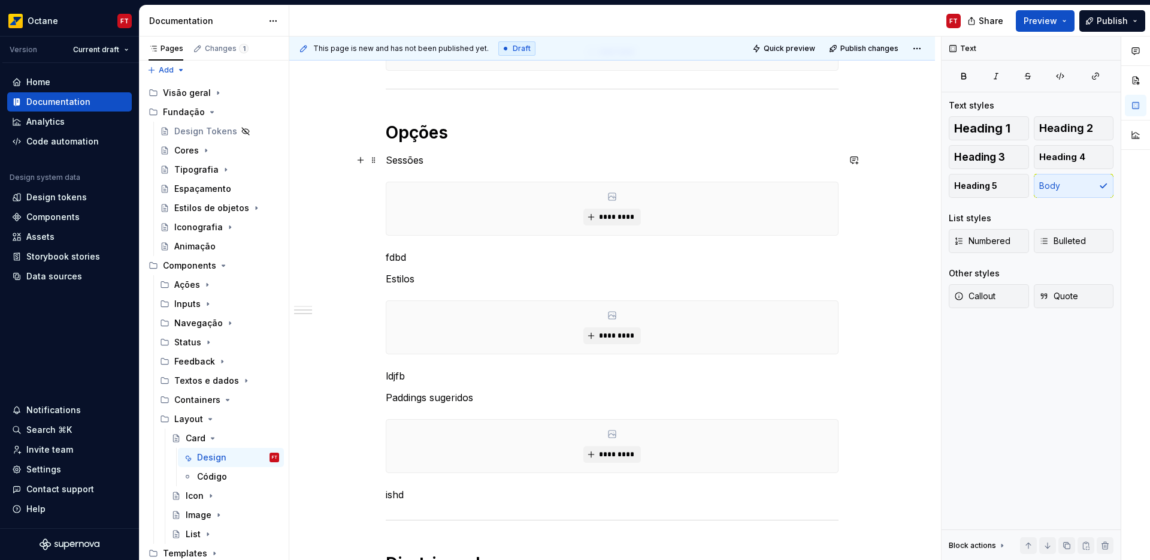
click at [409, 161] on p "Sessões" at bounding box center [612, 160] width 453 height 14
click at [1001, 157] on span "Heading 3" at bounding box center [979, 157] width 51 height 12
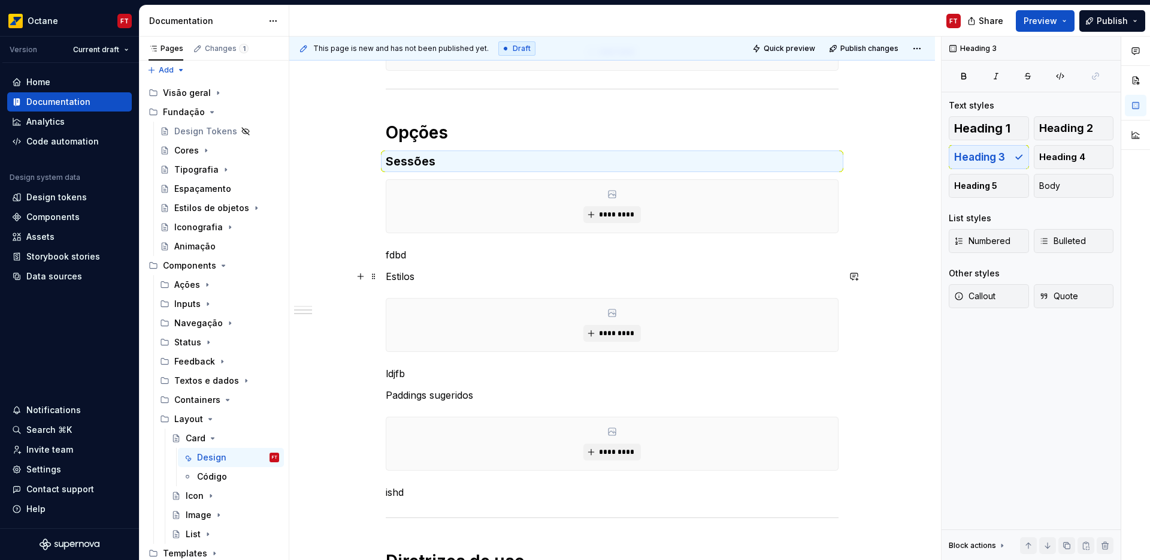
drag, startPoint x: 412, startPoint y: 277, endPoint x: 510, endPoint y: 278, distance: 98.3
click at [413, 277] on p "Estilos" at bounding box center [612, 276] width 453 height 14
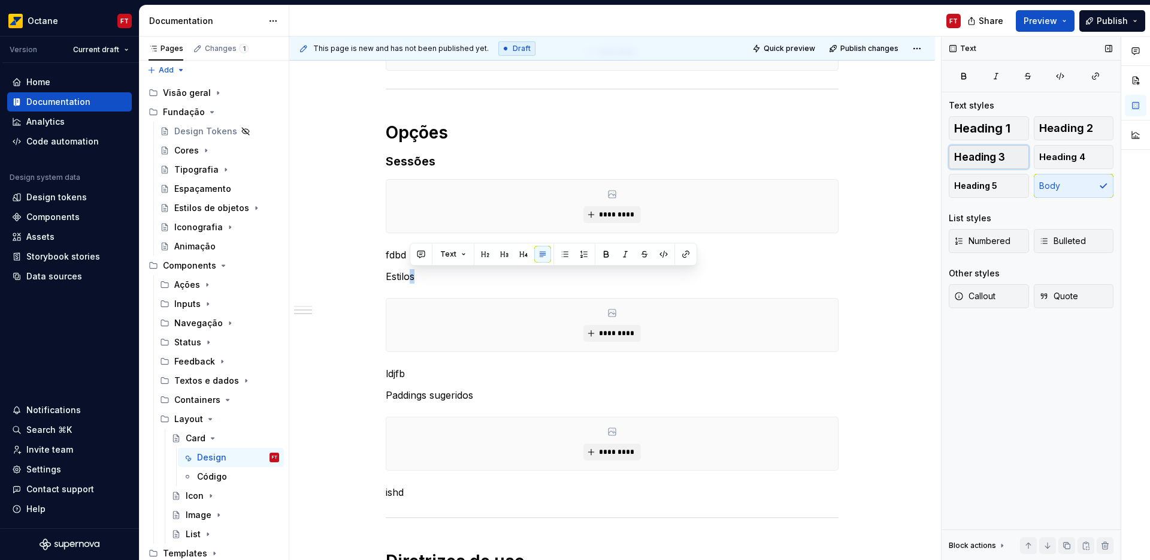
click at [999, 158] on span "Heading 3" at bounding box center [979, 157] width 51 height 12
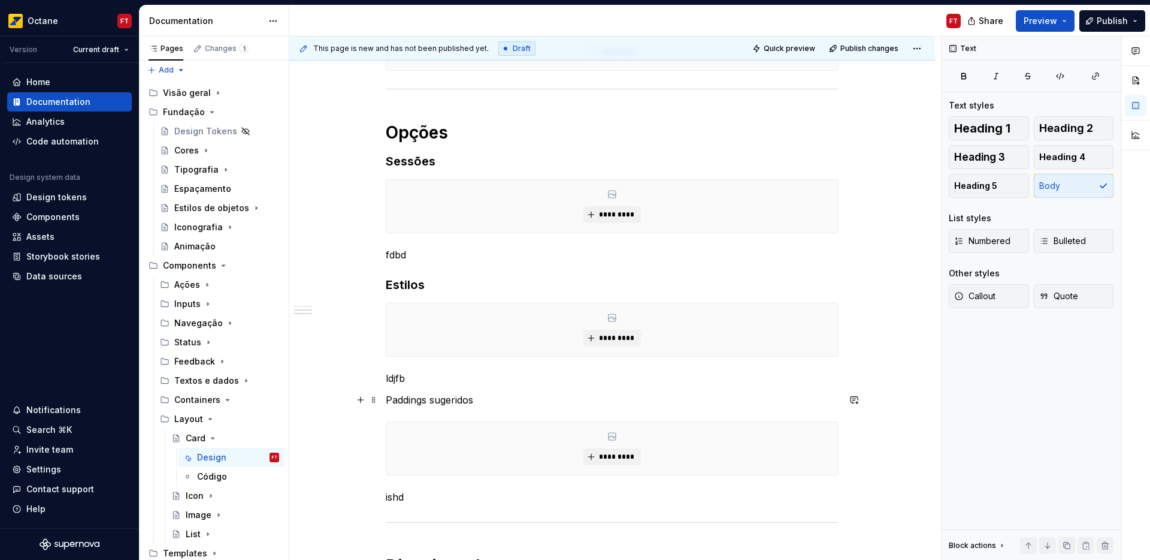
click at [448, 403] on p "Paddings sugeridos" at bounding box center [612, 399] width 453 height 14
click at [965, 157] on span "Heading 3" at bounding box center [979, 157] width 51 height 12
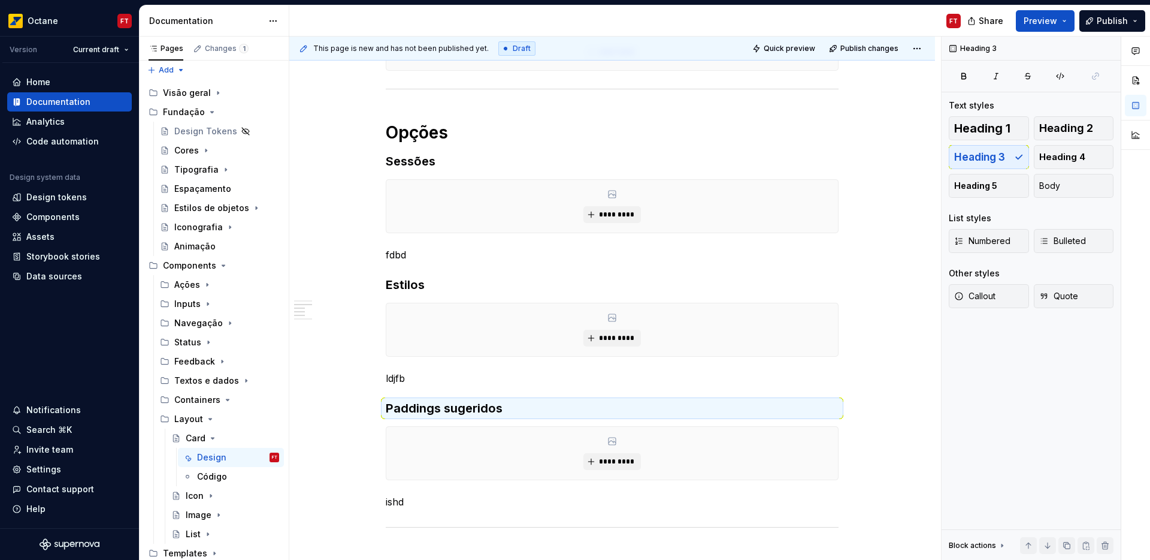
click at [394, 255] on p "fdbd" at bounding box center [612, 254] width 453 height 14
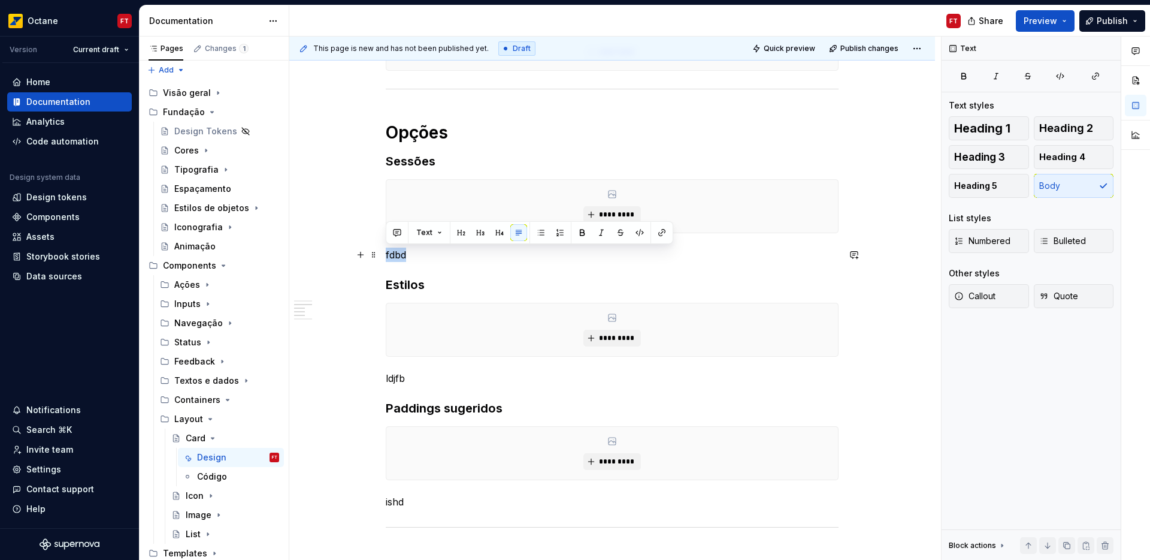
click at [394, 255] on p "fdbd" at bounding box center [612, 254] width 453 height 14
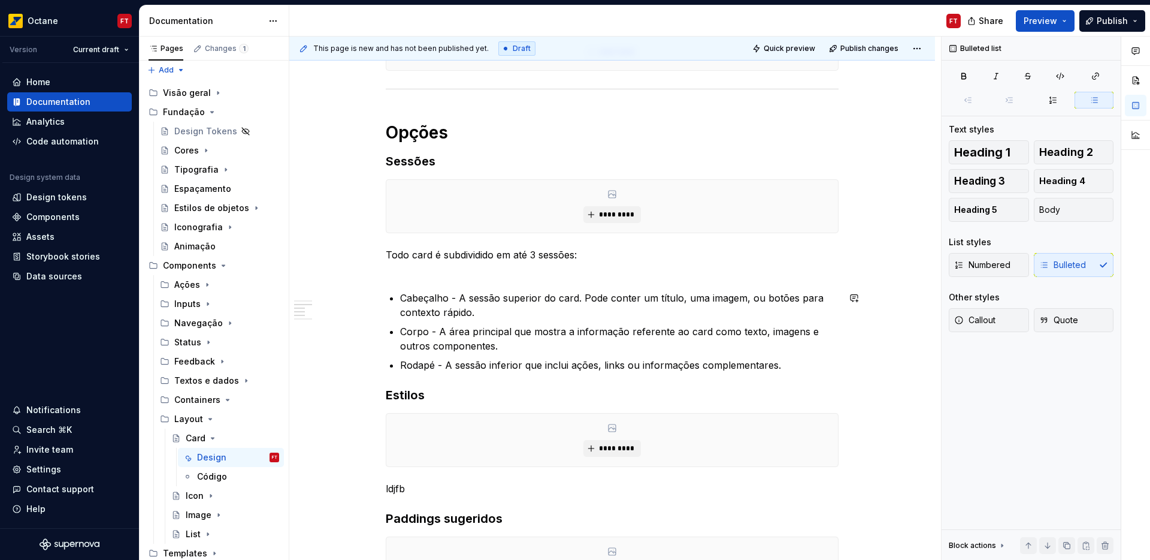
click at [423, 276] on div "Anatomia ********* Opções Sessões ********* Todo card é subdividido em até 3 se…" at bounding box center [612, 351] width 453 height 730
click at [591, 258] on p "Todo card é subdividido em até 3 sessões:" at bounding box center [612, 261] width 453 height 29
click at [588, 277] on div "Anatomia ********* Opções Sessões ********* Todo card é subdividido em até 3 se…" at bounding box center [612, 351] width 453 height 730
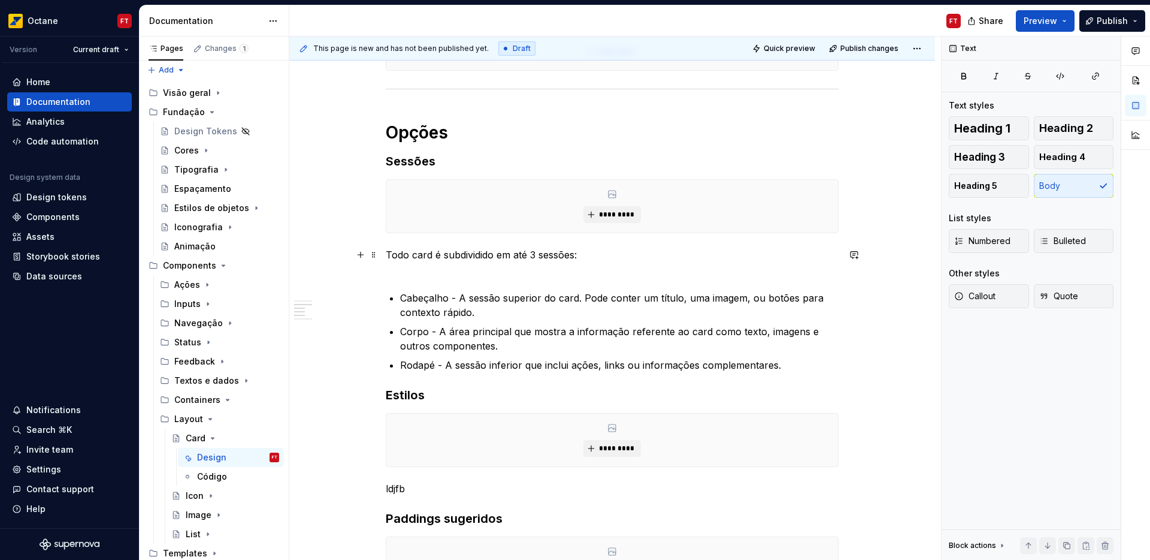
click at [404, 276] on p "Todo card é subdividido em até 3 sessões:" at bounding box center [612, 261] width 453 height 29
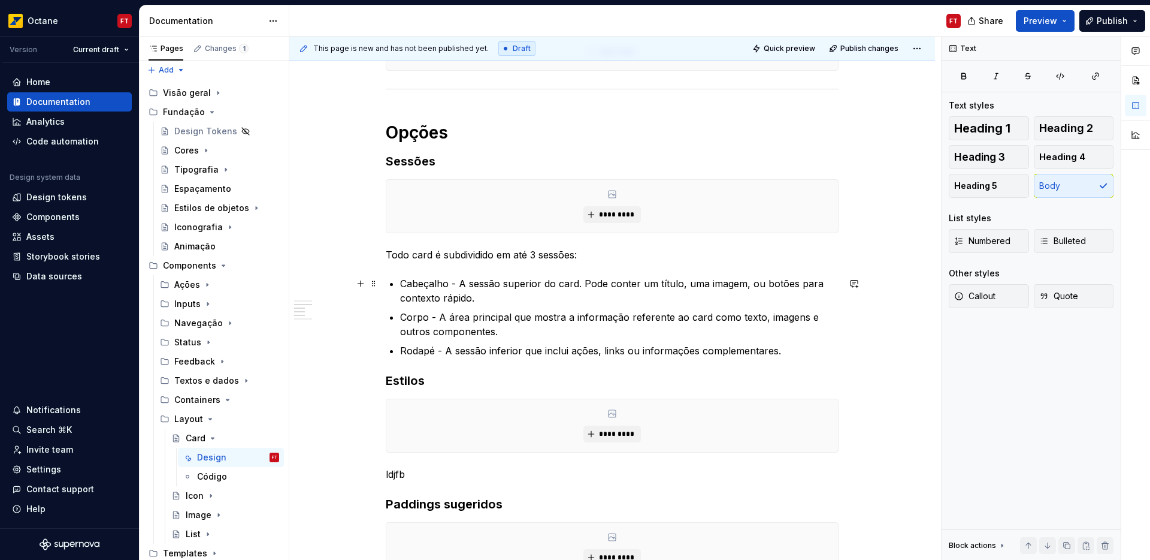
click at [425, 285] on p "Cabeçalho - A sessão superior do card. Pode conter um título, uma imagem, ou bo…" at bounding box center [619, 290] width 439 height 29
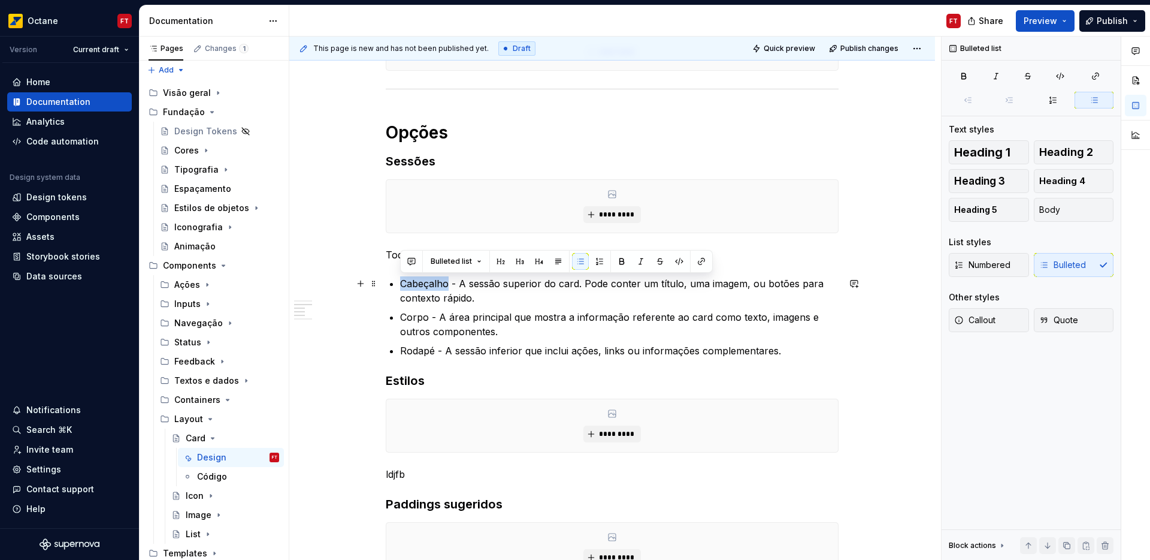
click at [425, 285] on p "Cabeçalho - A sessão superior do card. Pode conter um título, uma imagem, ou bo…" at bounding box center [619, 290] width 439 height 29
click at [417, 315] on p "Corpo - A área principal que mostra a informação referente ao card como texto, …" at bounding box center [619, 324] width 439 height 29
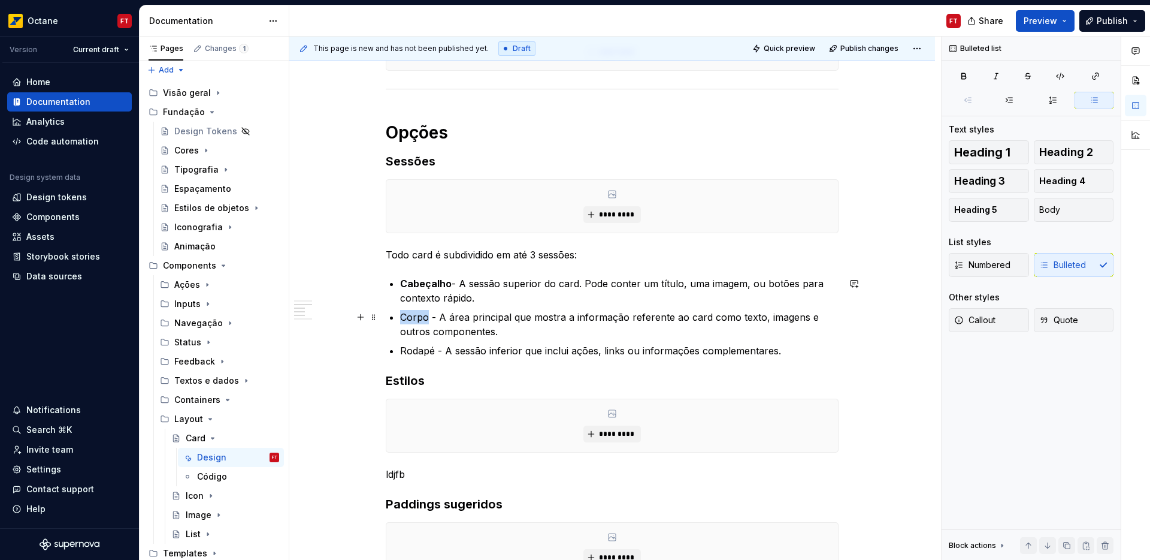
click at [417, 315] on p "Corpo - A área principal que mostra a informação referente ao card como texto, …" at bounding box center [619, 324] width 439 height 29
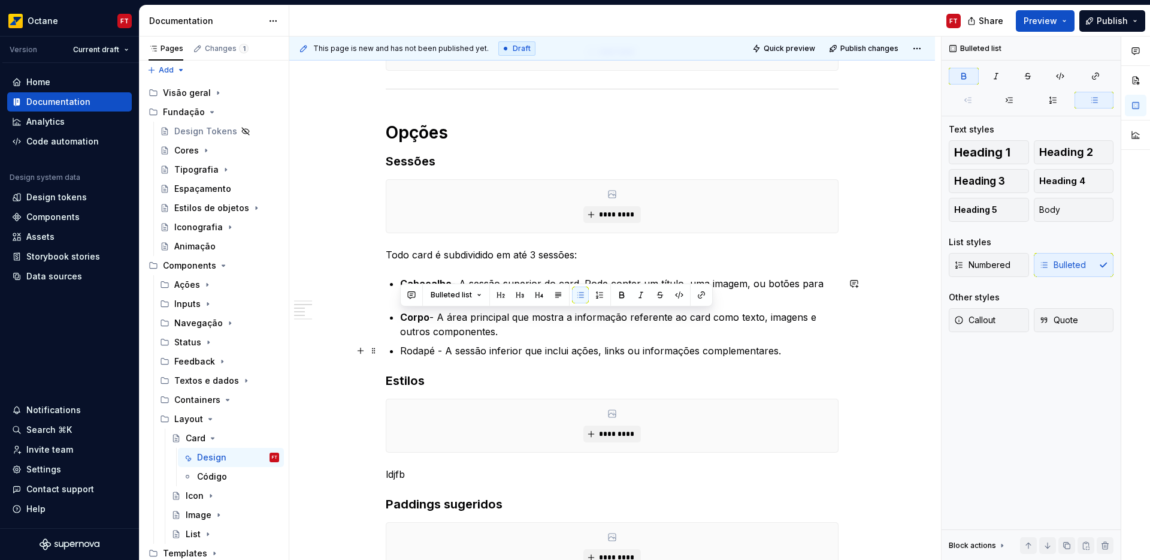
click at [415, 348] on p "Rodapé - A sessão inferior que inclui ações, links ou informações complementare…" at bounding box center [619, 350] width 439 height 14
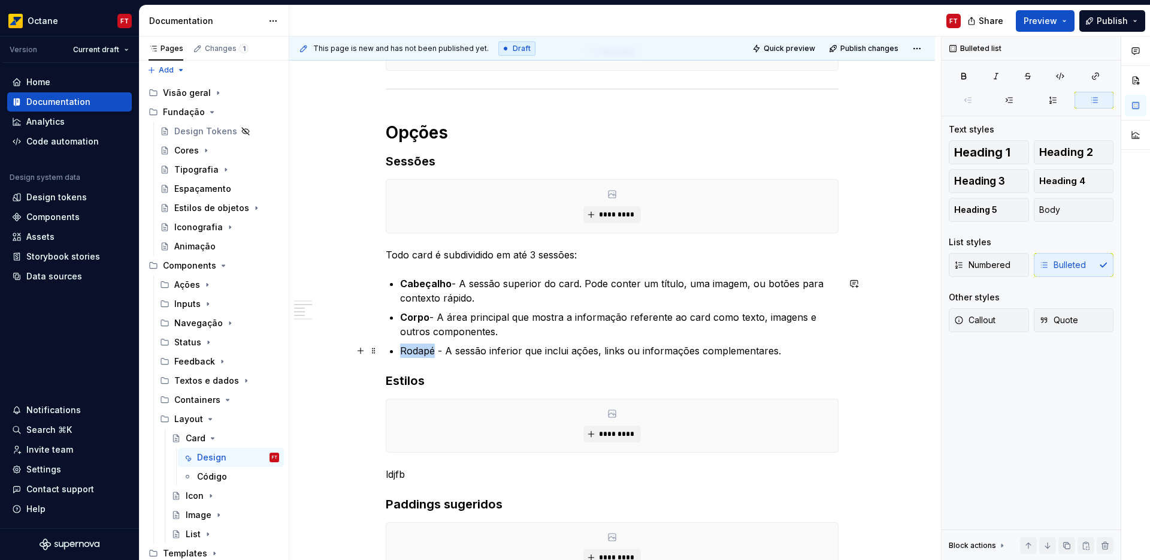
click at [415, 348] on p "Rodapé - A sessão inferior que inclui ações, links ou informações complementare…" at bounding box center [619, 350] width 439 height 14
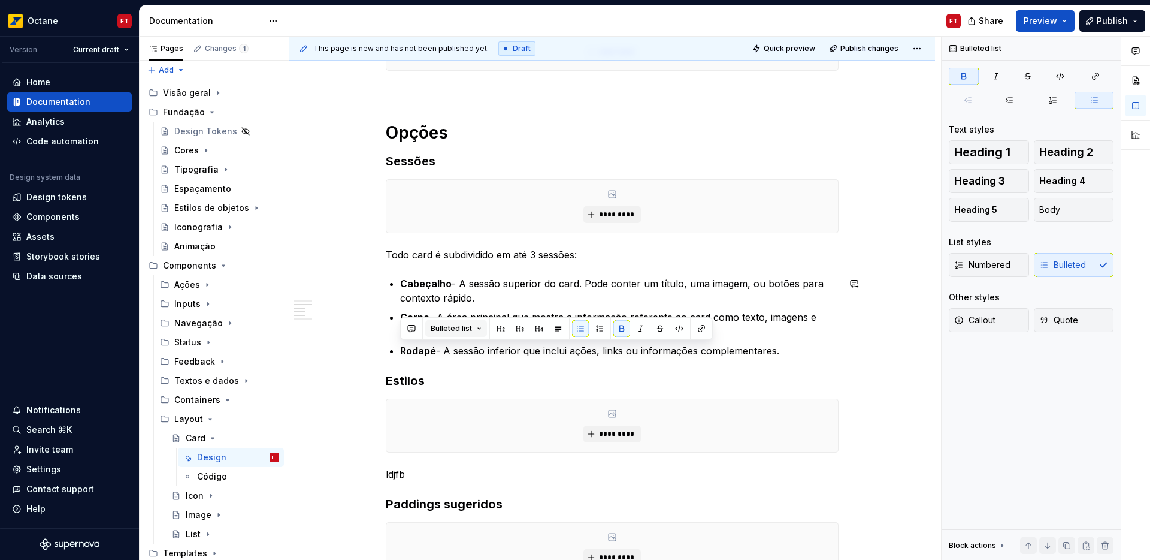
click at [471, 327] on button "Bulleted list" at bounding box center [456, 328] width 62 height 17
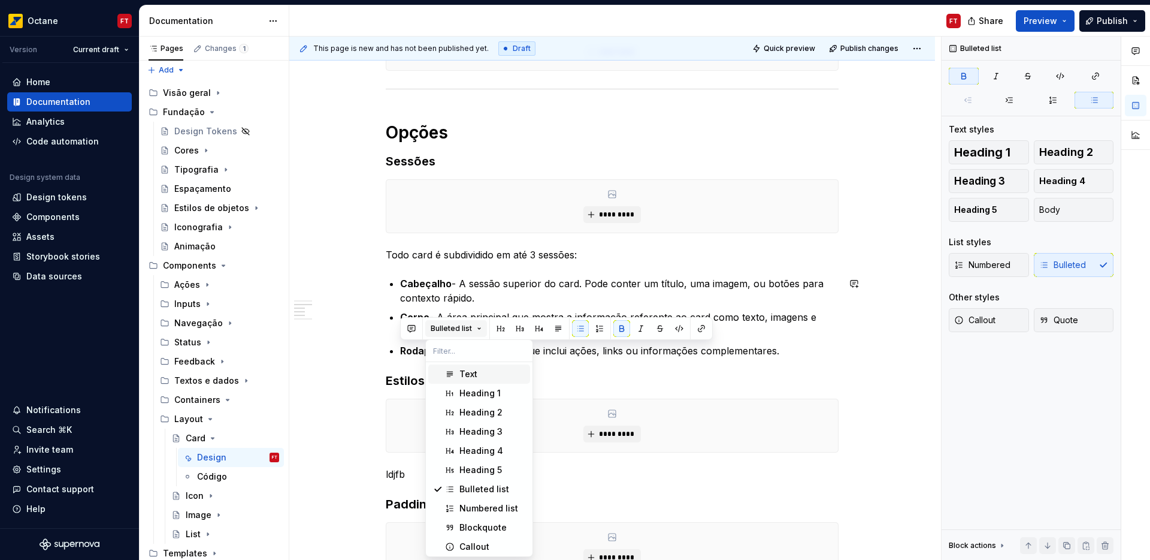
click at [471, 327] on button "Bulleted list" at bounding box center [456, 328] width 62 height 17
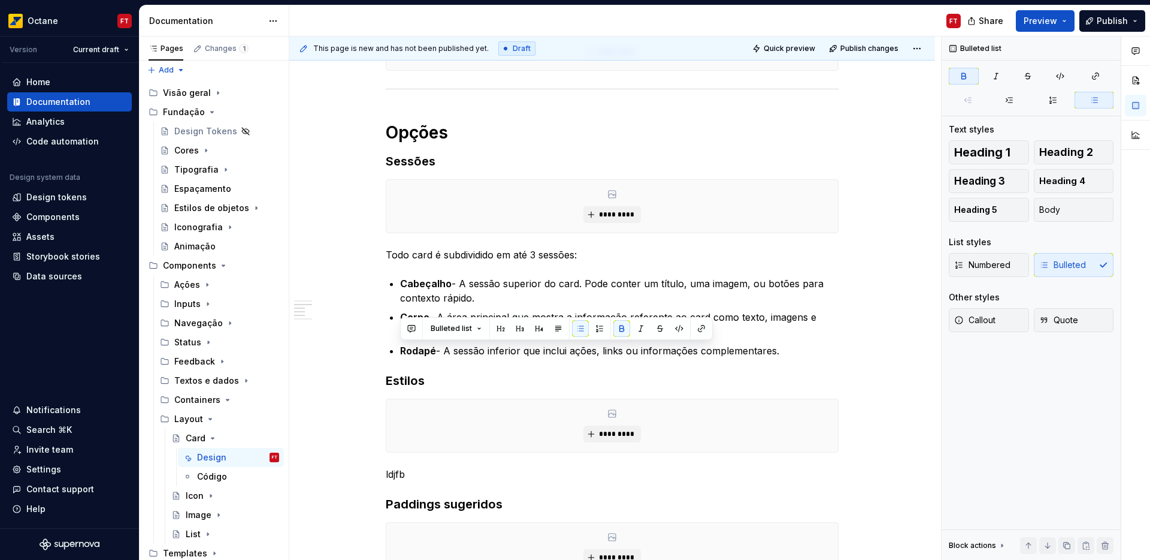
click at [391, 476] on p "ldjfb" at bounding box center [612, 474] width 453 height 14
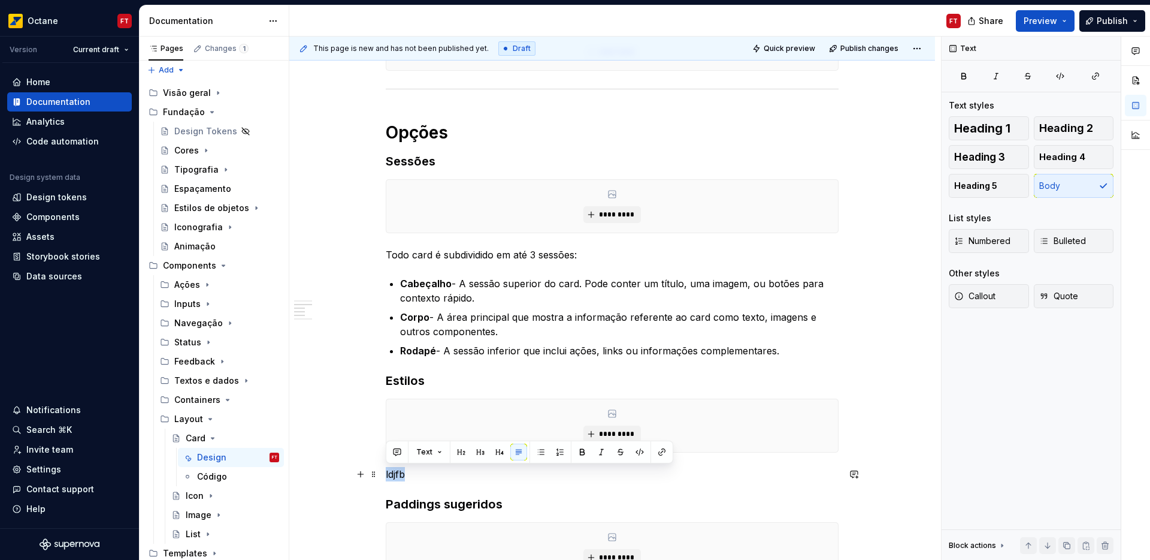
click at [391, 476] on p "ldjfb" at bounding box center [612, 474] width 453 height 14
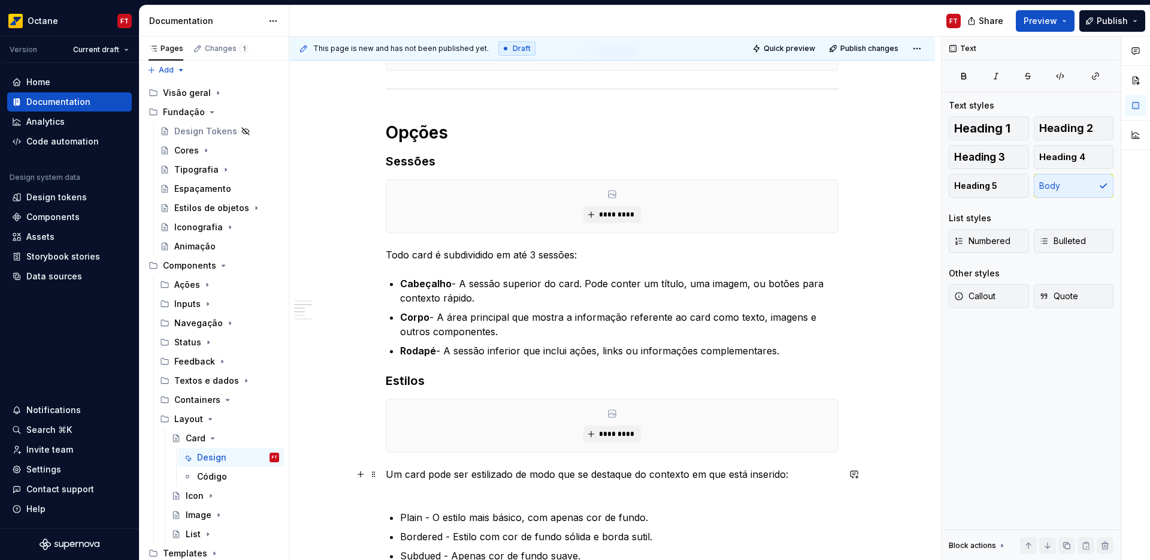
click at [400, 493] on p "Um card pode ser estilizado de modo que se destaque do contexto em que está ins…" at bounding box center [612, 481] width 453 height 29
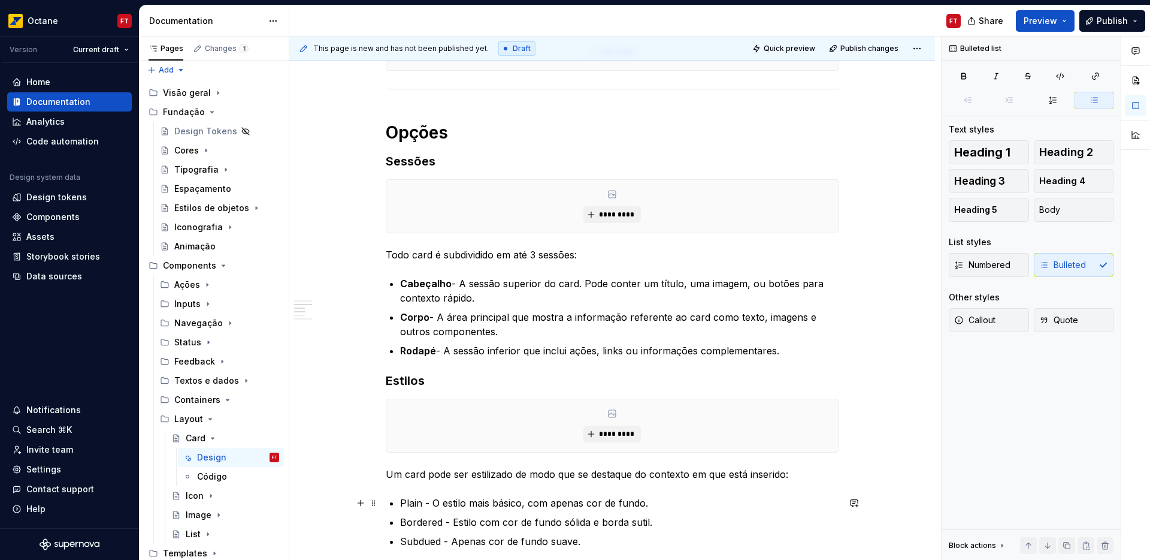
click at [407, 504] on p "Plain - O estilo mais básico, com apenas cor de fundo." at bounding box center [619, 502] width 439 height 14
click at [416, 523] on p "Bordered - Estilo com cor de fundo sólida e borda sutil." at bounding box center [619, 522] width 439 height 14
click at [437, 542] on p "Subdued - Apenas cor de fundo suave." at bounding box center [619, 541] width 439 height 14
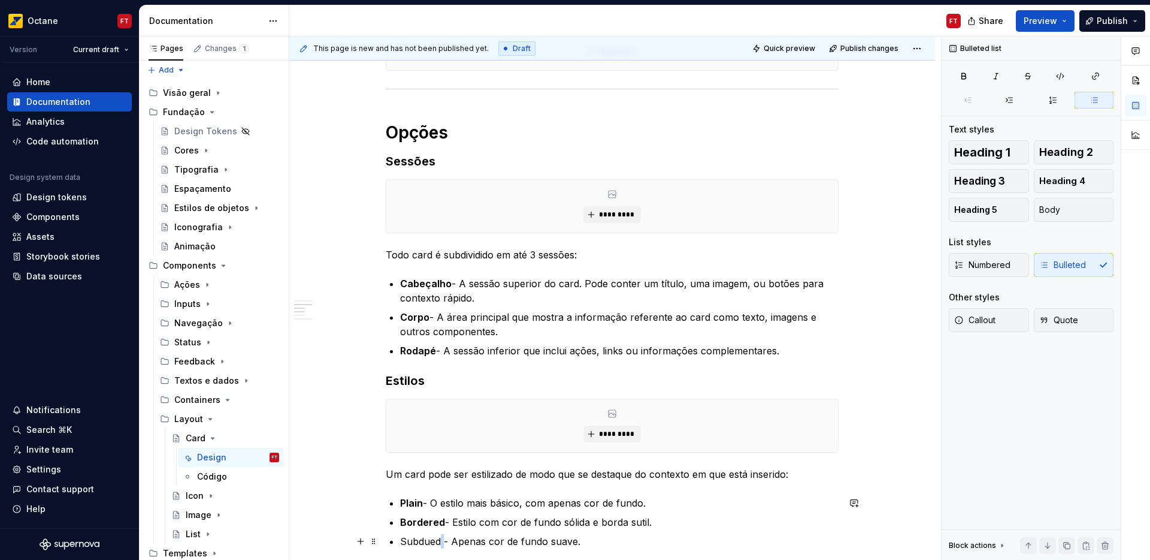
click at [437, 542] on p "Subdued - Apenas cor de fundo suave." at bounding box center [619, 541] width 439 height 14
click at [424, 542] on p "Subdued - Apenas cor de fundo suave." at bounding box center [619, 541] width 439 height 14
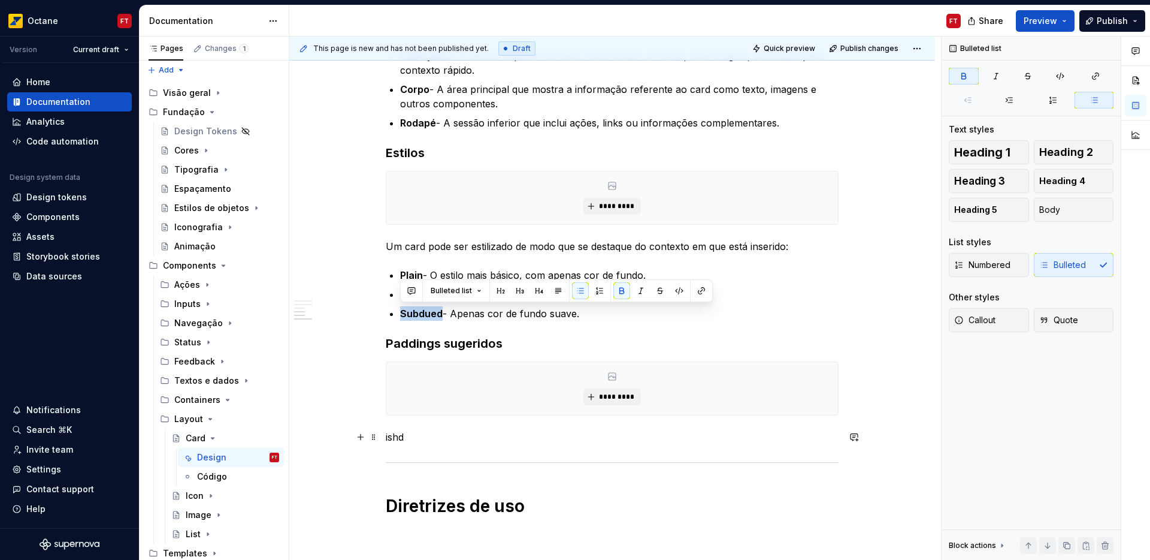
scroll to position [479, 0]
click at [392, 437] on p "ishd" at bounding box center [612, 436] width 453 height 14
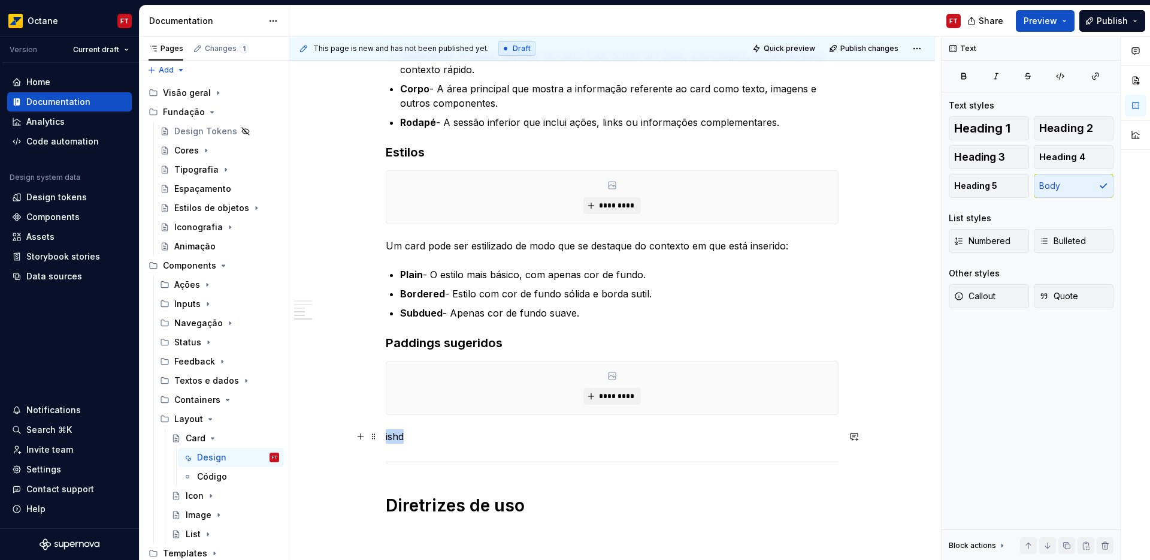
click at [392, 437] on p "ishd" at bounding box center [612, 436] width 453 height 14
click at [413, 502] on p at bounding box center [612, 504] width 453 height 14
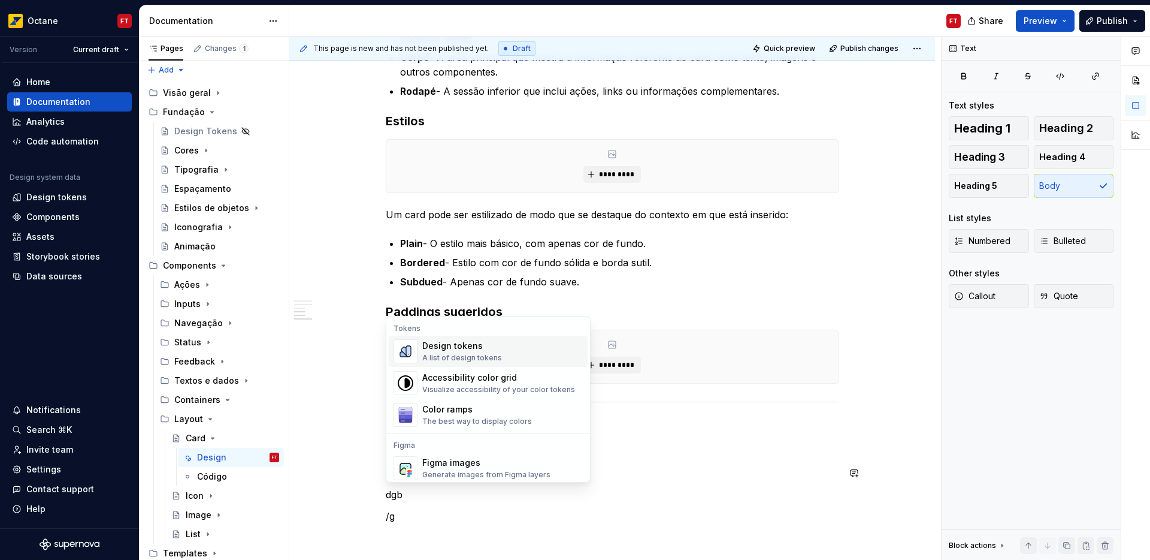
scroll to position [532, 0]
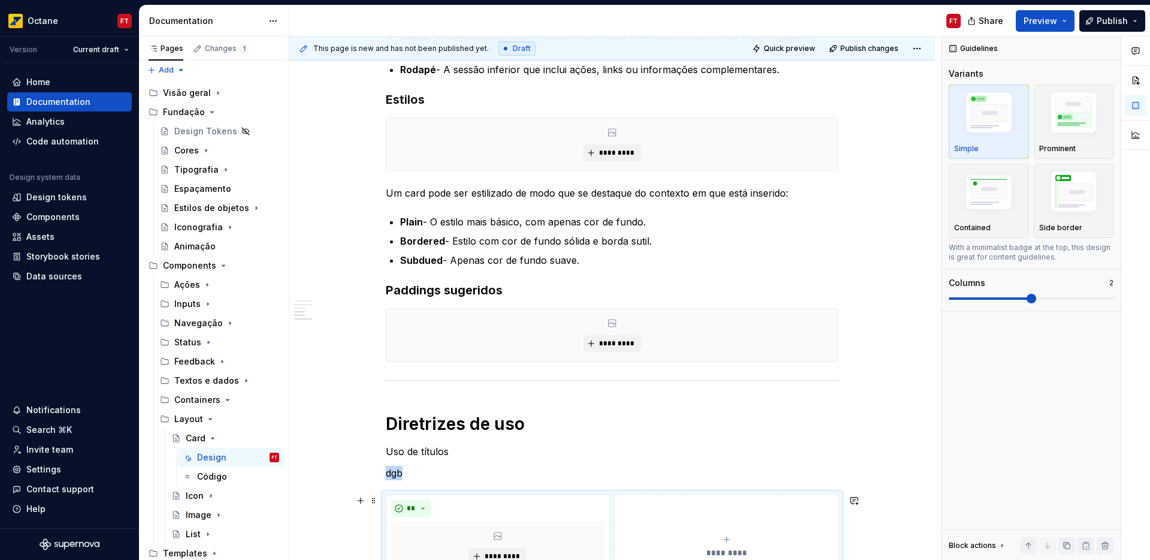
click at [655, 509] on button "**********" at bounding box center [727, 546] width 224 height 104
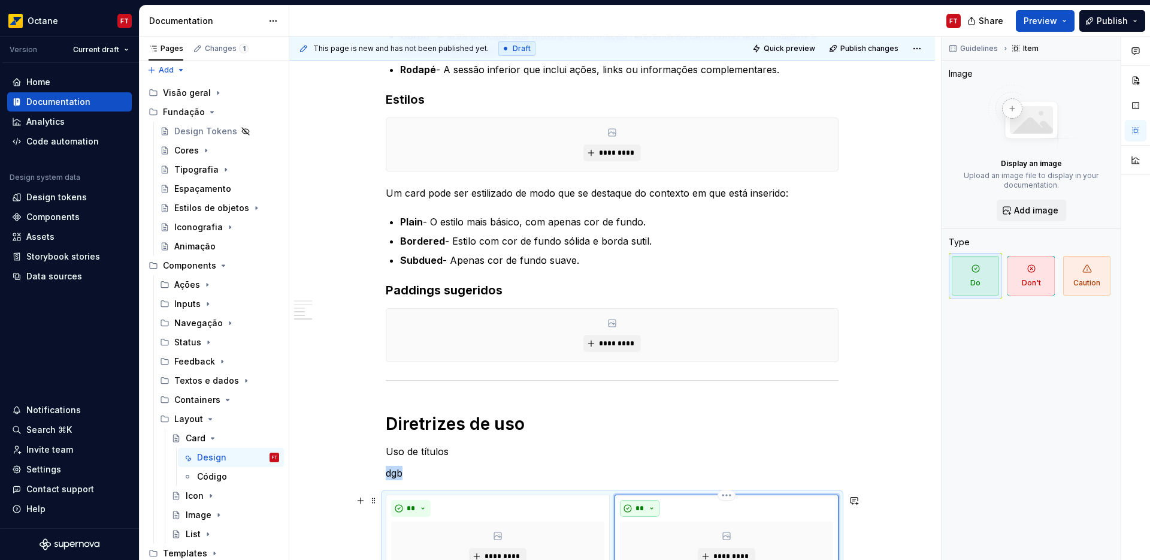
click at [631, 505] on button "**" at bounding box center [640, 508] width 40 height 17
click at [652, 468] on span "Don't" at bounding box center [674, 465] width 102 height 19
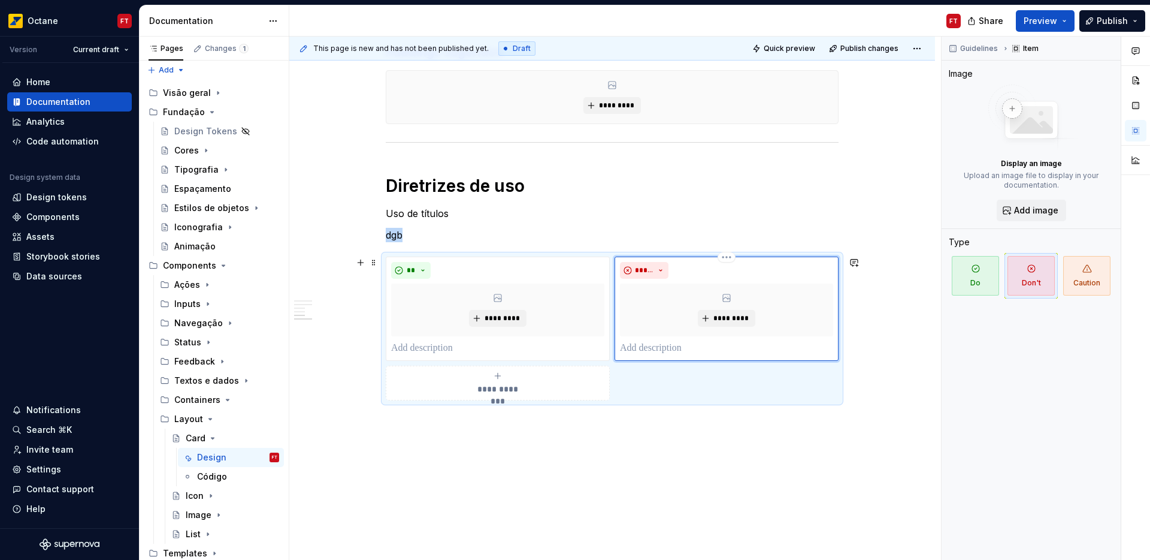
scroll to position [792, 0]
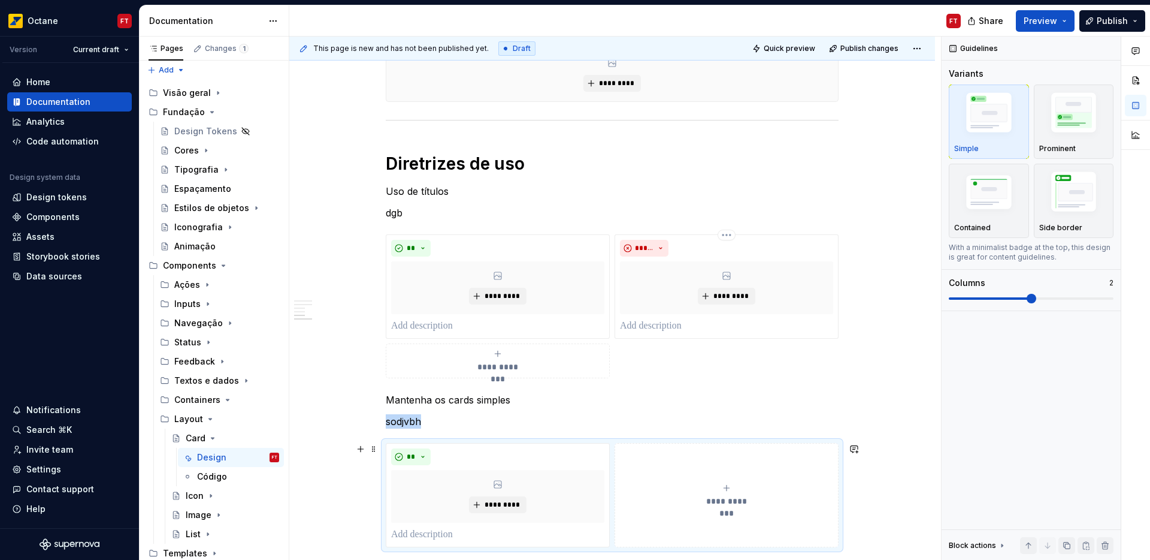
click at [690, 485] on div "**********" at bounding box center [726, 495] width 213 height 24
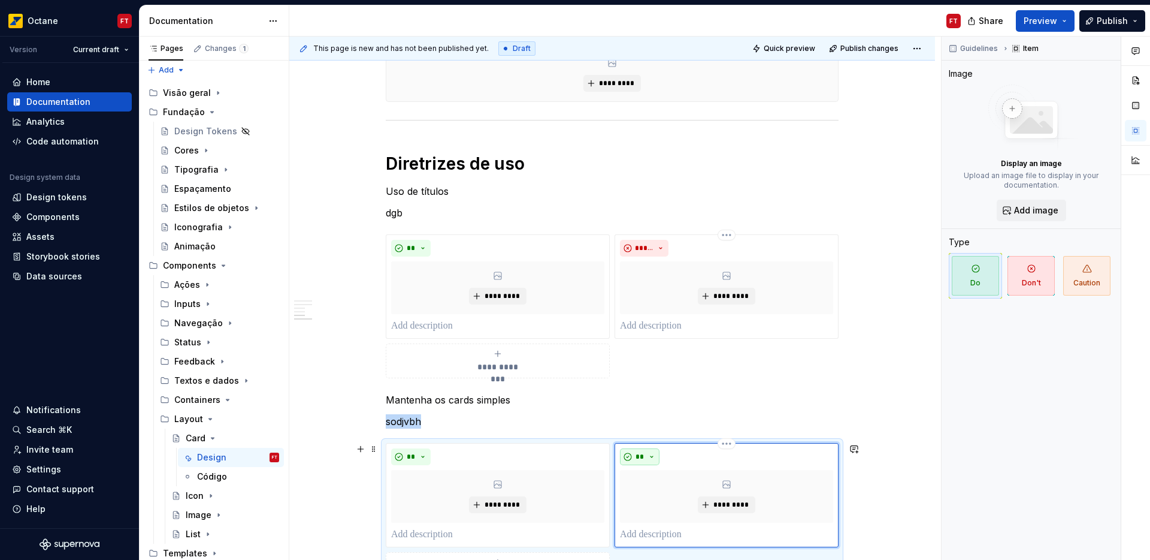
click at [620, 457] on button "**" at bounding box center [640, 456] width 40 height 17
click at [652, 498] on span "Don't" at bounding box center [674, 498] width 102 height 19
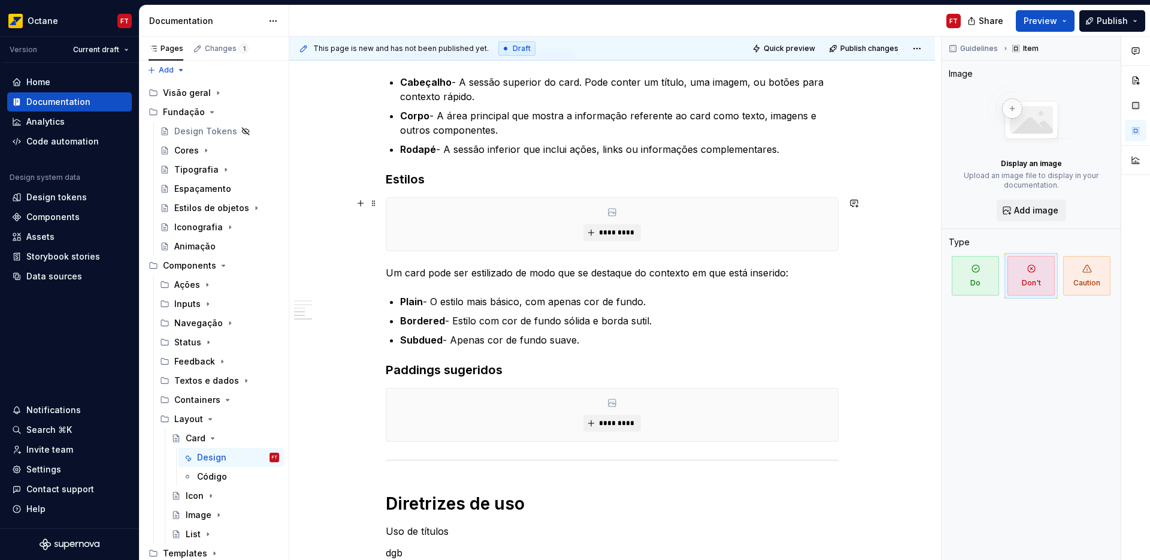
scroll to position [427, 0]
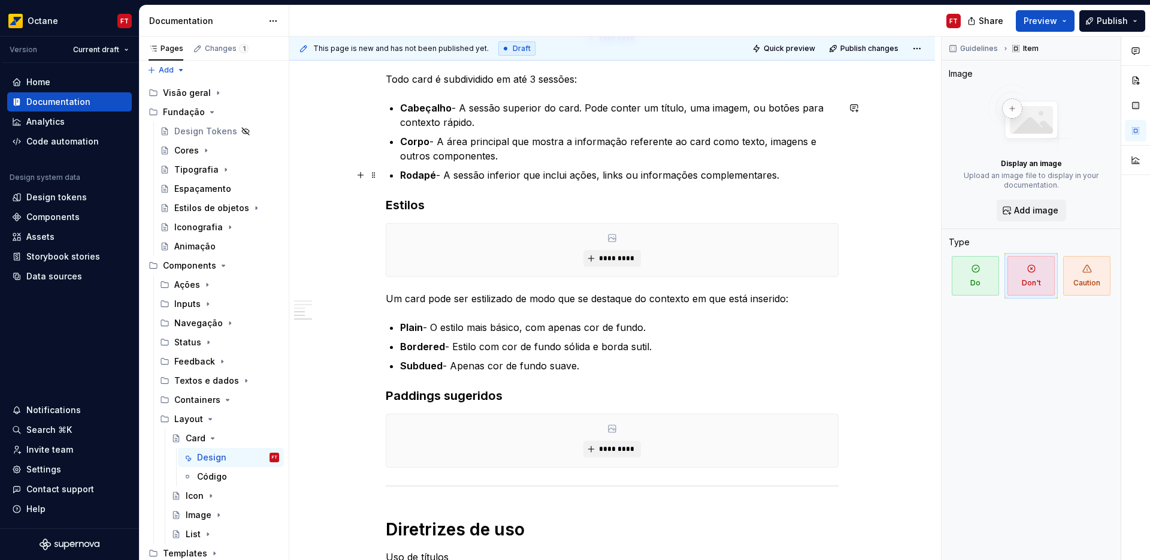
click at [797, 179] on p "Rodapé - A sessão inferior que inclui ações, links ou informações complementare…" at bounding box center [619, 175] width 439 height 14
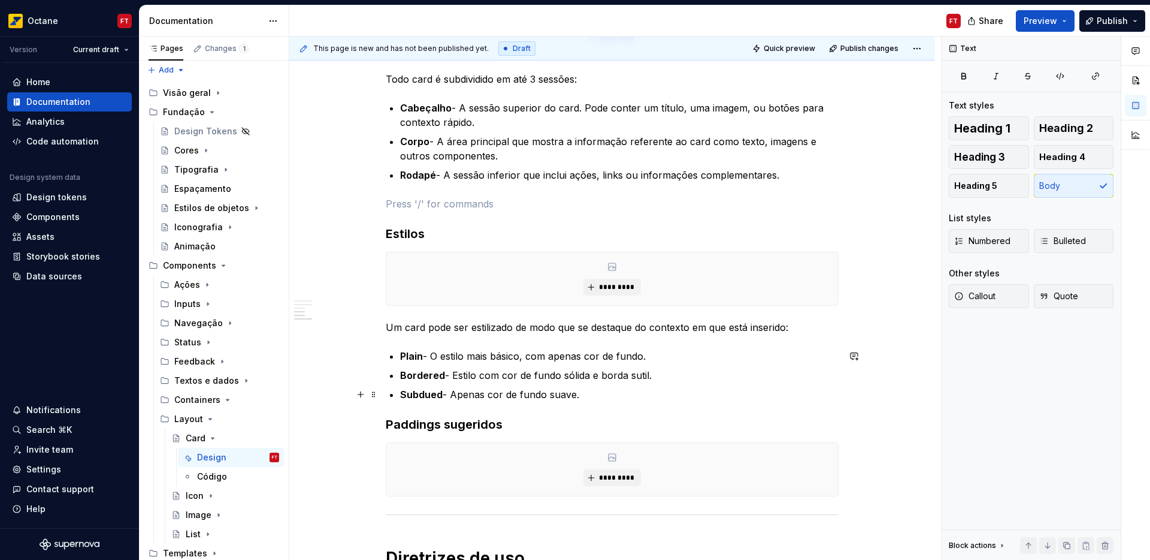
click at [636, 394] on p "Subdued - Apenas cor de fundo suave." at bounding box center [619, 394] width 439 height 14
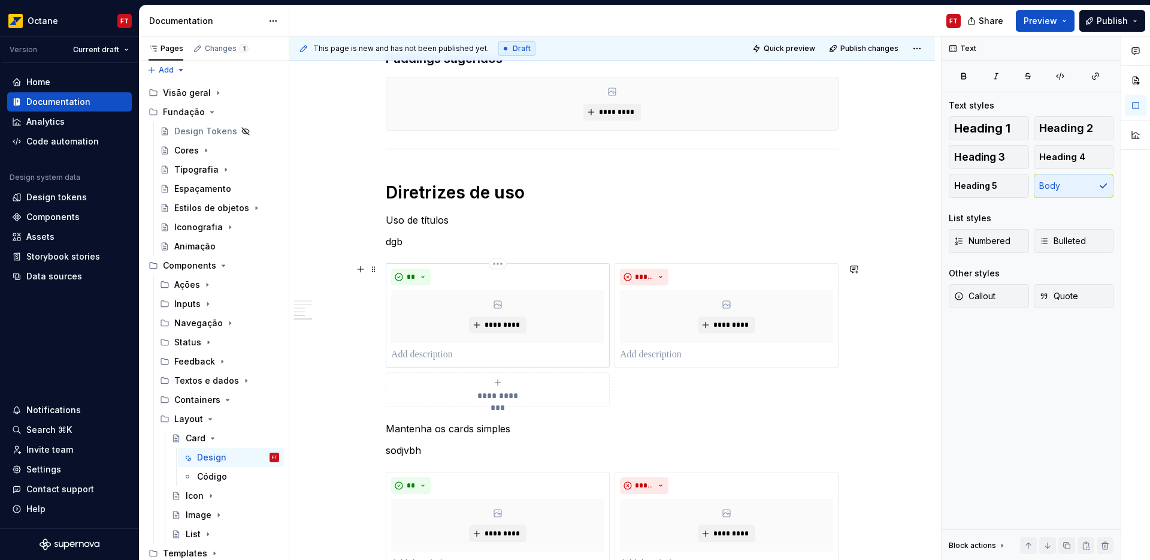
scroll to position [837, 0]
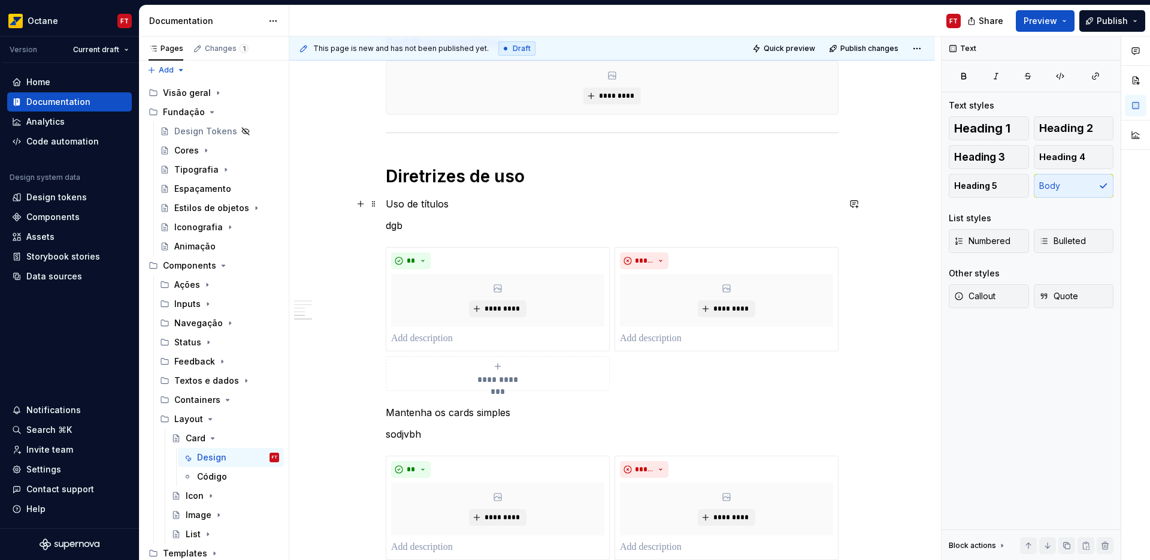
click at [445, 203] on p "Uso de títulos" at bounding box center [612, 204] width 453 height 14
click at [971, 156] on span "Heading 3" at bounding box center [979, 157] width 51 height 12
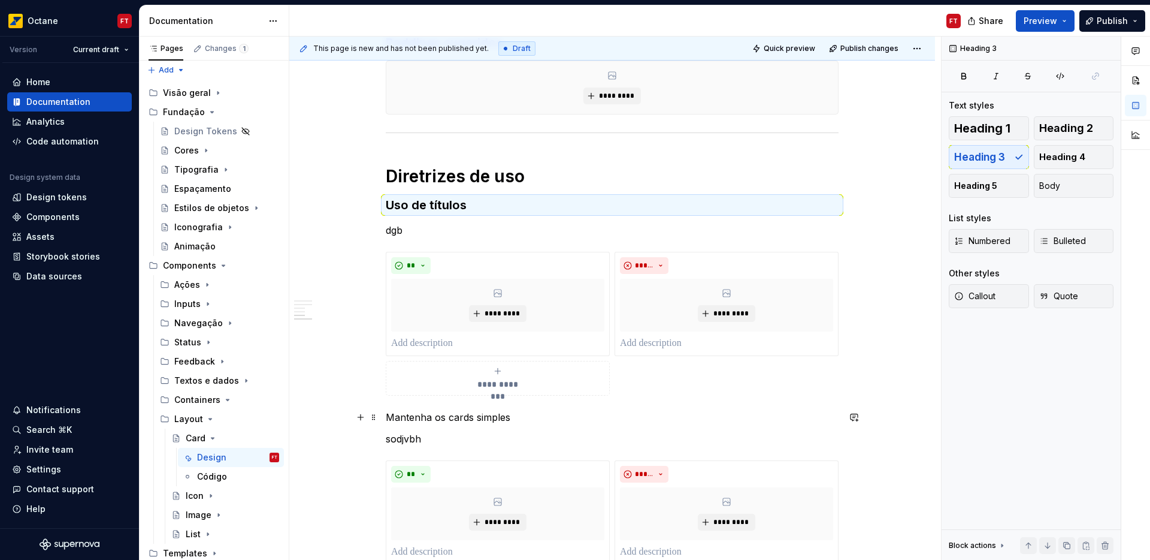
drag, startPoint x: 489, startPoint y: 416, endPoint x: 611, endPoint y: 413, distance: 121.7
click at [491, 419] on p "Mantenha os cards simples" at bounding box center [612, 417] width 453 height 14
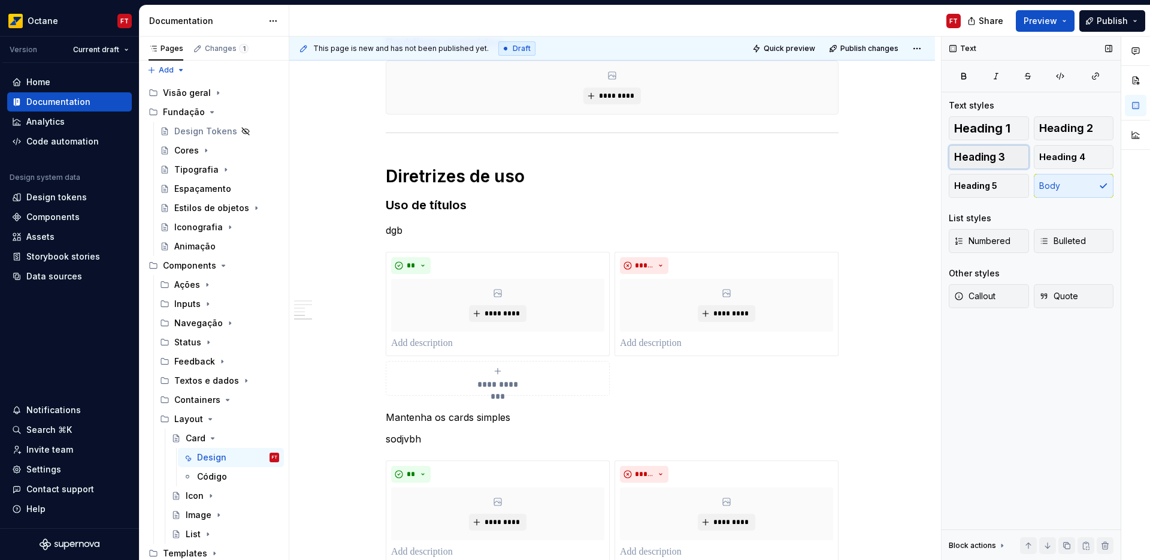
click at [977, 153] on span "Heading 3" at bounding box center [979, 157] width 51 height 12
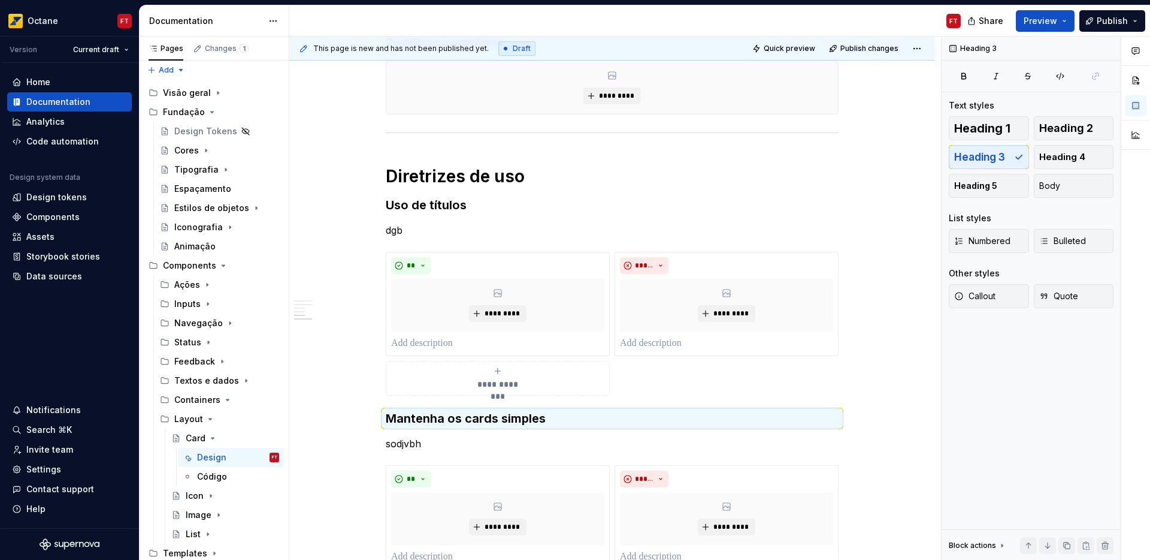
click at [398, 231] on p "dgb" at bounding box center [612, 230] width 453 height 14
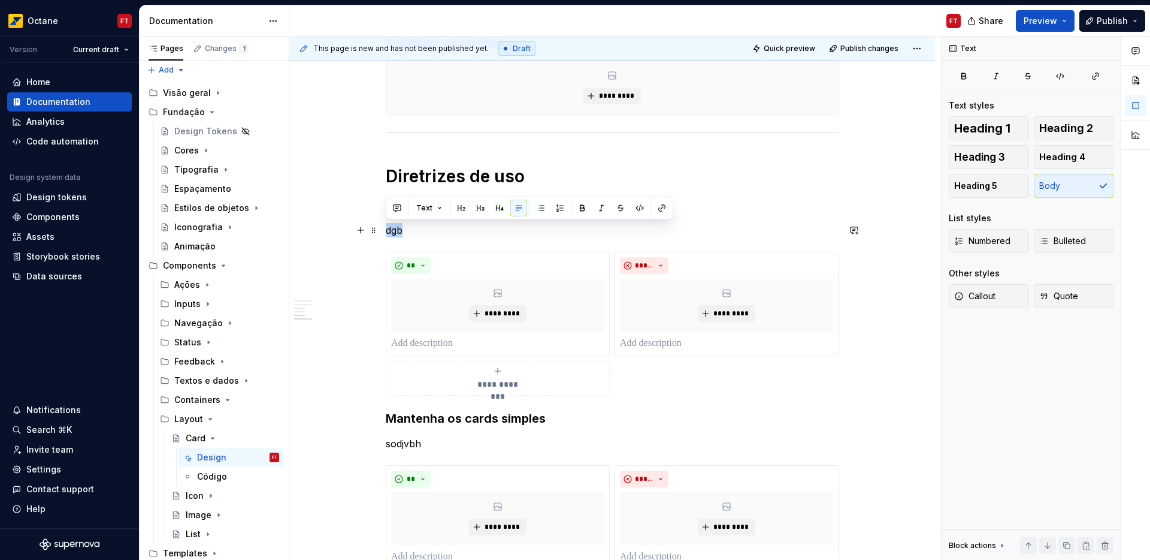
click at [398, 231] on p "dgb" at bounding box center [612, 230] width 453 height 14
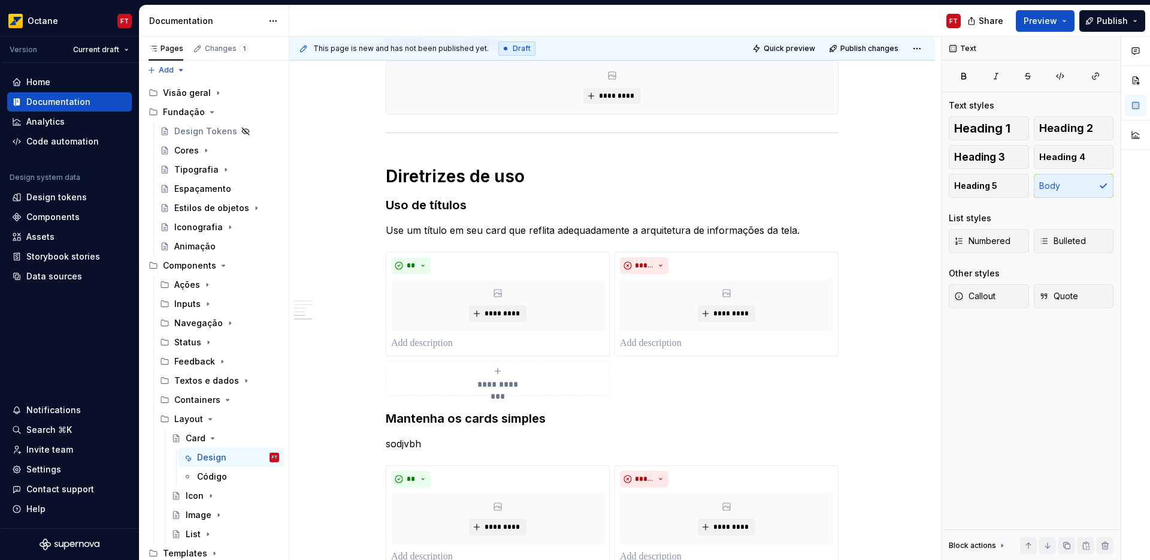
click at [407, 440] on p "sodjvbh" at bounding box center [612, 443] width 453 height 14
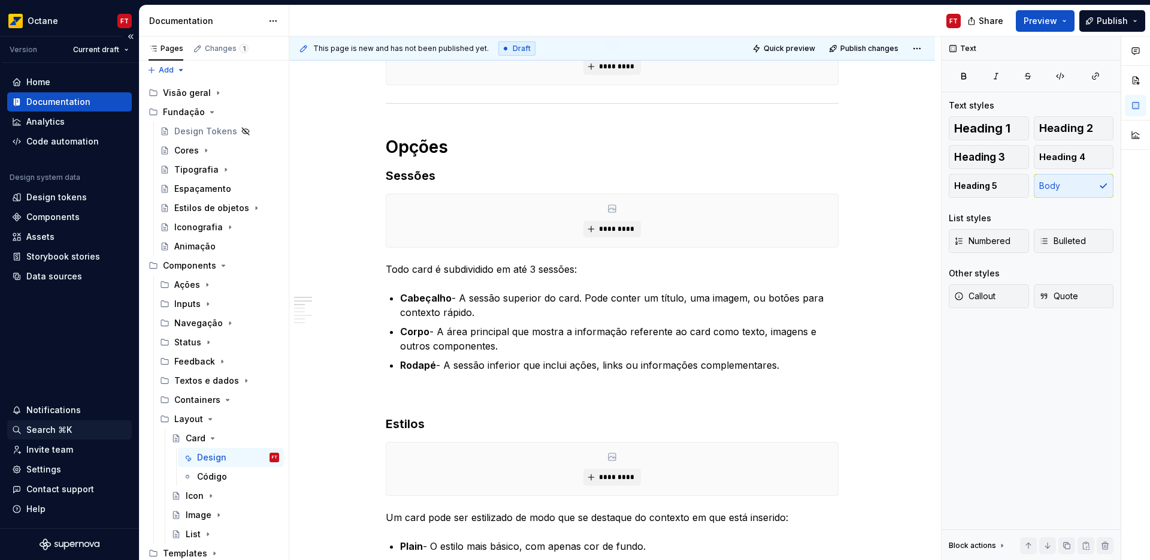
scroll to position [0, 0]
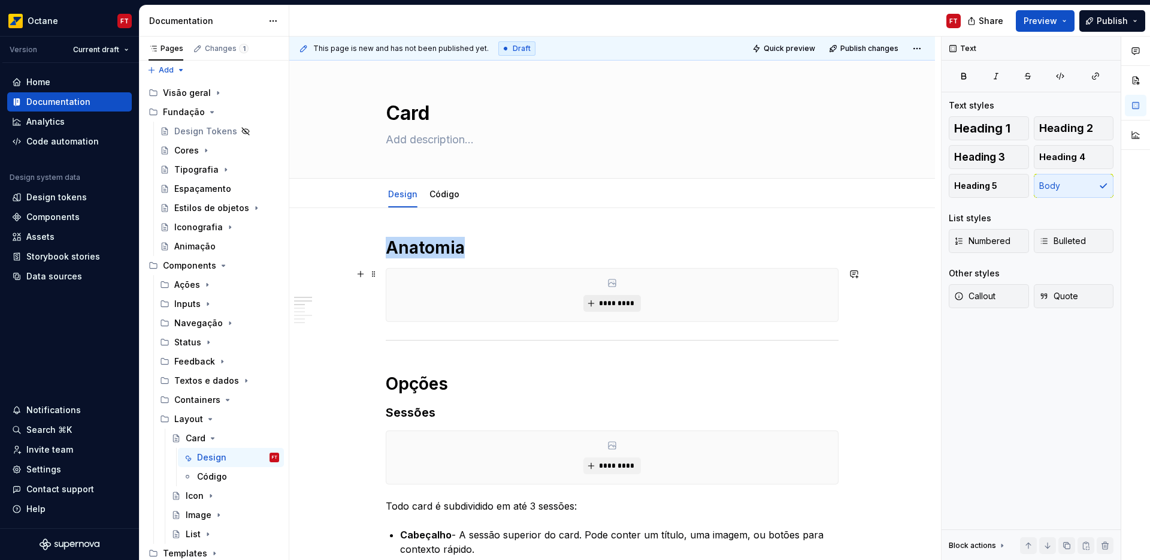
click at [615, 304] on span "*********" at bounding box center [617, 303] width 37 height 10
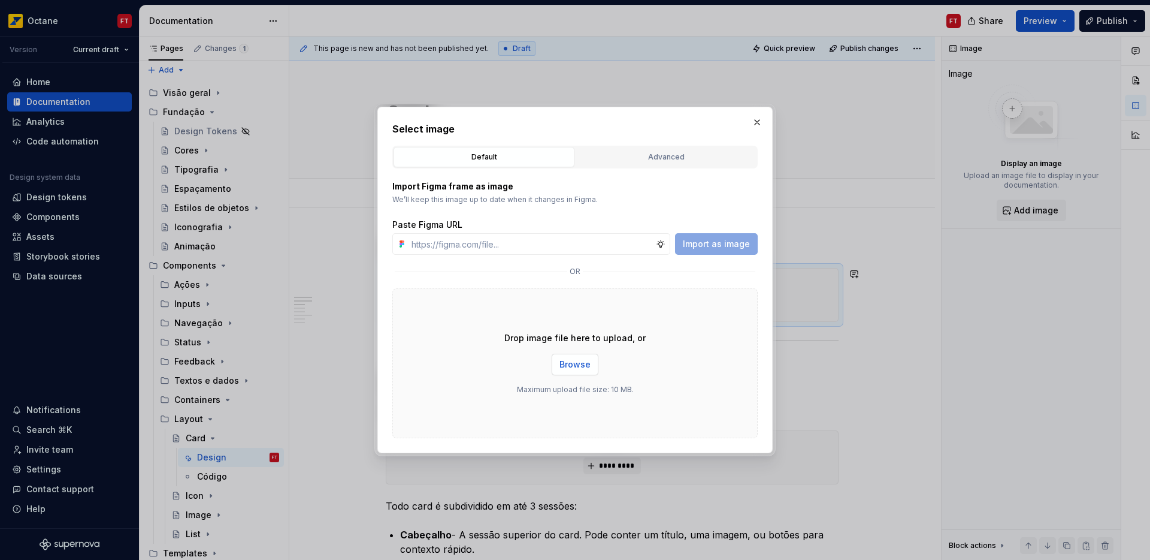
click at [585, 364] on span "Browse" at bounding box center [575, 364] width 31 height 12
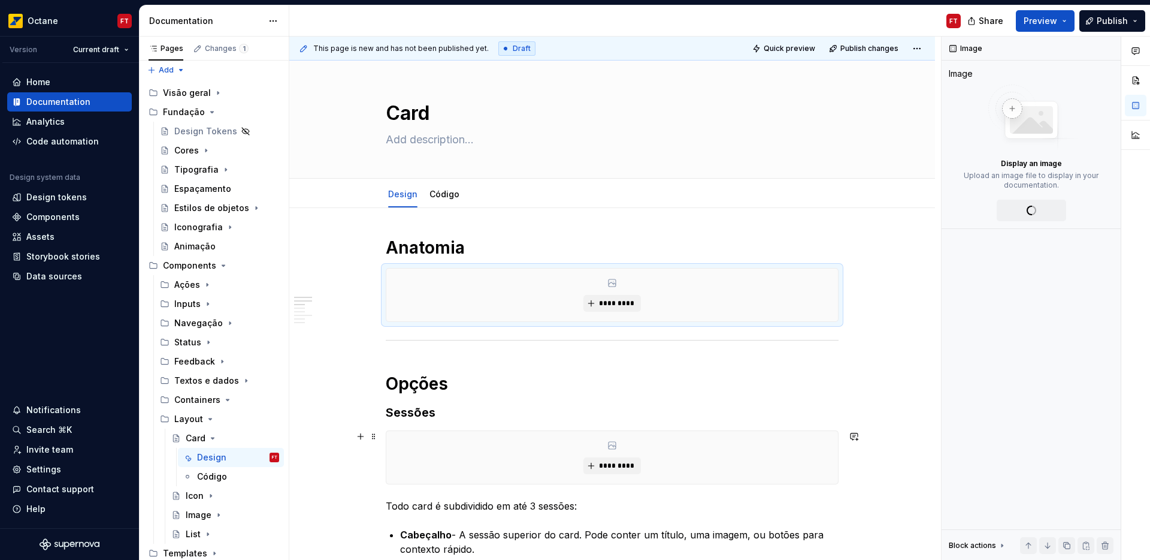
click at [617, 498] on p "Todo card é subdividido em até 3 sessões:" at bounding box center [612, 505] width 453 height 14
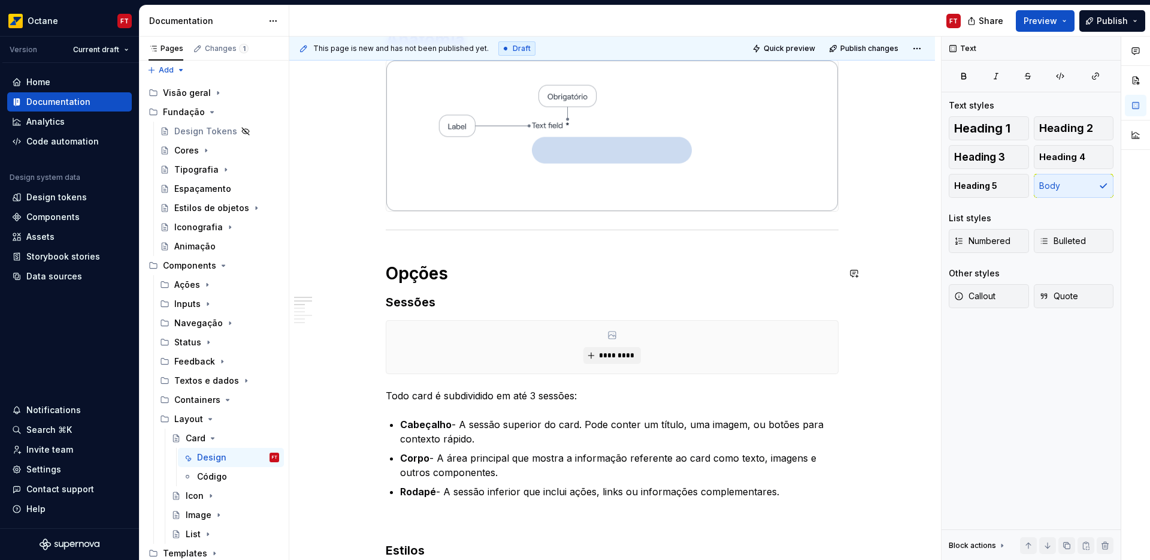
scroll to position [211, 0]
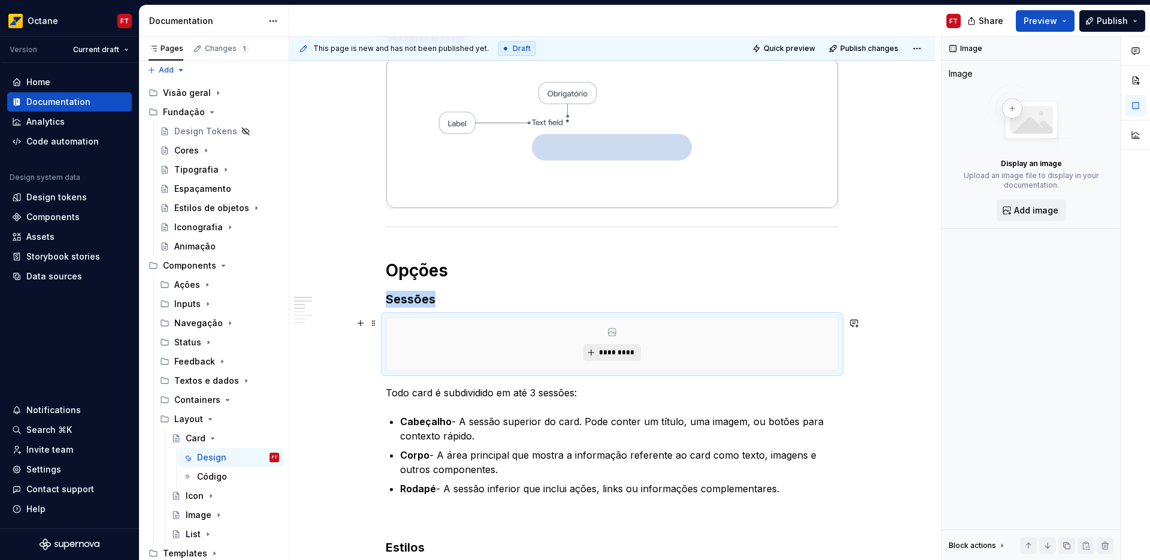
click at [619, 357] on button "*********" at bounding box center [612, 352] width 57 height 17
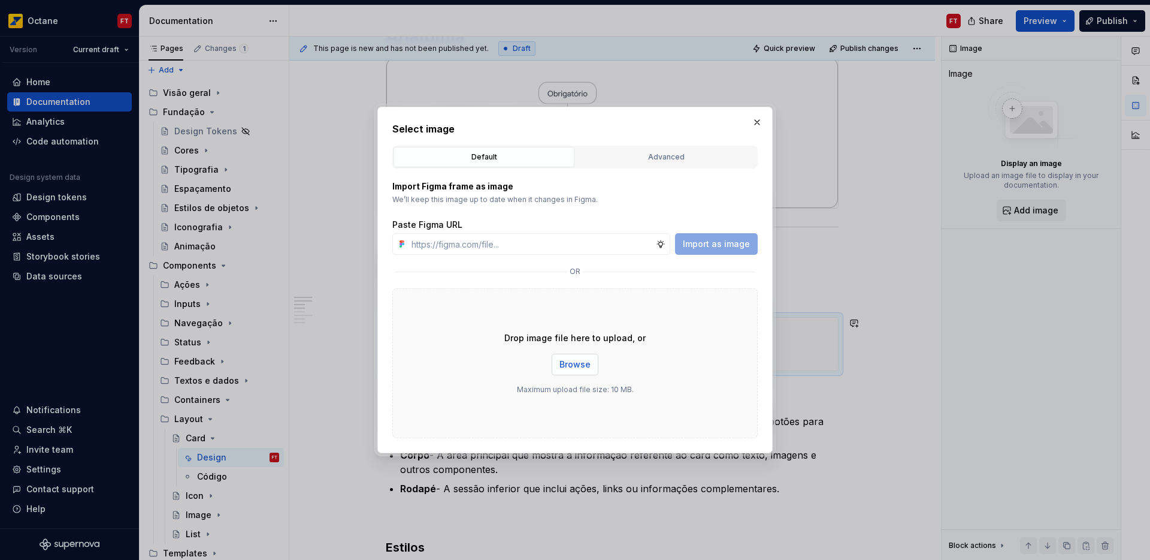
click at [588, 364] on span "Browse" at bounding box center [575, 364] width 31 height 12
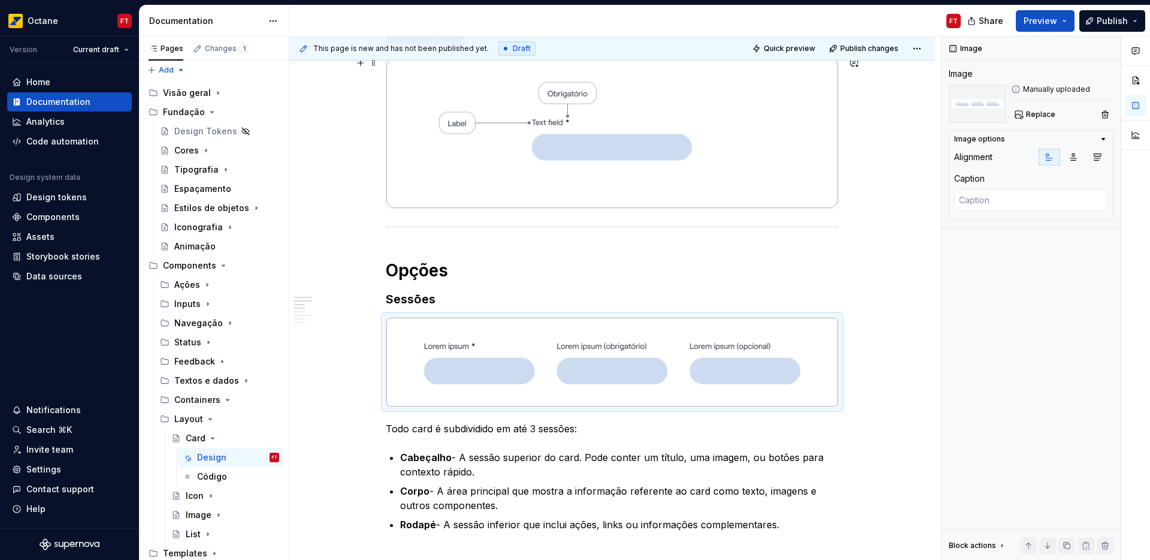
click at [582, 137] on img at bounding box center [612, 133] width 452 height 150
click at [618, 140] on img at bounding box center [612, 133] width 452 height 150
click at [1037, 116] on span "Replace" at bounding box center [1040, 115] width 29 height 10
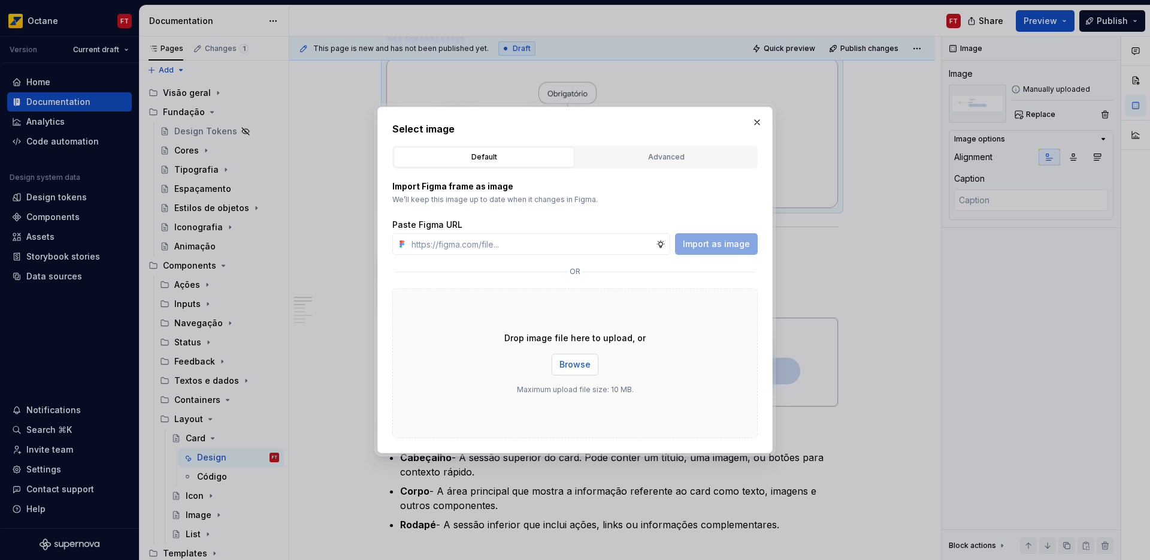
click at [579, 365] on span "Browse" at bounding box center [575, 364] width 31 height 12
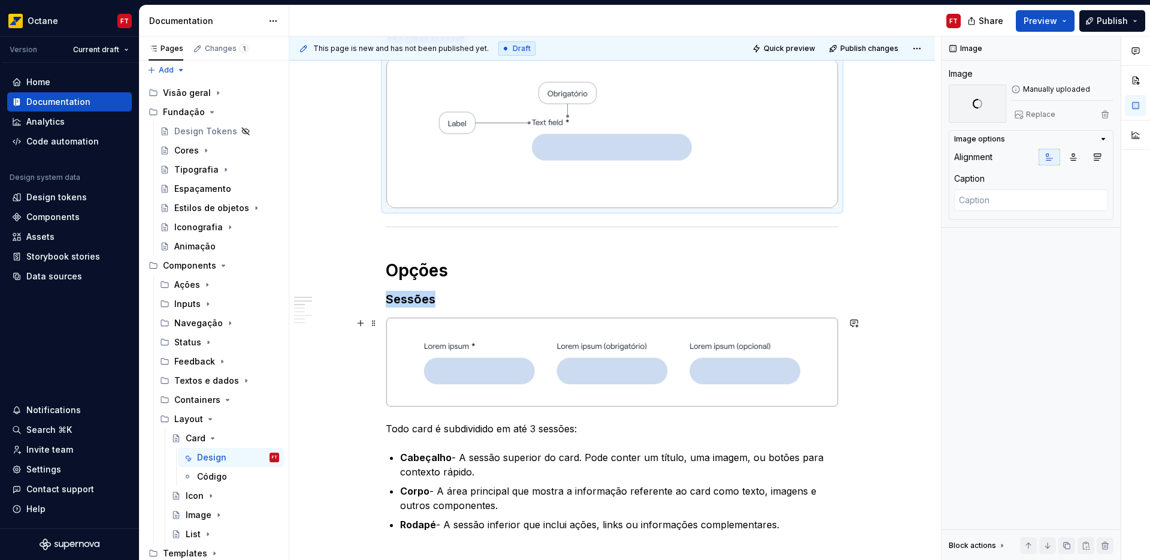
click at [594, 374] on img at bounding box center [612, 362] width 452 height 89
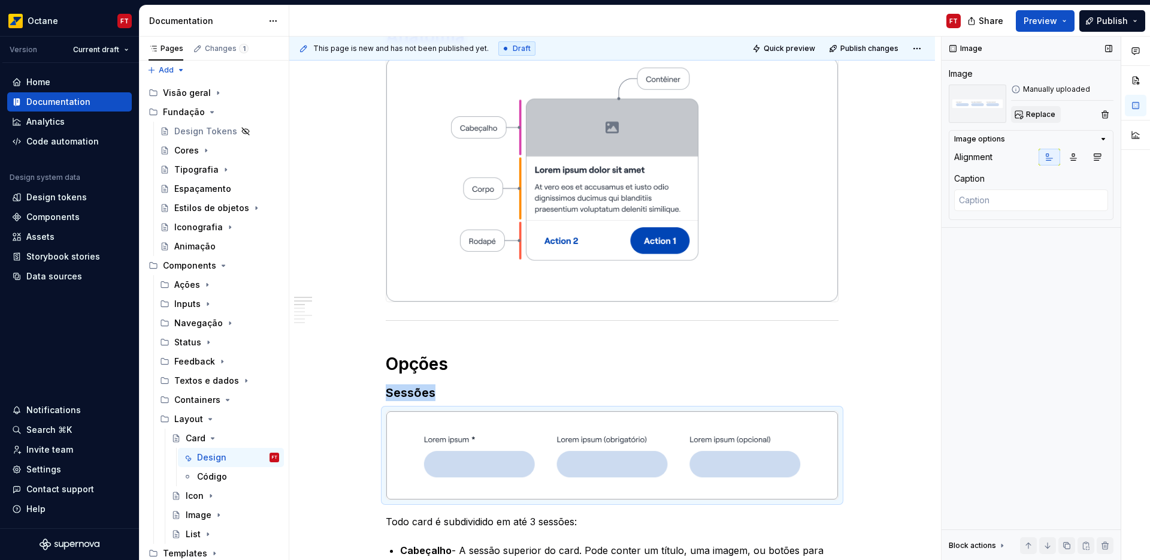
click at [1044, 113] on span "Replace" at bounding box center [1040, 115] width 29 height 10
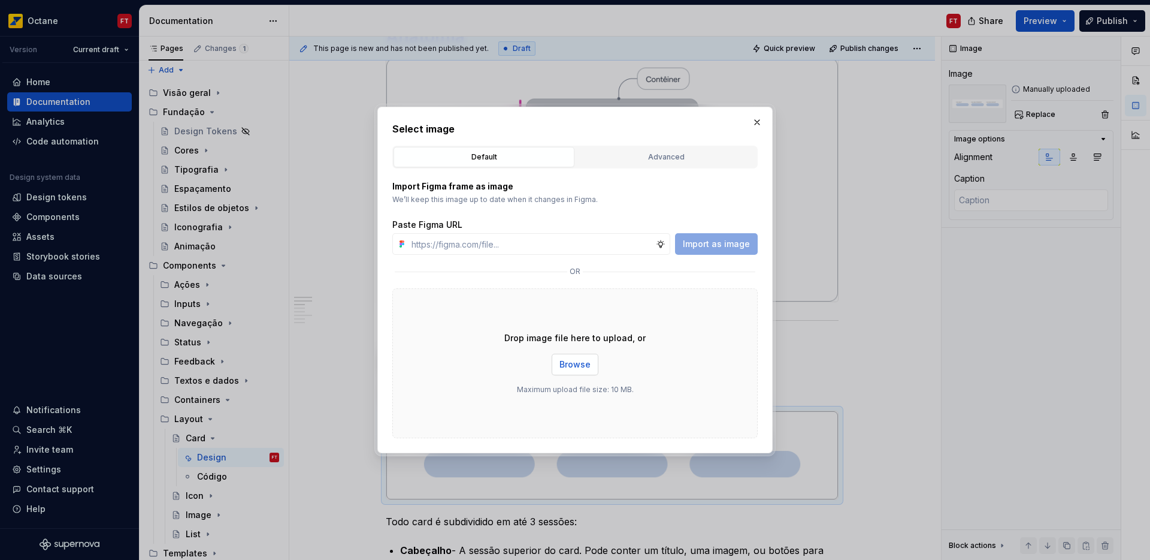
click at [575, 365] on span "Browse" at bounding box center [575, 364] width 31 height 12
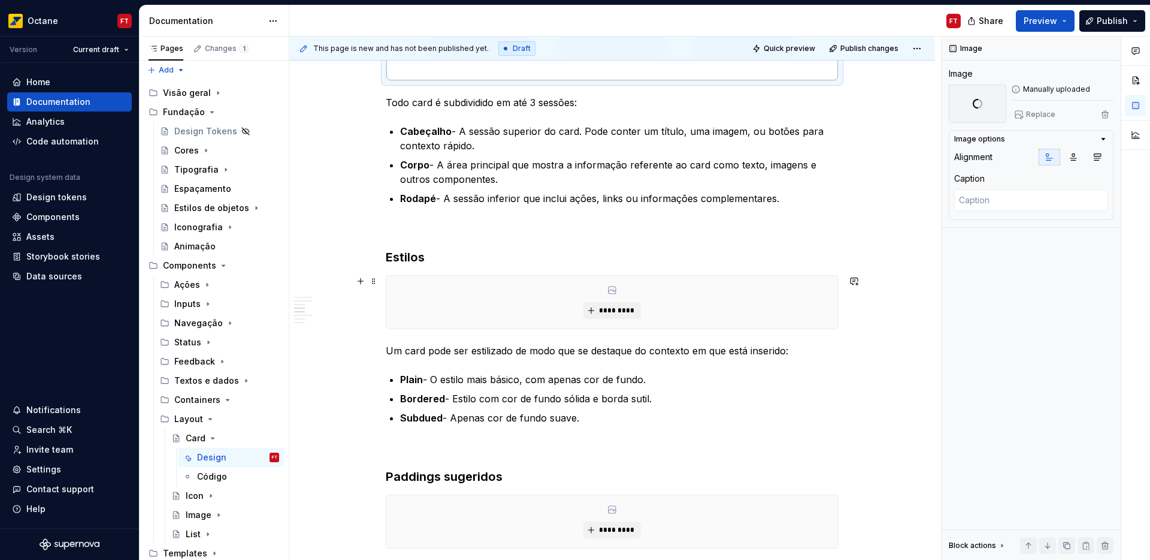
scroll to position [585, 0]
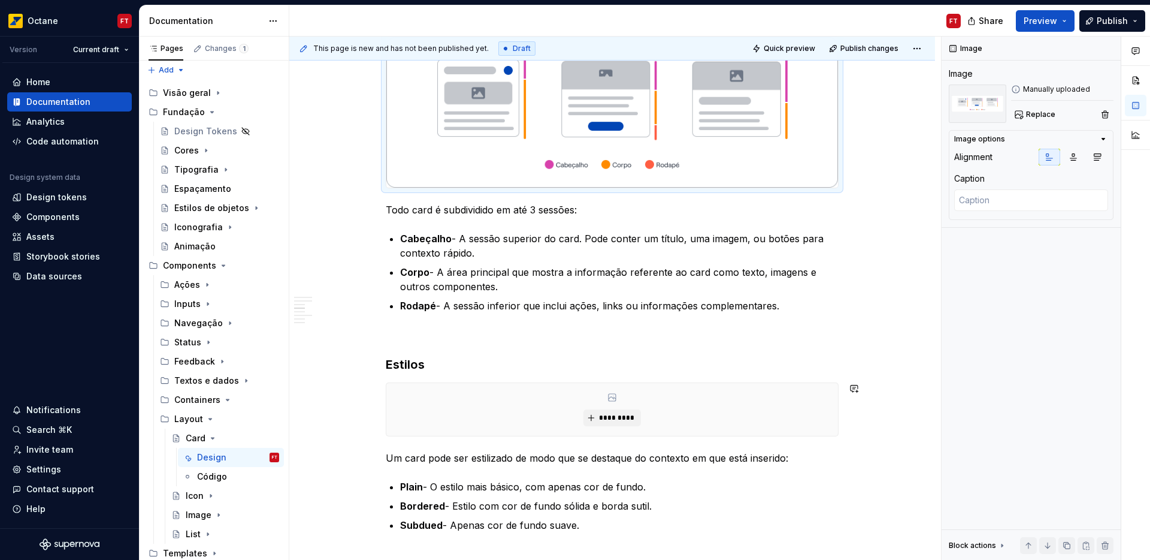
click at [576, 352] on div "**********" at bounding box center [612, 408] width 453 height 1512
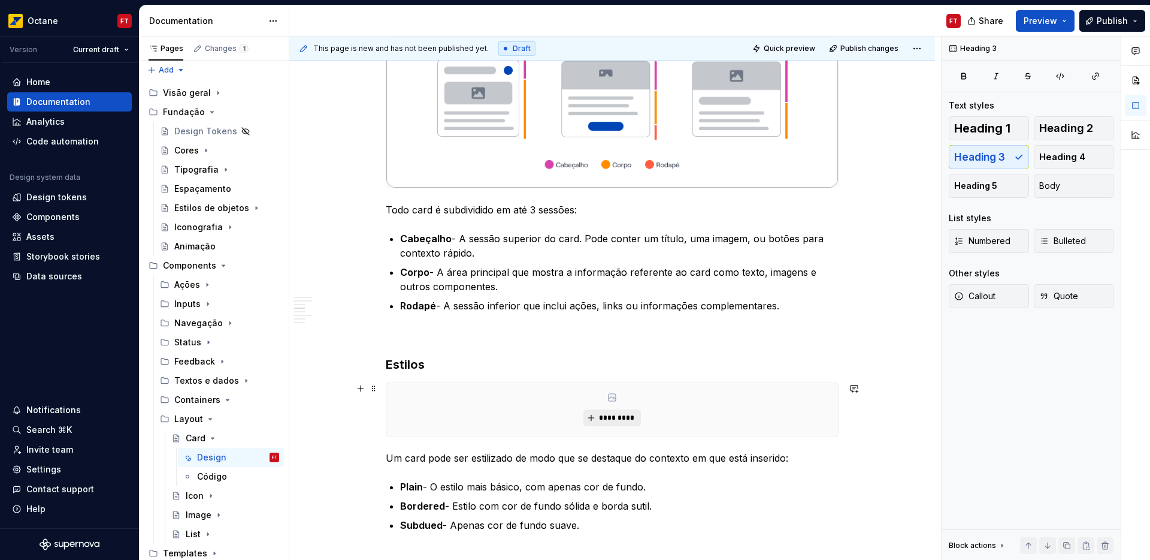
click at [583, 416] on div "*********" at bounding box center [612, 409] width 452 height 53
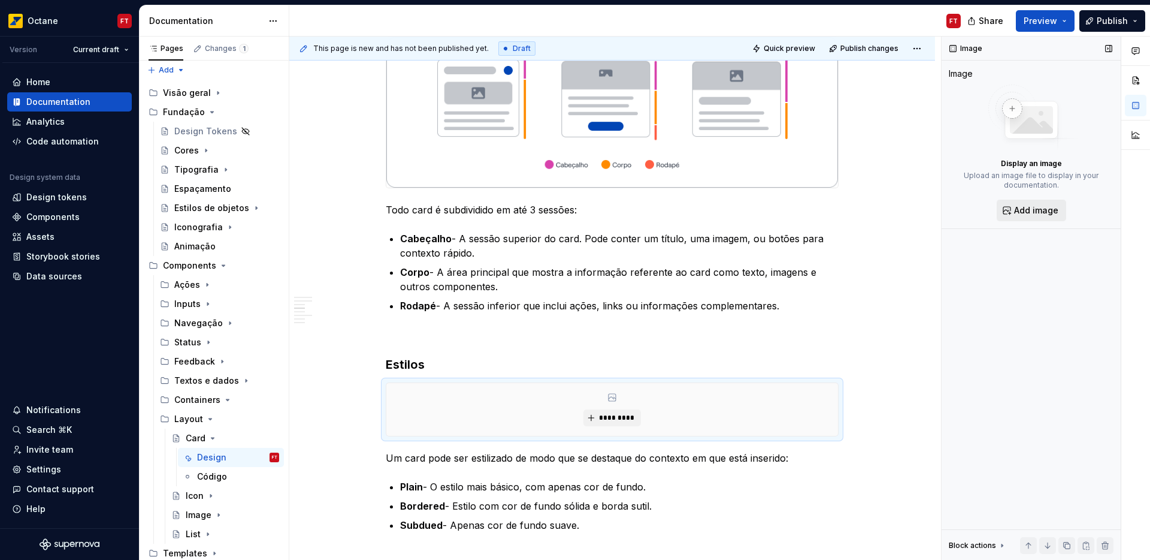
click at [1038, 209] on span "Add image" at bounding box center [1036, 210] width 44 height 12
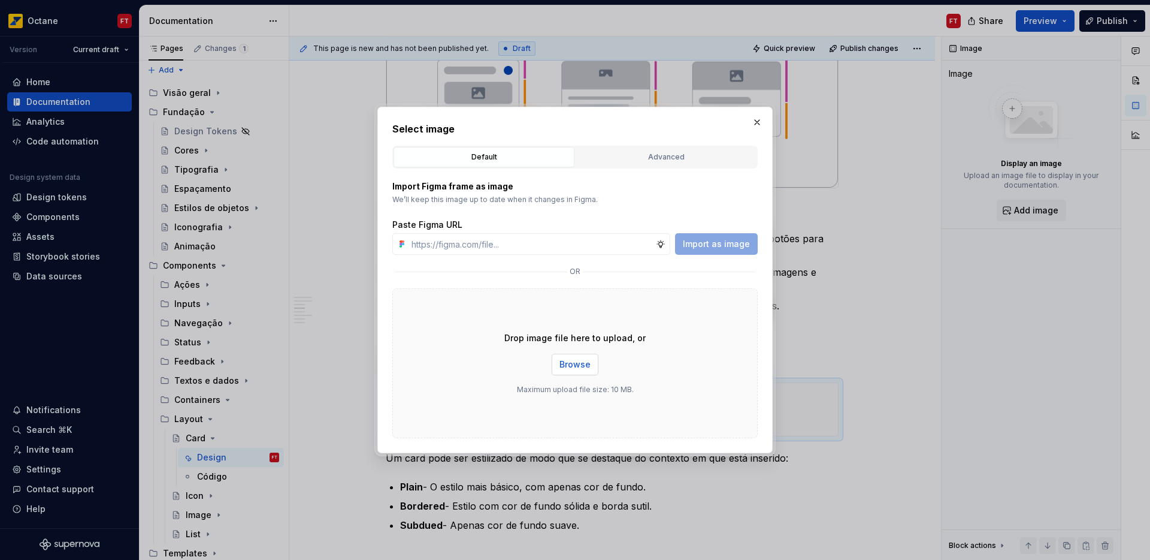
click at [580, 365] on span "Browse" at bounding box center [575, 364] width 31 height 12
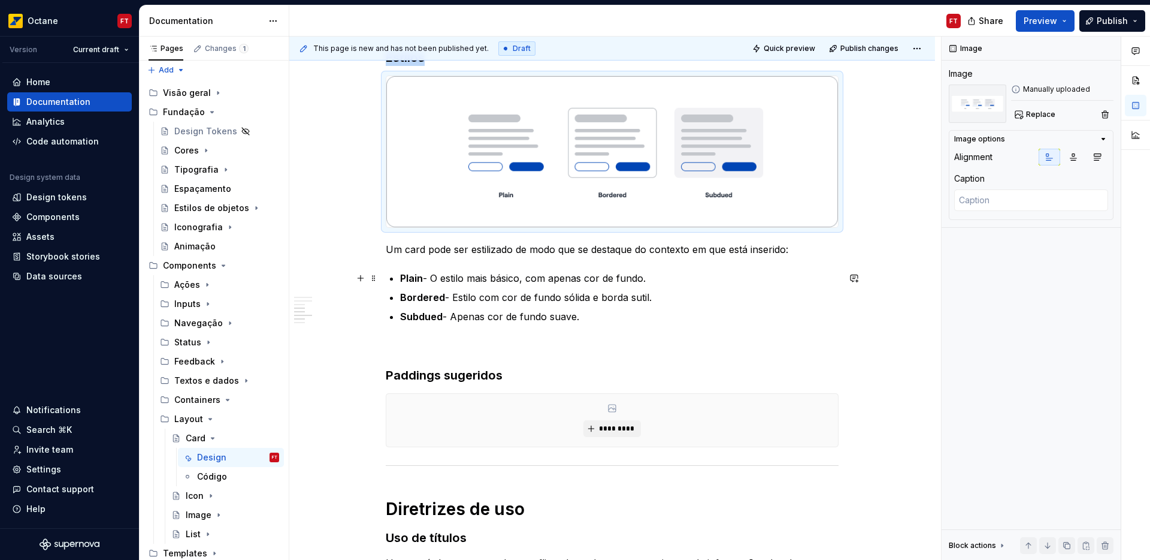
scroll to position [896, 0]
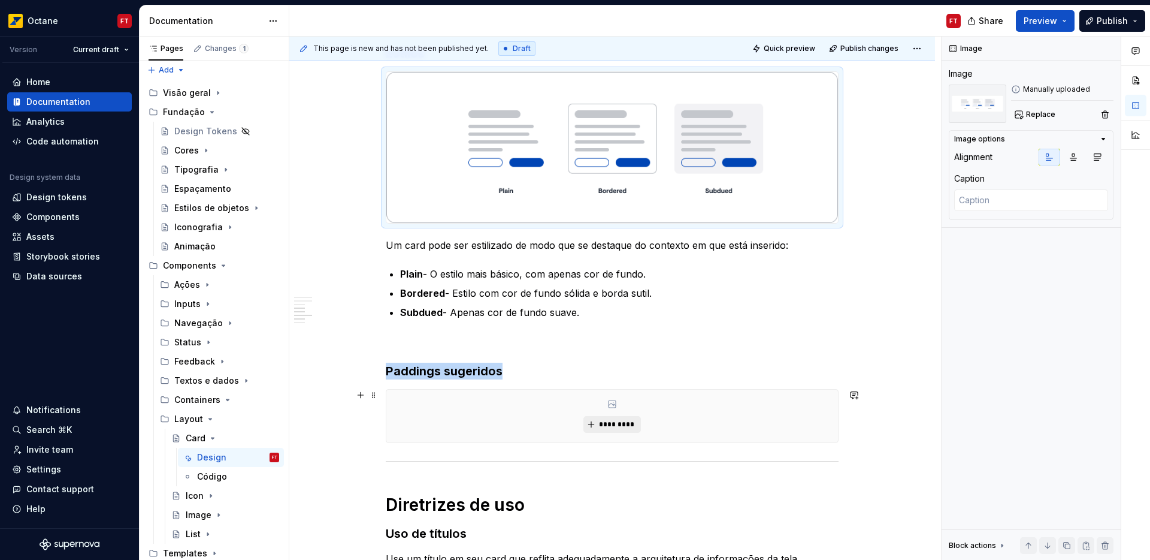
click at [615, 426] on span "*********" at bounding box center [617, 424] width 37 height 10
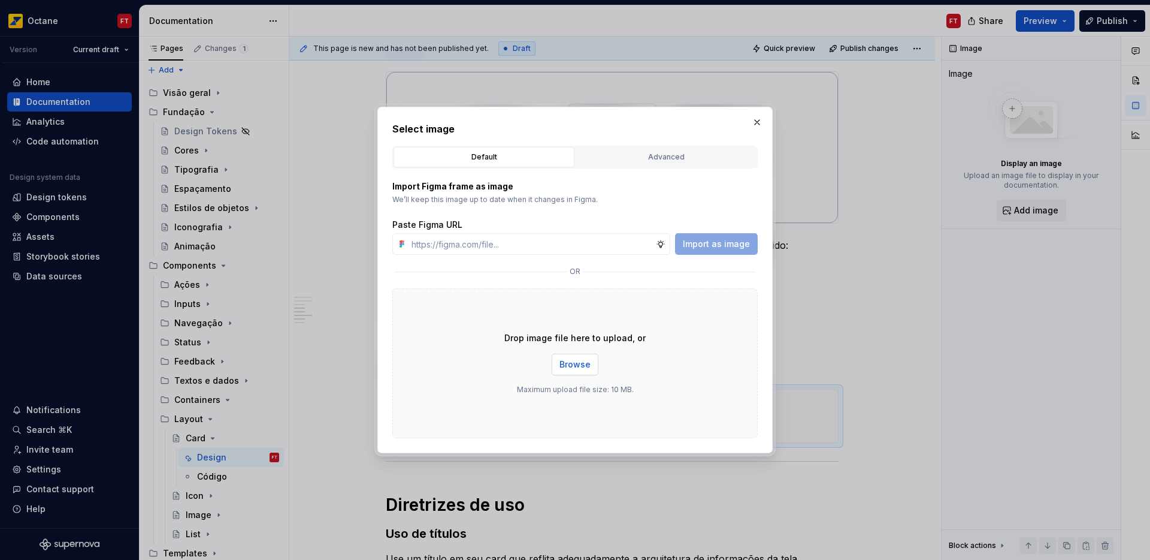
click at [577, 364] on span "Browse" at bounding box center [575, 364] width 31 height 12
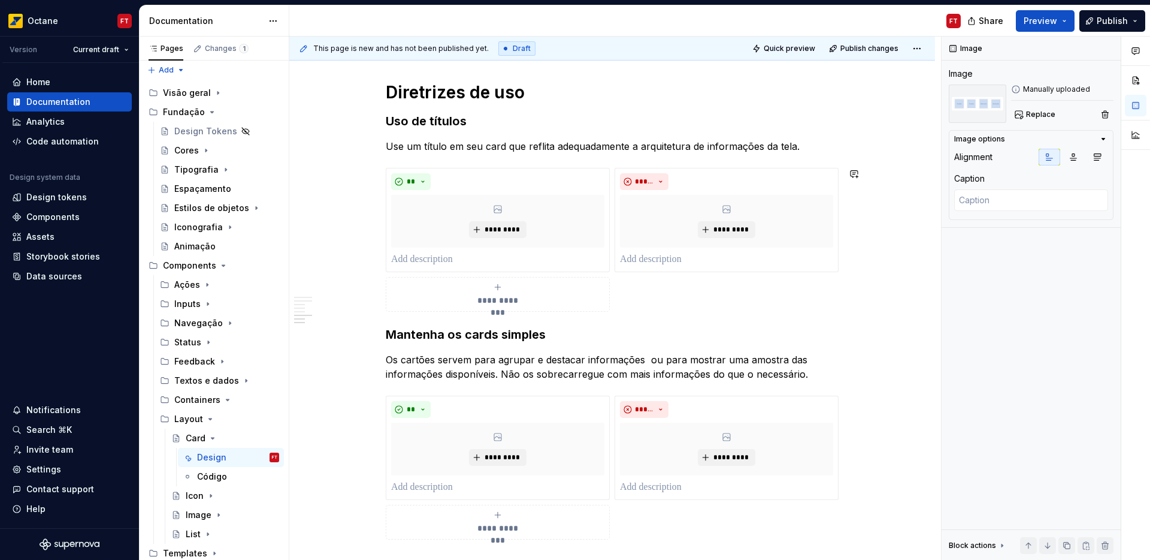
scroll to position [1413, 0]
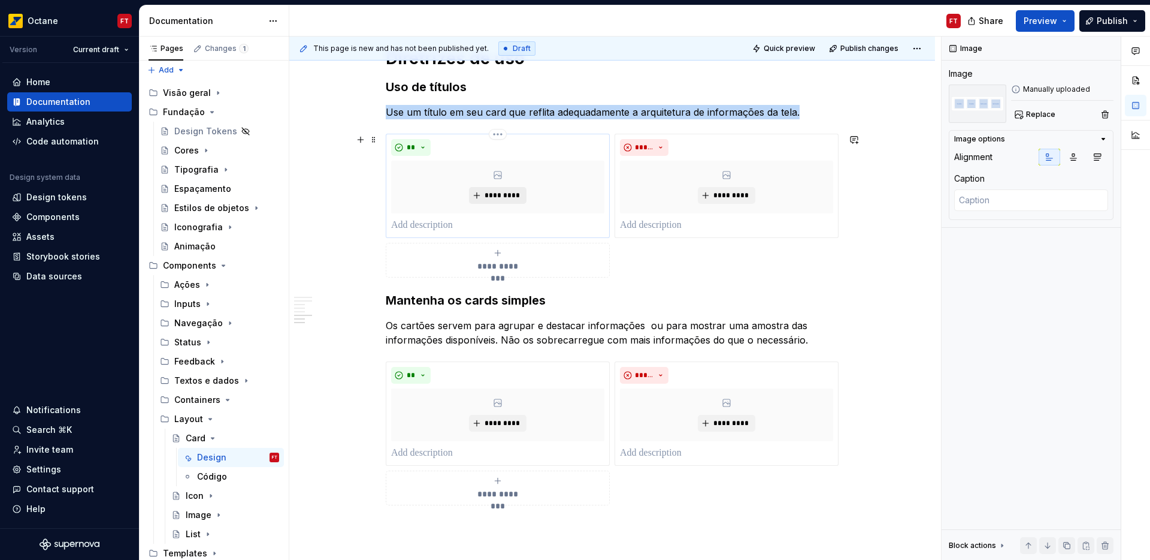
click at [495, 195] on span "*********" at bounding box center [502, 196] width 37 height 10
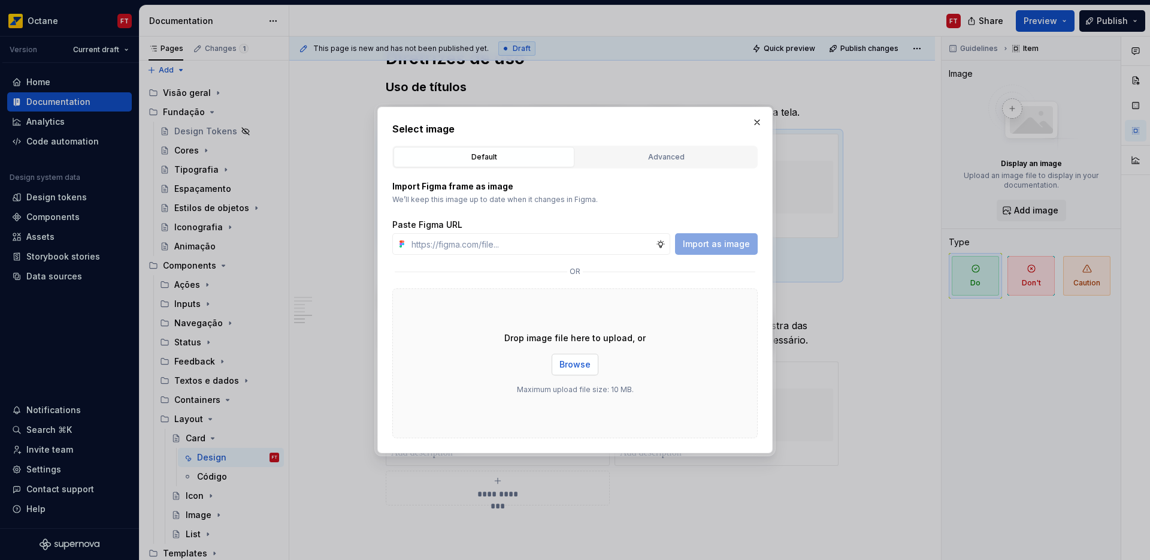
click at [577, 362] on span "Browse" at bounding box center [575, 364] width 31 height 12
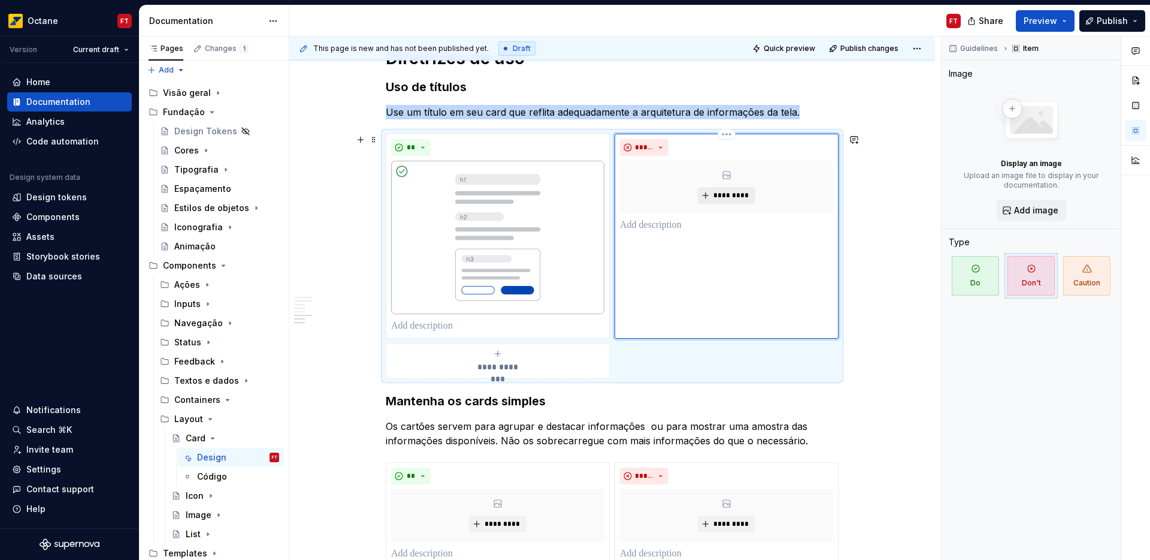
click at [723, 201] on button "*********" at bounding box center [726, 195] width 57 height 17
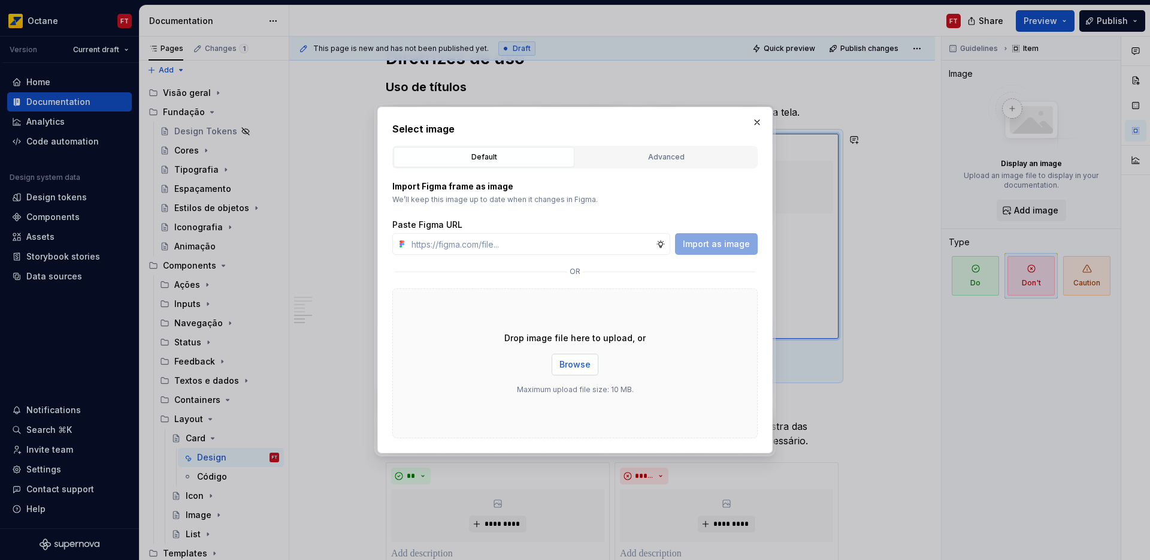
click at [569, 367] on span "Browse" at bounding box center [575, 364] width 31 height 12
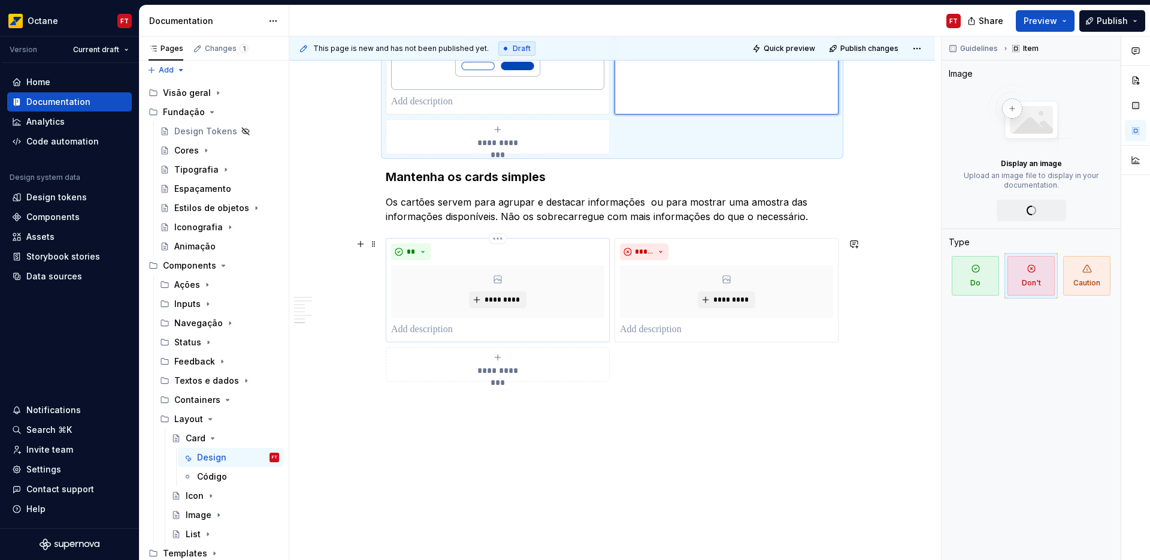
scroll to position [1642, 0]
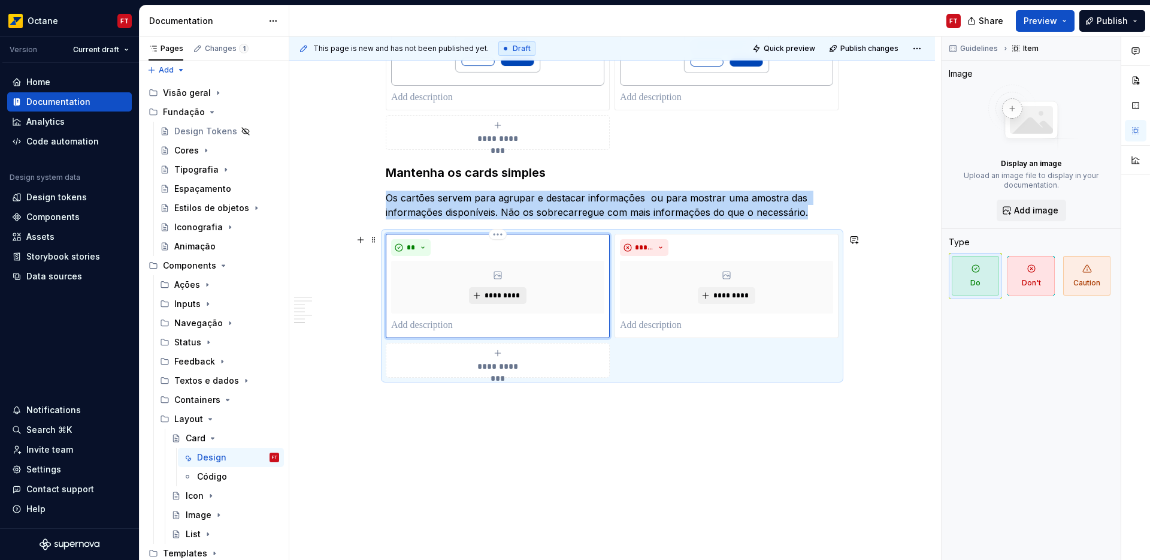
click at [504, 299] on span "*********" at bounding box center [502, 296] width 37 height 10
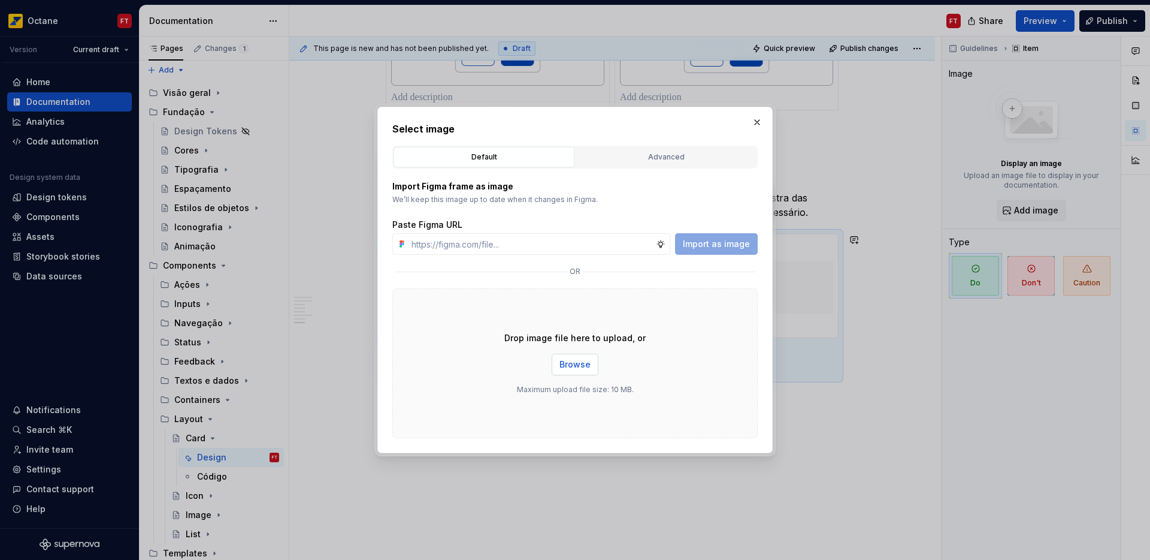
click at [575, 364] on span "Browse" at bounding box center [575, 364] width 31 height 12
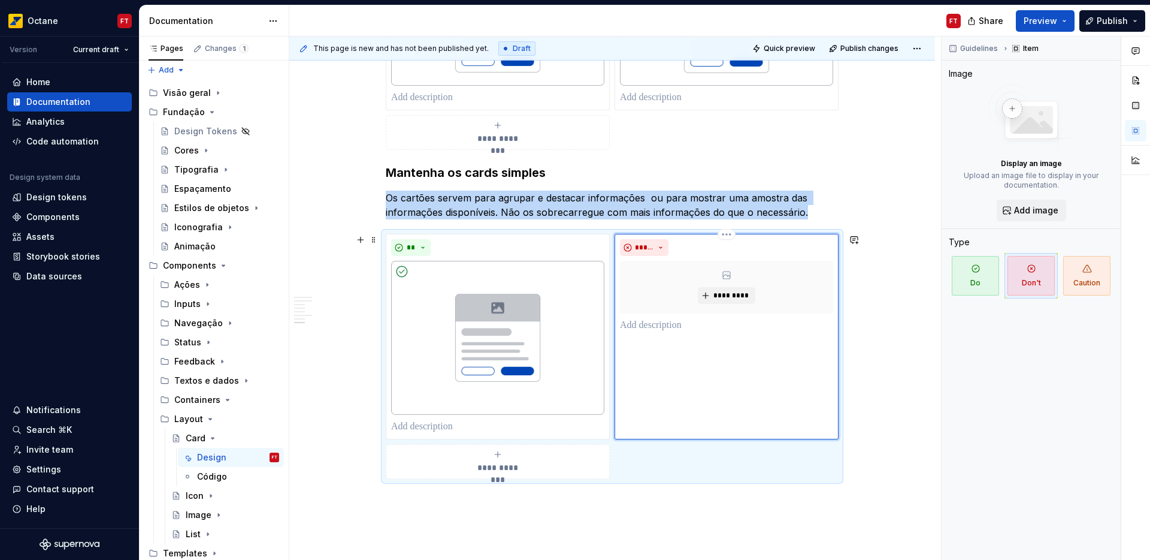
click at [709, 306] on div "*********" at bounding box center [726, 287] width 213 height 53
click at [738, 296] on span "*********" at bounding box center [731, 296] width 37 height 10
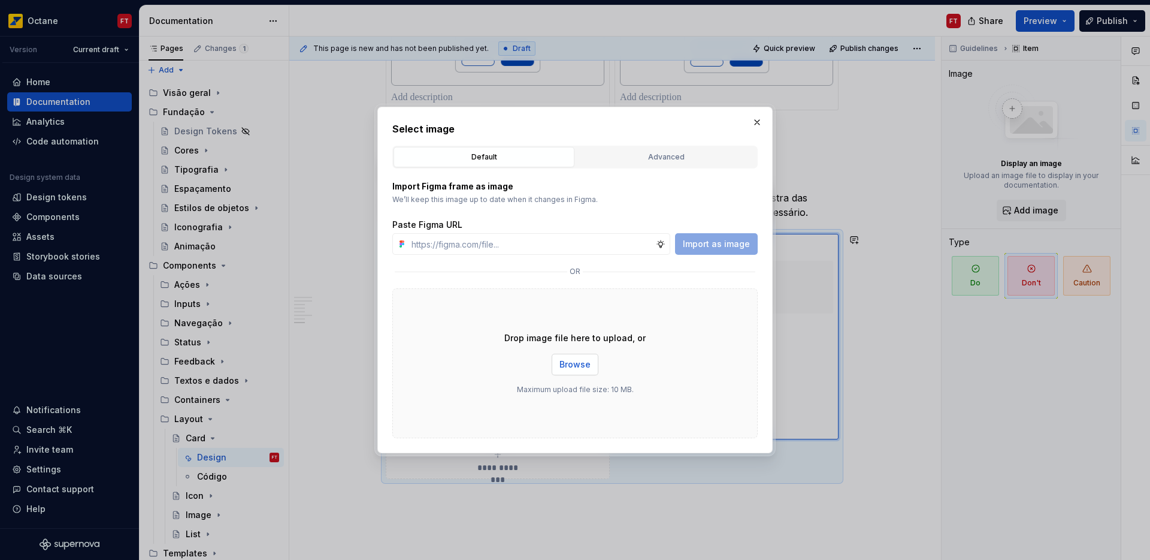
click at [571, 368] on span "Browse" at bounding box center [575, 364] width 31 height 12
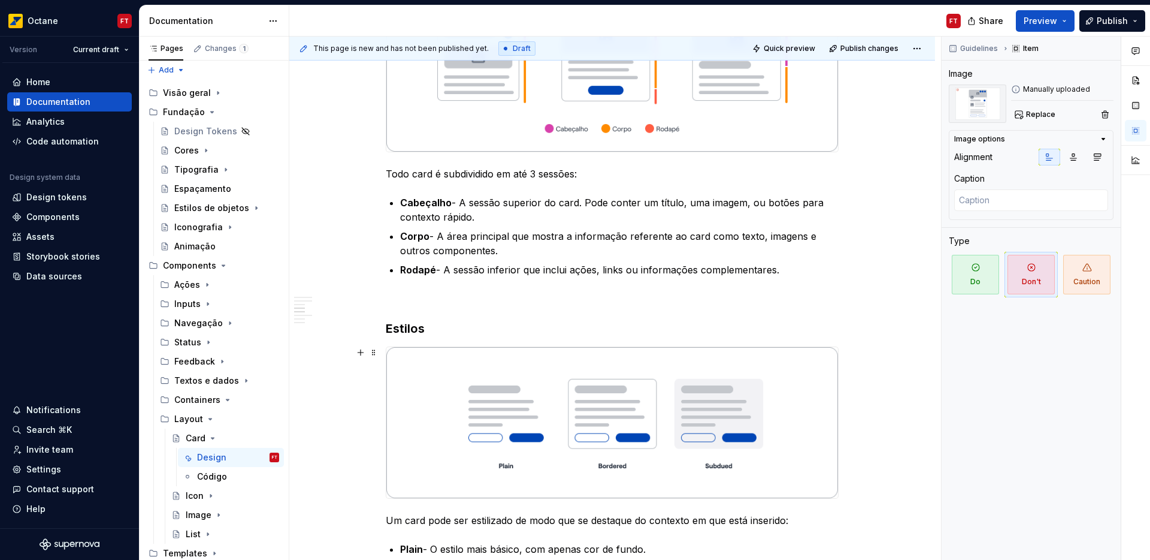
scroll to position [0, 0]
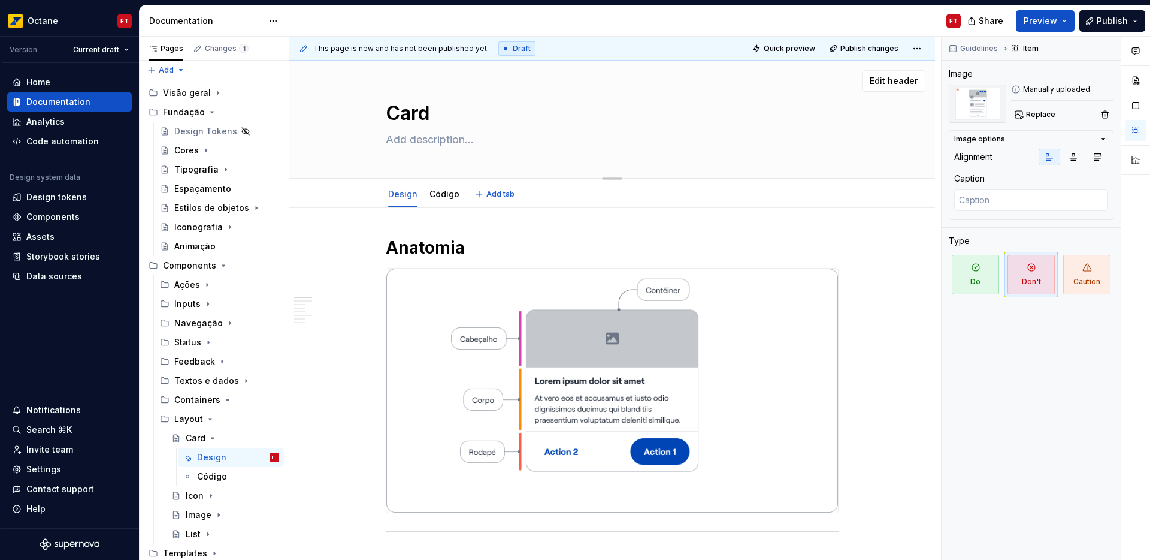
click at [435, 132] on textarea at bounding box center [609, 139] width 453 height 19
paste textarea "Os cards são contêineres estilizados que agrupam elementos e ações para um únic…"
type textarea "*"
type textarea "Os cards são contêineres estilizados que agrupam elementos e ações para um únic…"
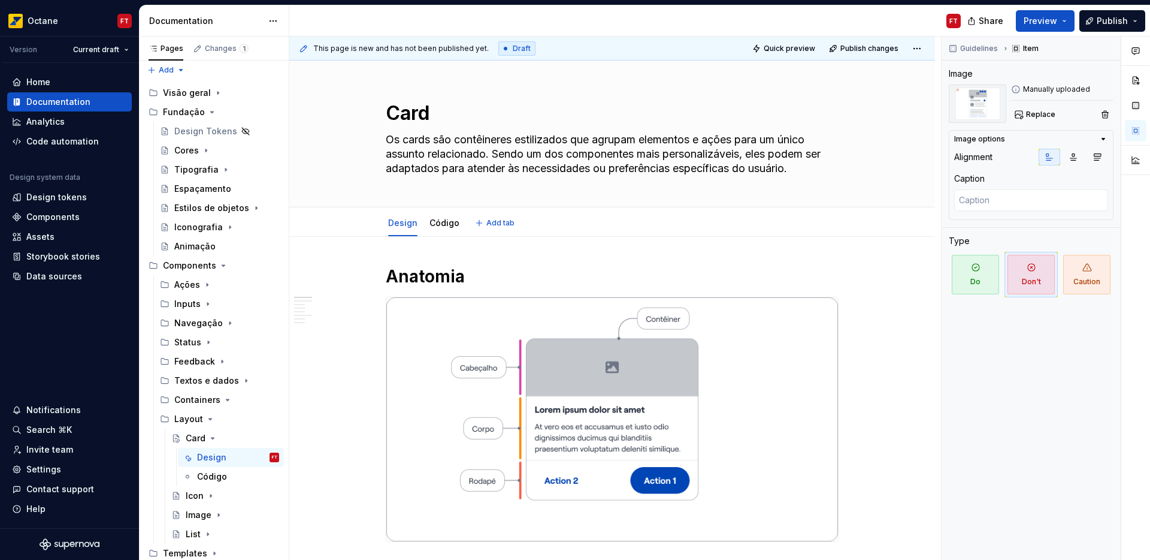
type textarea "*"
type textarea "Os cards são contêineres estilizados que agrupam elementos e ações para um únic…"
click at [1117, 22] on span "Publish" at bounding box center [1112, 21] width 31 height 12
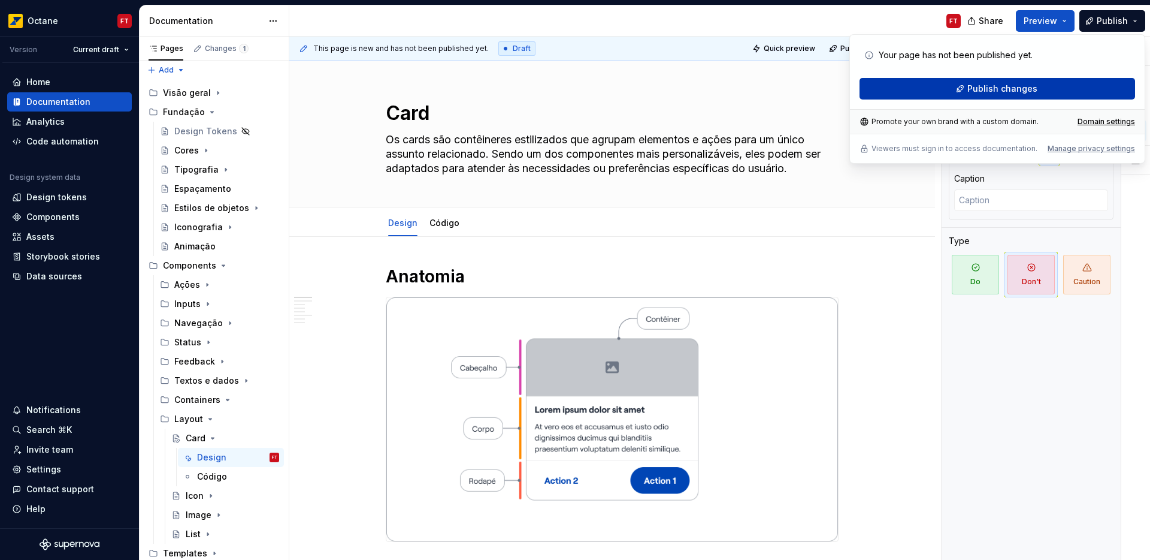
click at [981, 86] on span "Publish changes" at bounding box center [1003, 89] width 70 height 12
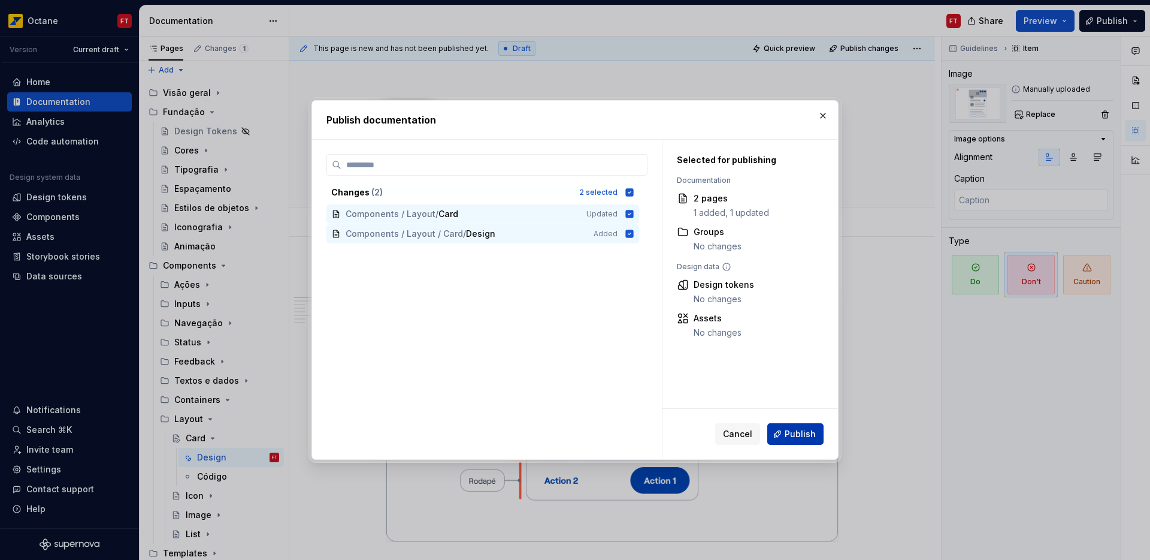
click at [793, 437] on span "Publish" at bounding box center [800, 434] width 31 height 12
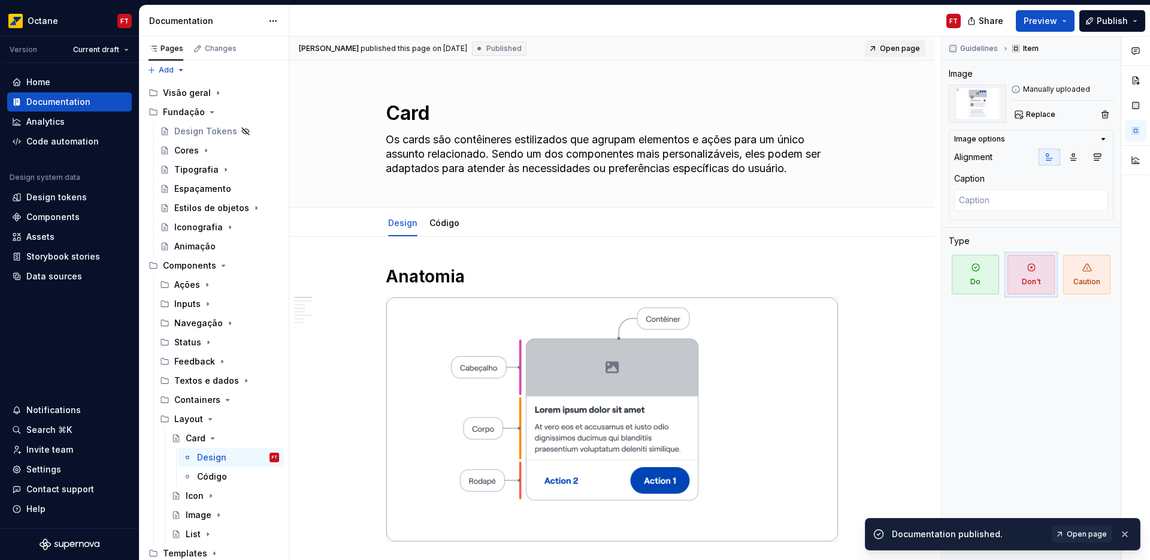
click at [896, 51] on span "Open page" at bounding box center [900, 49] width 40 height 10
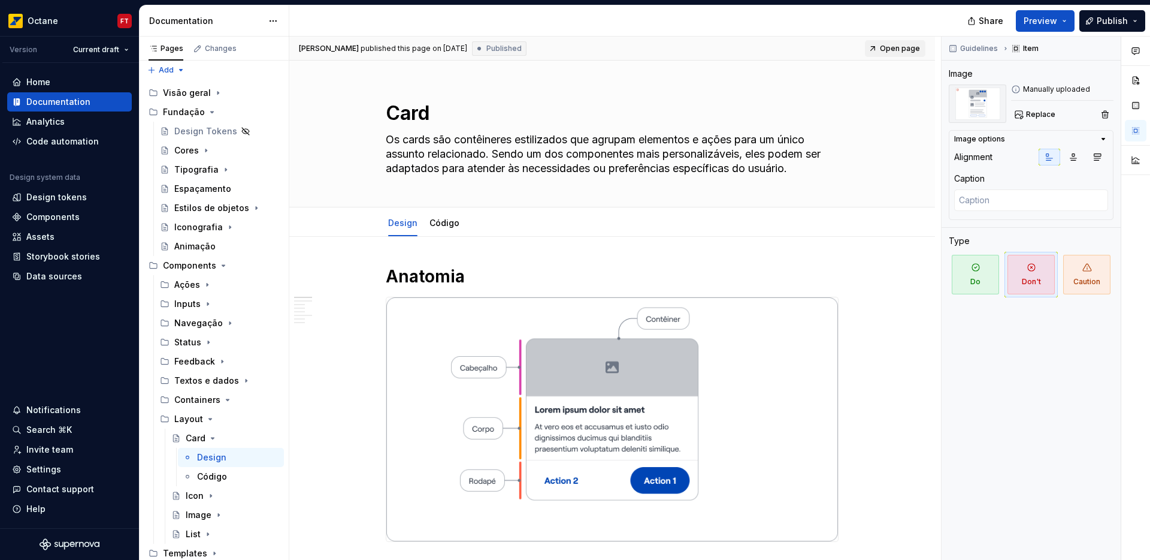
type textarea "*"
